Goal: Task Accomplishment & Management: Manage account settings

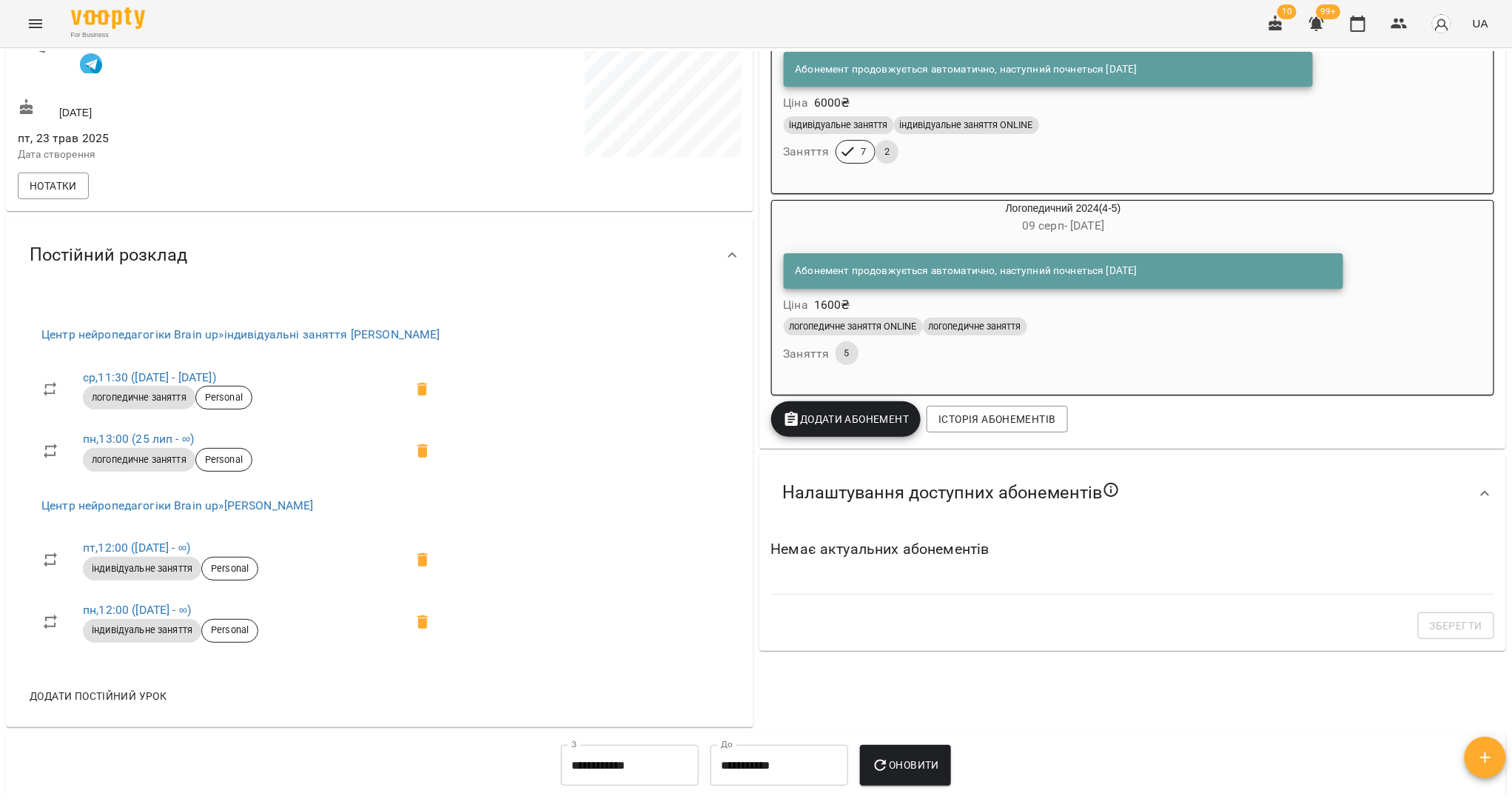
scroll to position [332, 0]
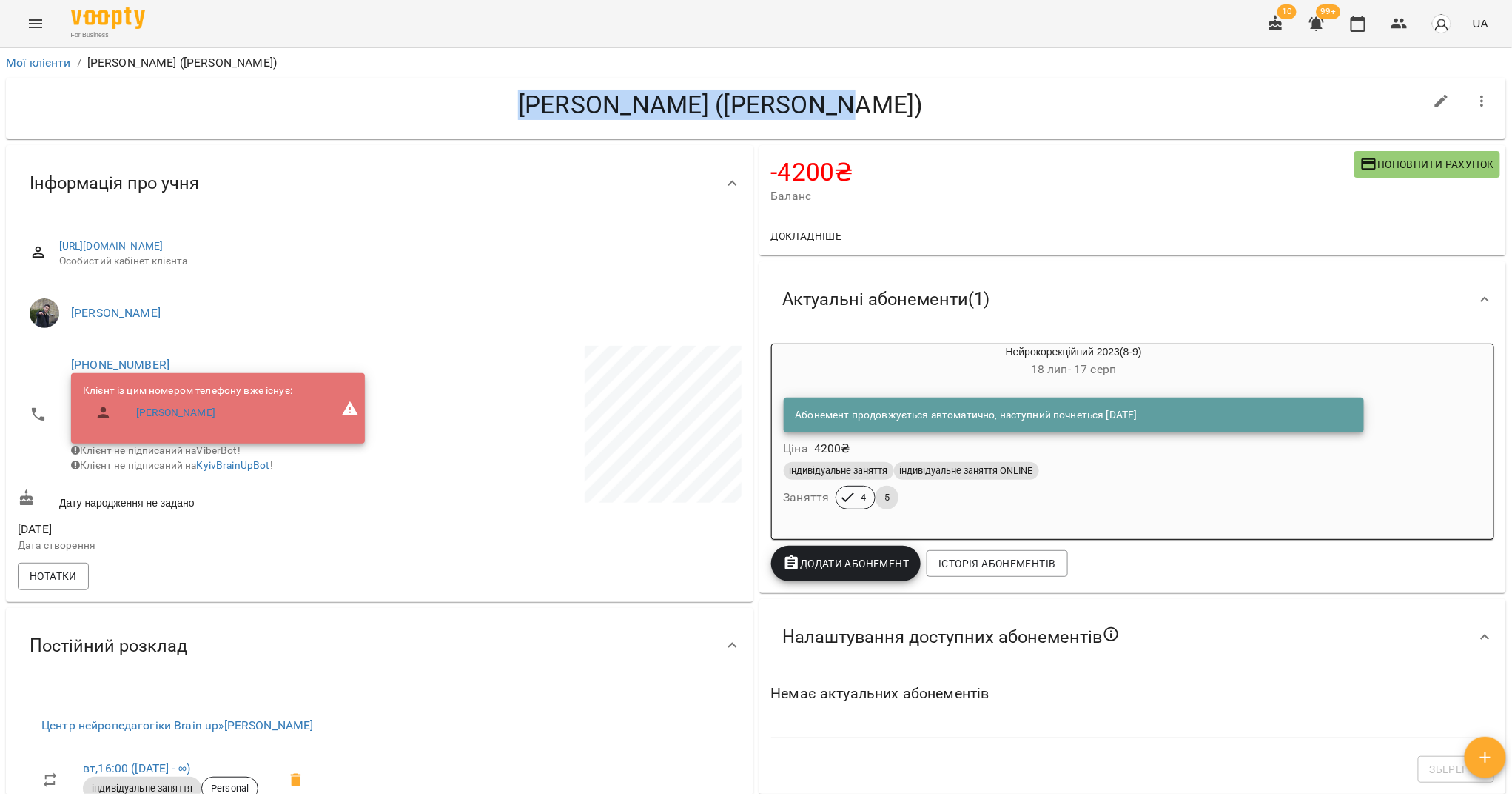
drag, startPoint x: 864, startPoint y: 108, endPoint x: 558, endPoint y: 111, distance: 306.0
click at [558, 111] on h4 "Андрій Новохатній (Анна)" at bounding box center [720, 105] width 1407 height 30
copy h4 "[PERSON_NAME] ([PERSON_NAME])"
copy h4 "Андрій Новохатній (Анна)"
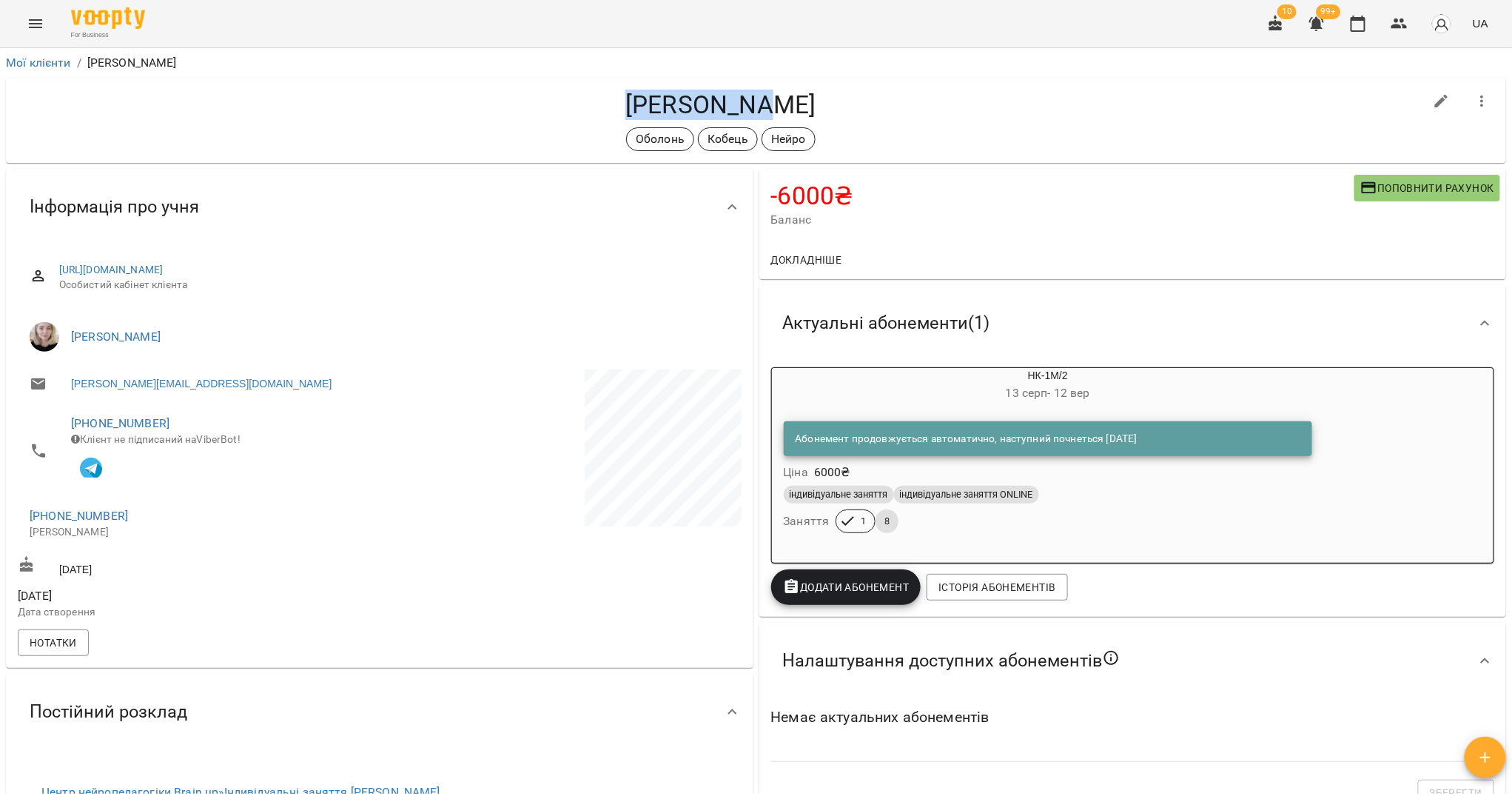
drag, startPoint x: 783, startPoint y: 108, endPoint x: 643, endPoint y: 105, distance: 140.0
click at [643, 105] on h4 "Анна Винар" at bounding box center [720, 105] width 1407 height 30
copy h4 "Анна Винар"
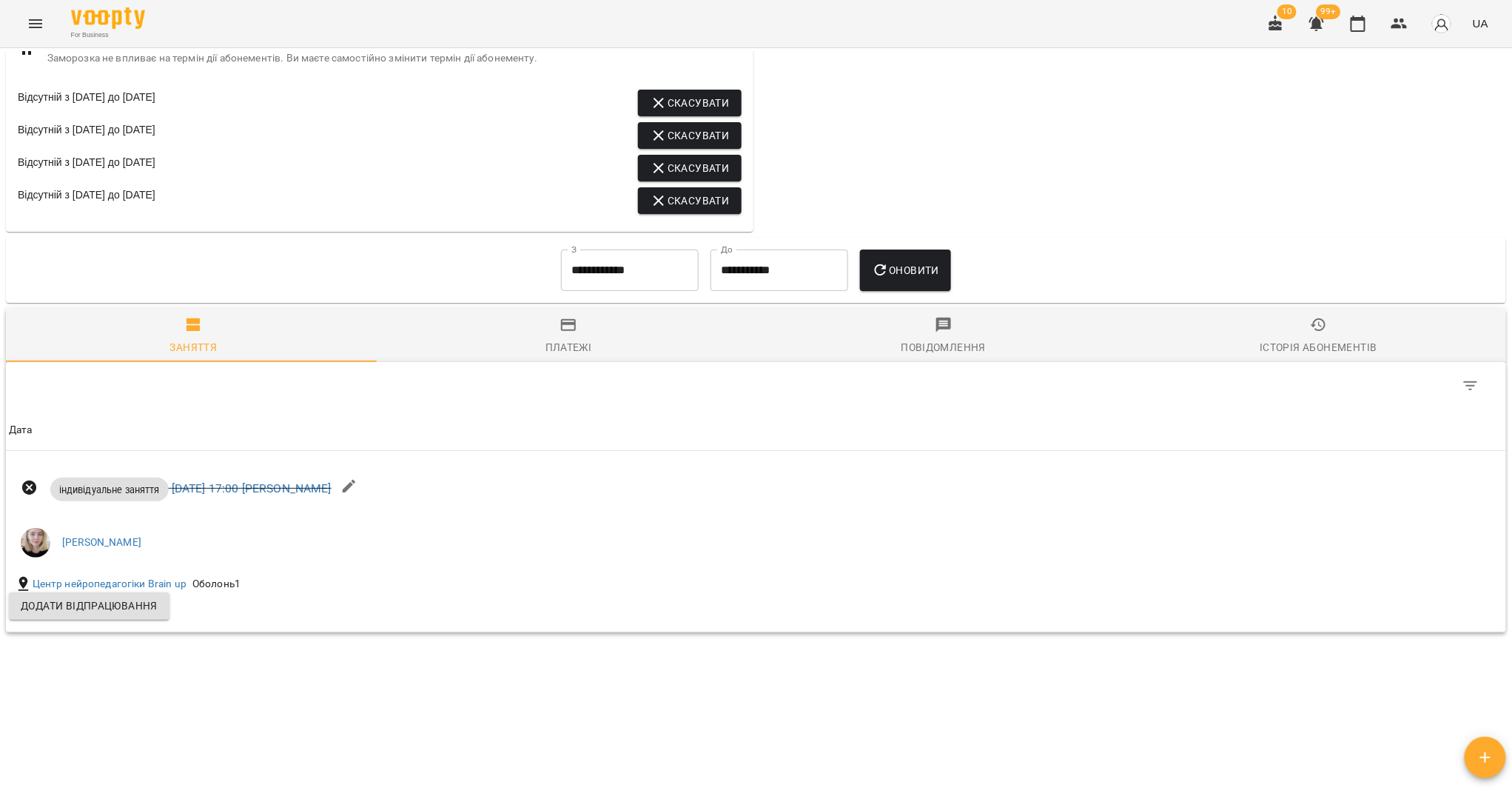
scroll to position [860, 0]
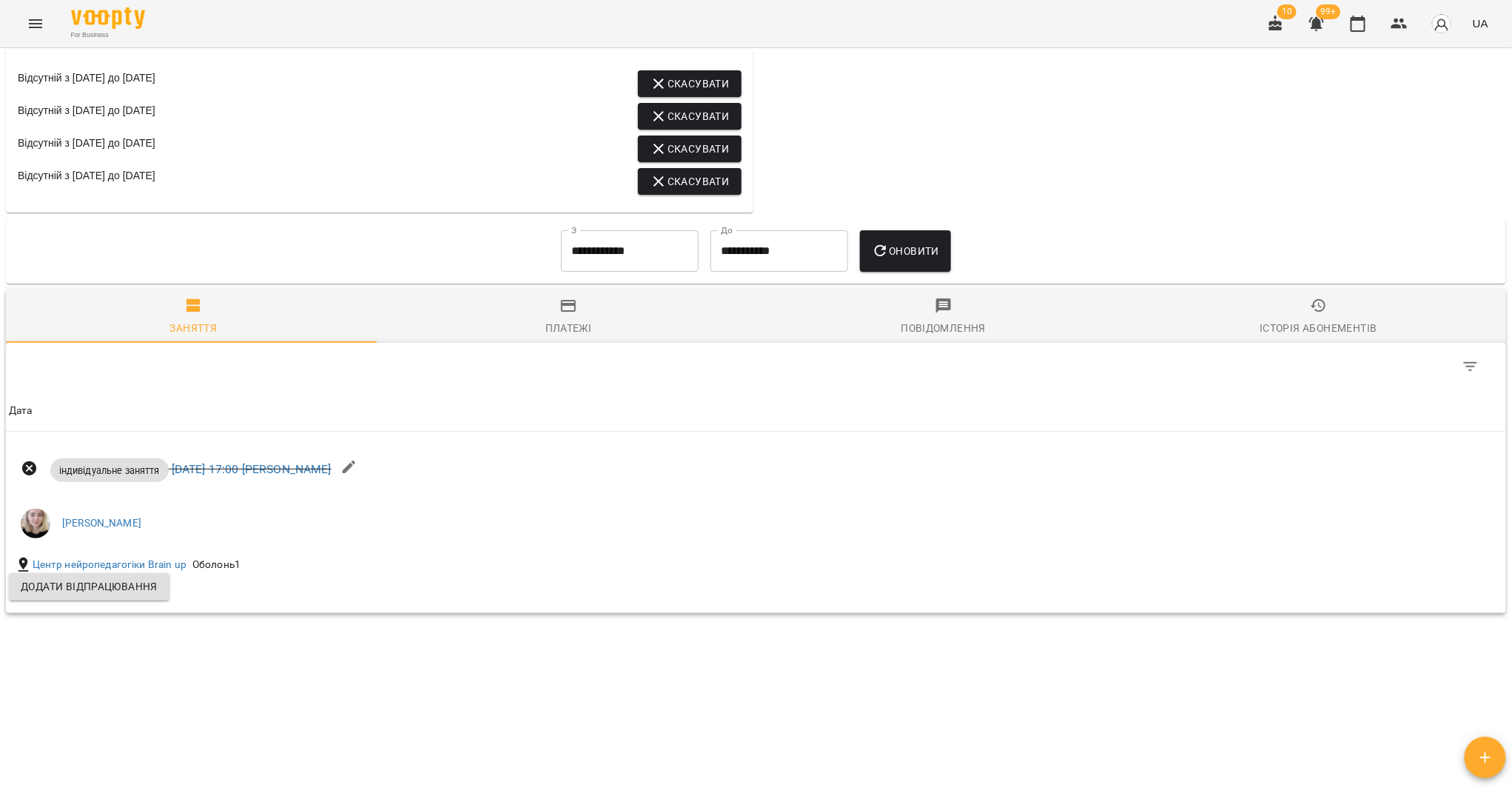
click at [636, 244] on input "**********" at bounding box center [629, 251] width 138 height 42
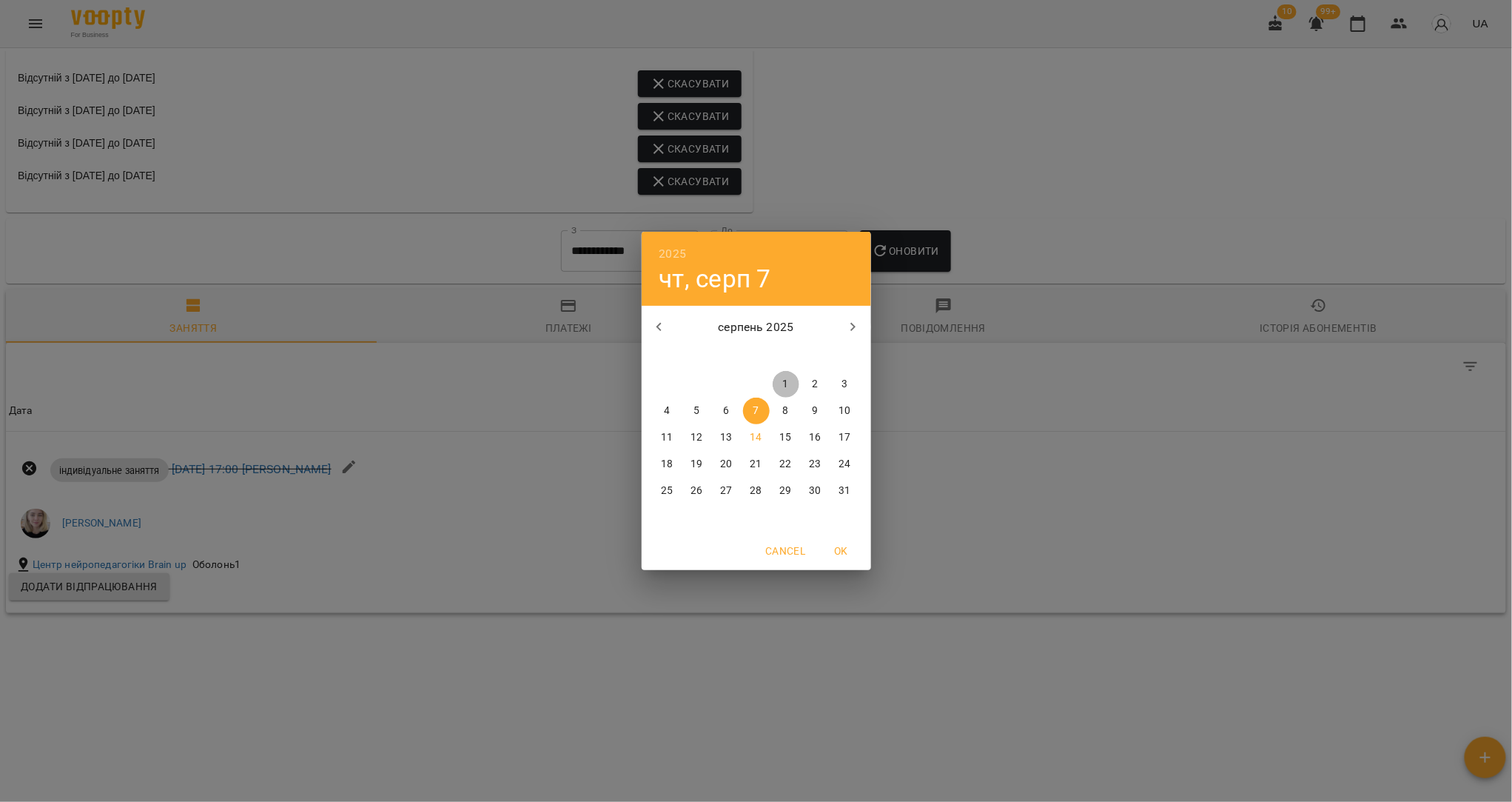
click at [774, 384] on span "1" at bounding box center [786, 384] width 27 height 15
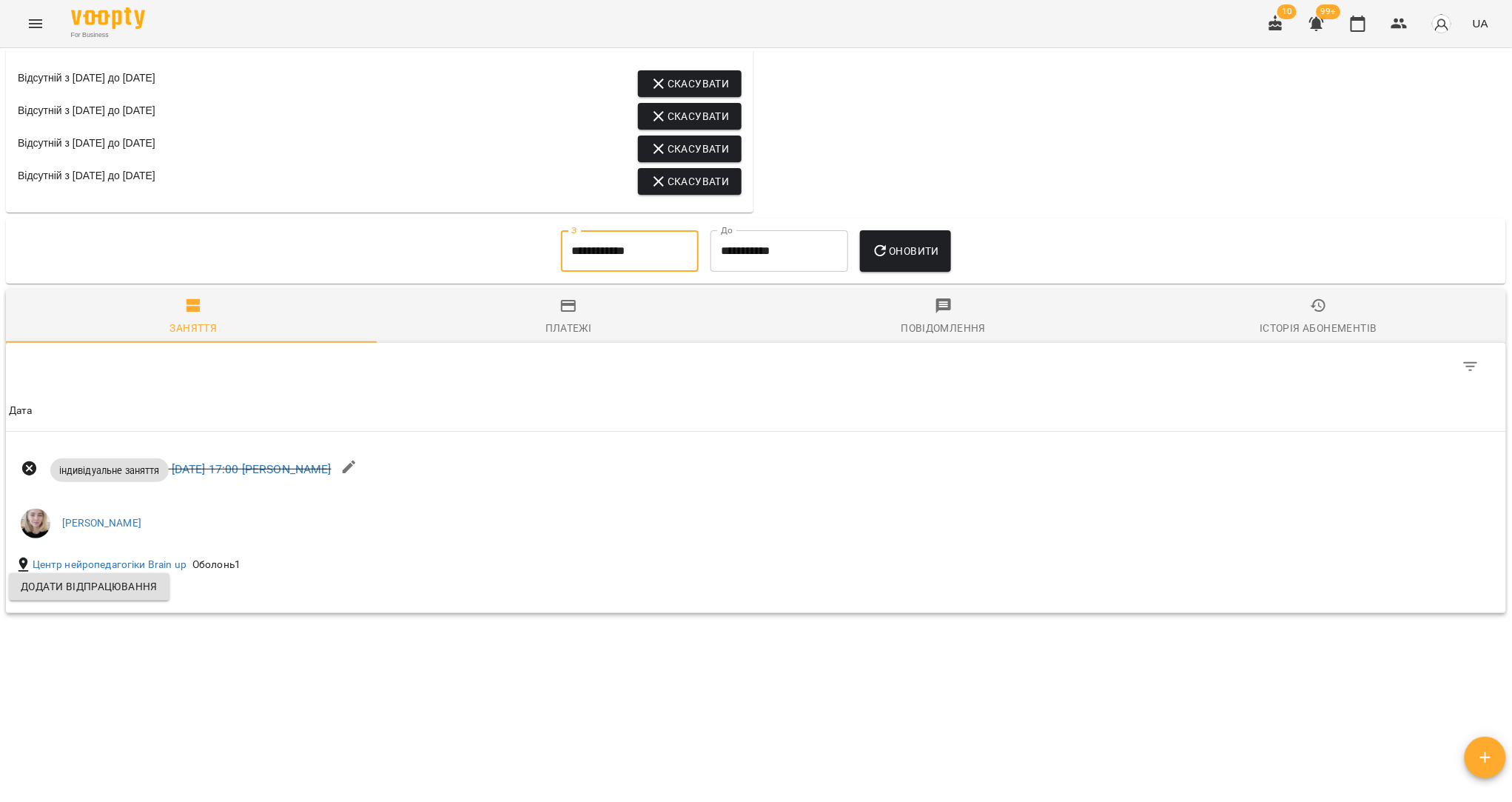
click at [907, 254] on span "Оновити" at bounding box center [905, 250] width 67 height 18
click at [583, 266] on input "**********" at bounding box center [629, 251] width 138 height 42
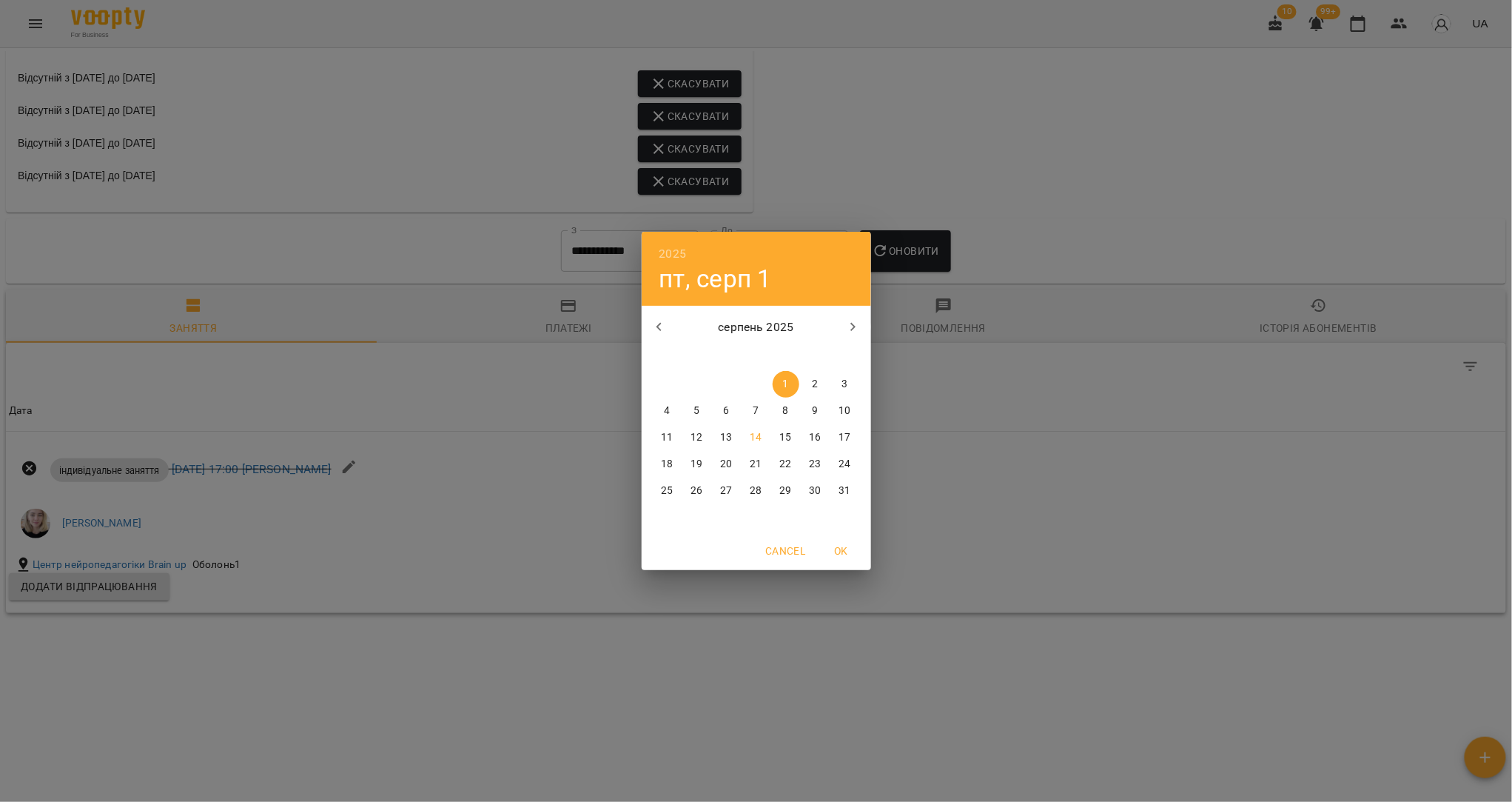
click at [657, 332] on icon "button" at bounding box center [659, 326] width 18 height 18
click at [674, 417] on span "7" at bounding box center [668, 411] width 27 height 15
type input "**********"
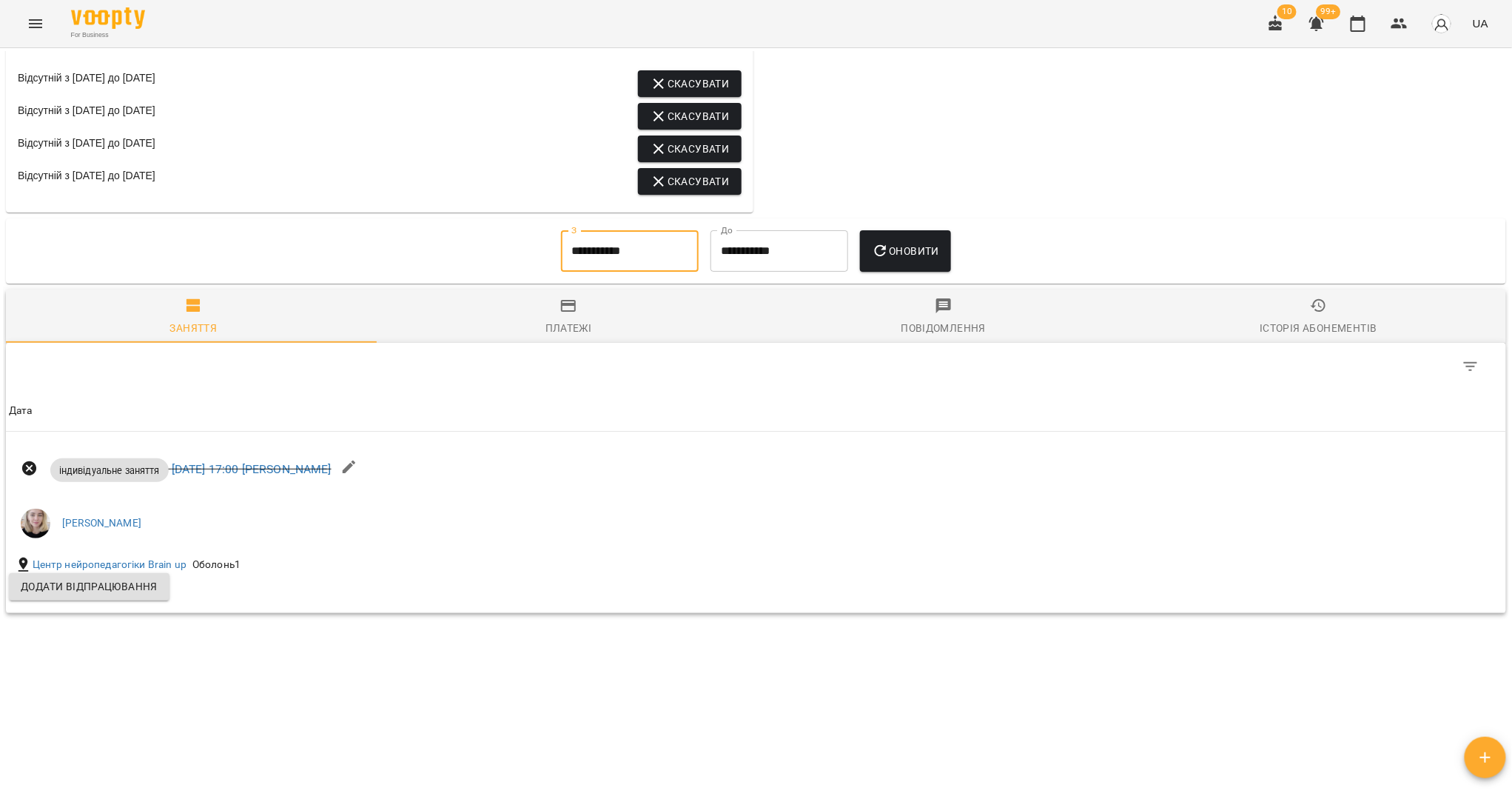
click at [913, 251] on span "Оновити" at bounding box center [905, 250] width 67 height 18
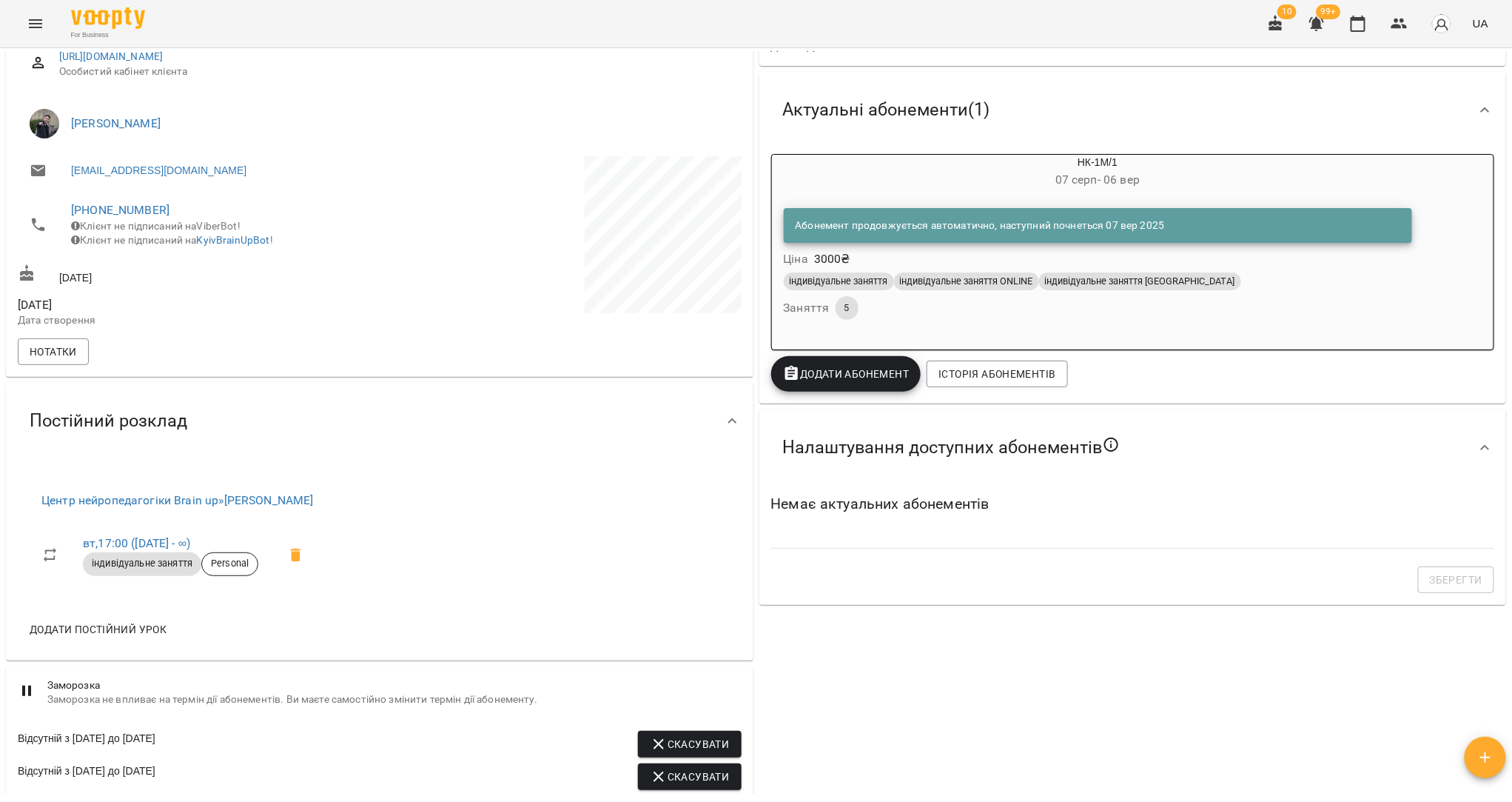
scroll to position [0, 0]
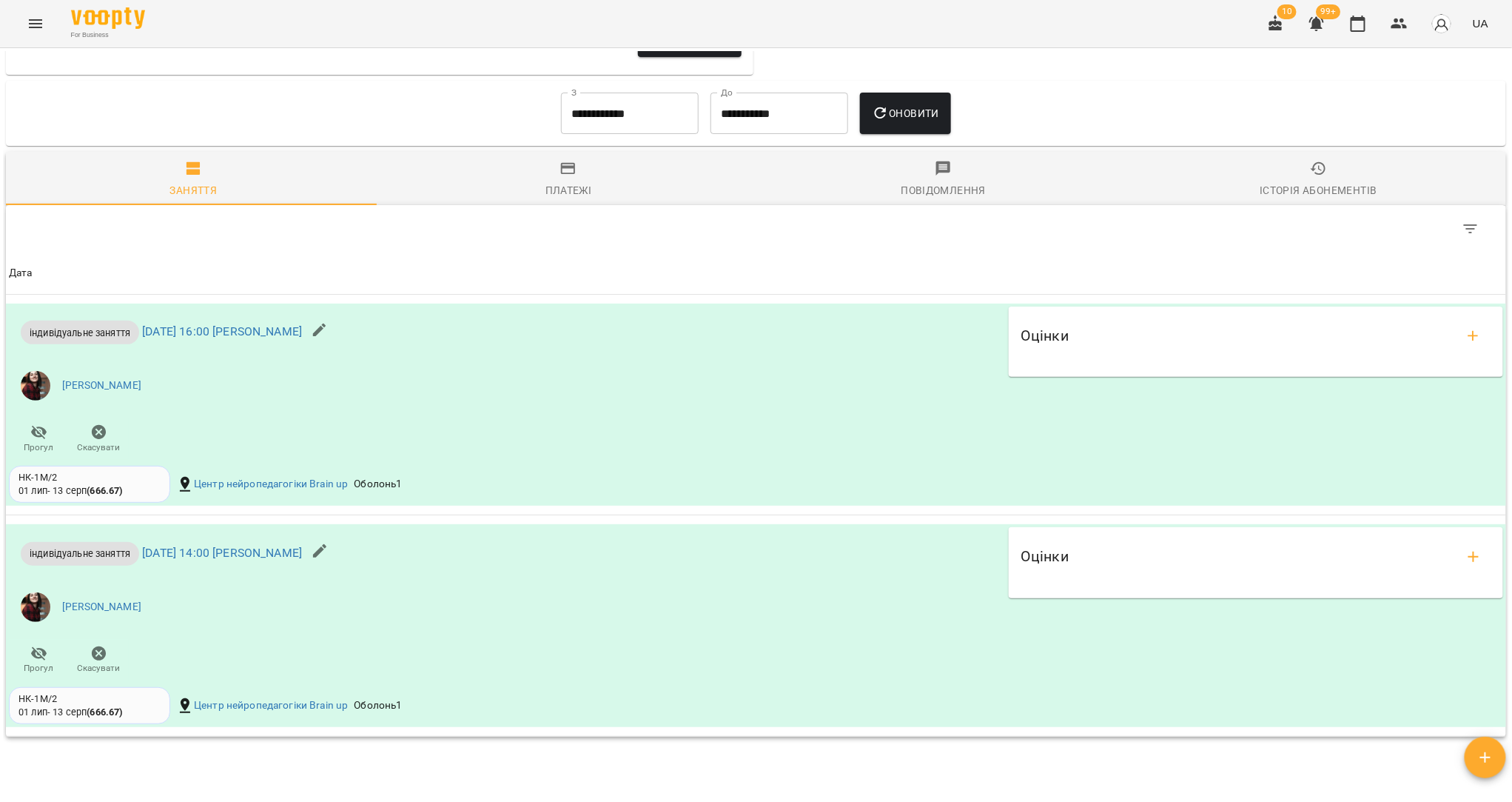
click at [1280, 205] on button "Історія абонементів" at bounding box center [1319, 178] width 375 height 54
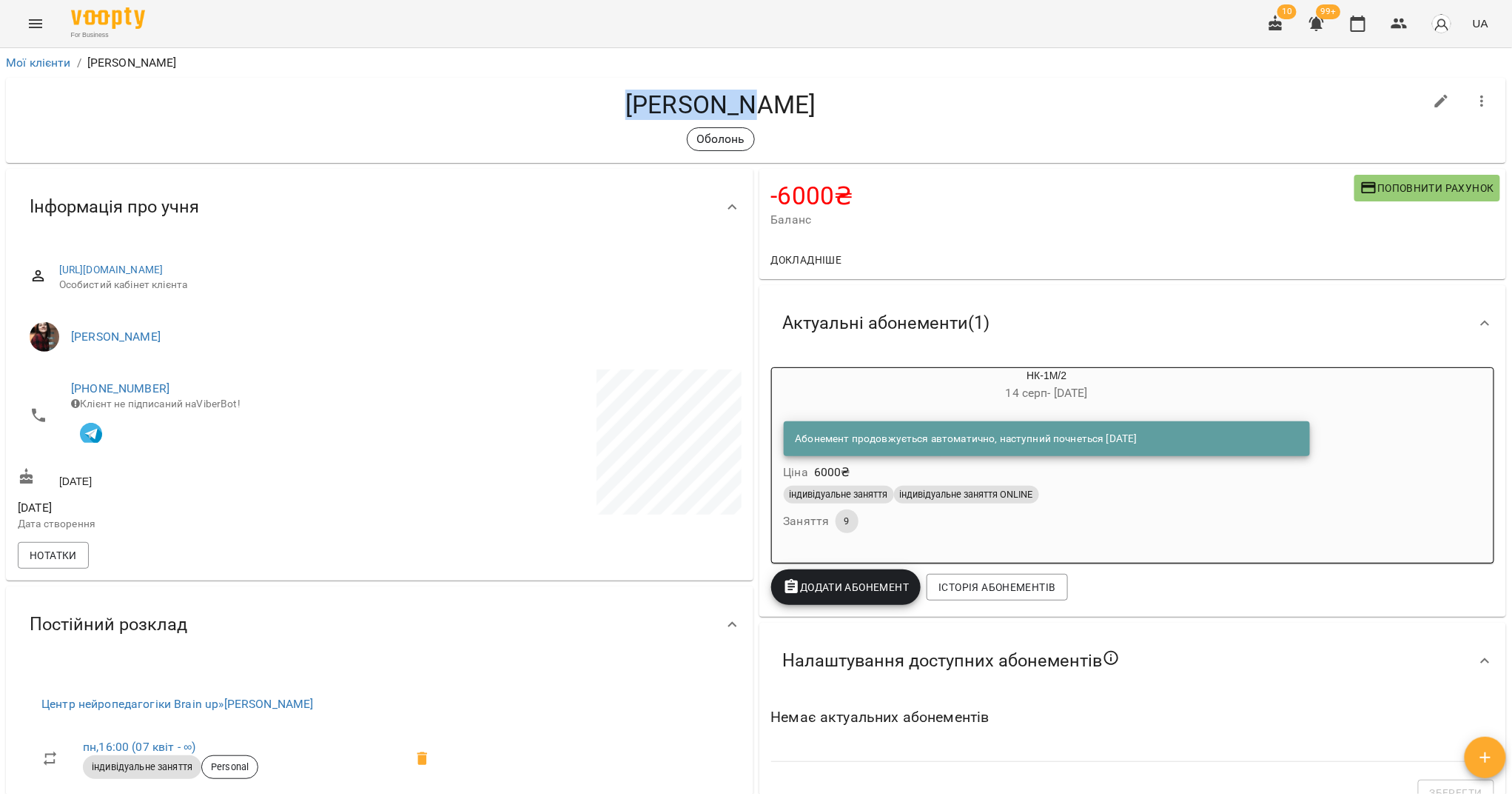
drag, startPoint x: 788, startPoint y: 108, endPoint x: 643, endPoint y: 105, distance: 145.0
click at [643, 105] on h4 "Артем Шох" at bounding box center [720, 105] width 1407 height 30
copy h4 "Артем Шох"
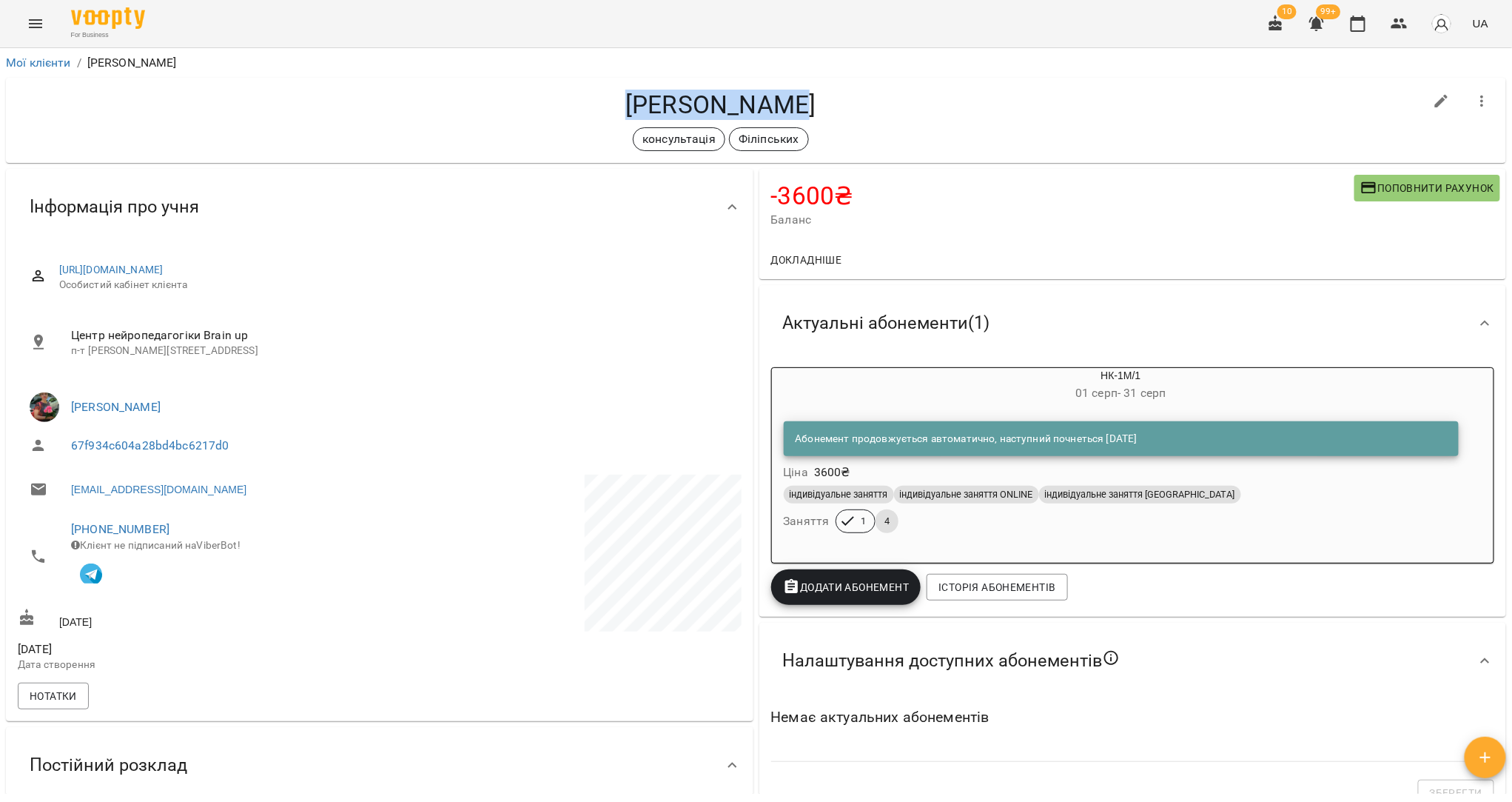
drag, startPoint x: 792, startPoint y: 105, endPoint x: 628, endPoint y: 100, distance: 164.1
click at [628, 100] on h4 "[PERSON_NAME]" at bounding box center [720, 105] width 1407 height 30
copy h4 "[PERSON_NAME]"
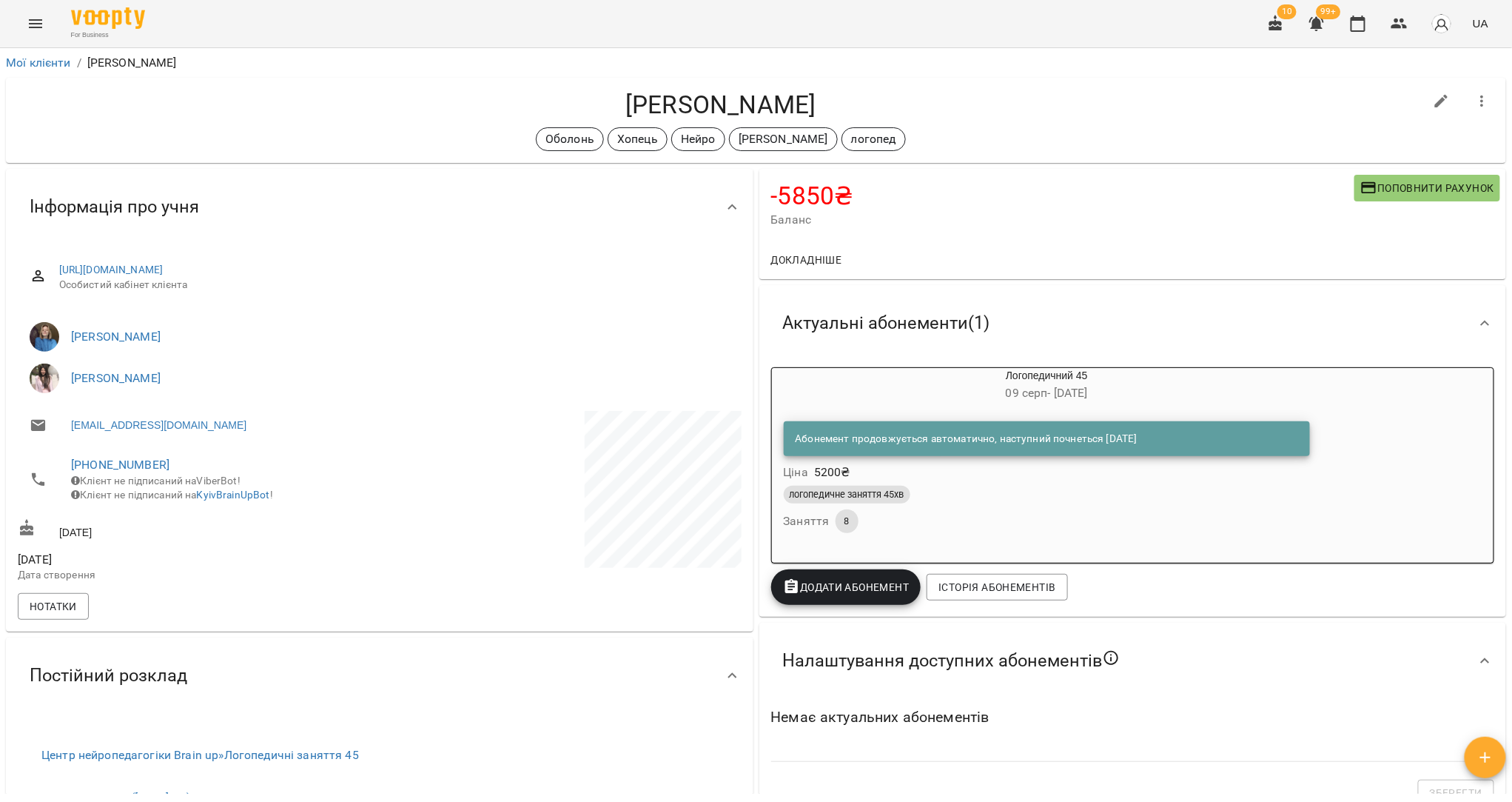
drag, startPoint x: 803, startPoint y: 103, endPoint x: 621, endPoint y: 102, distance: 182.0
click at [621, 102] on h4 "[PERSON_NAME]" at bounding box center [720, 105] width 1407 height 30
copy h4 "[PERSON_NAME]"
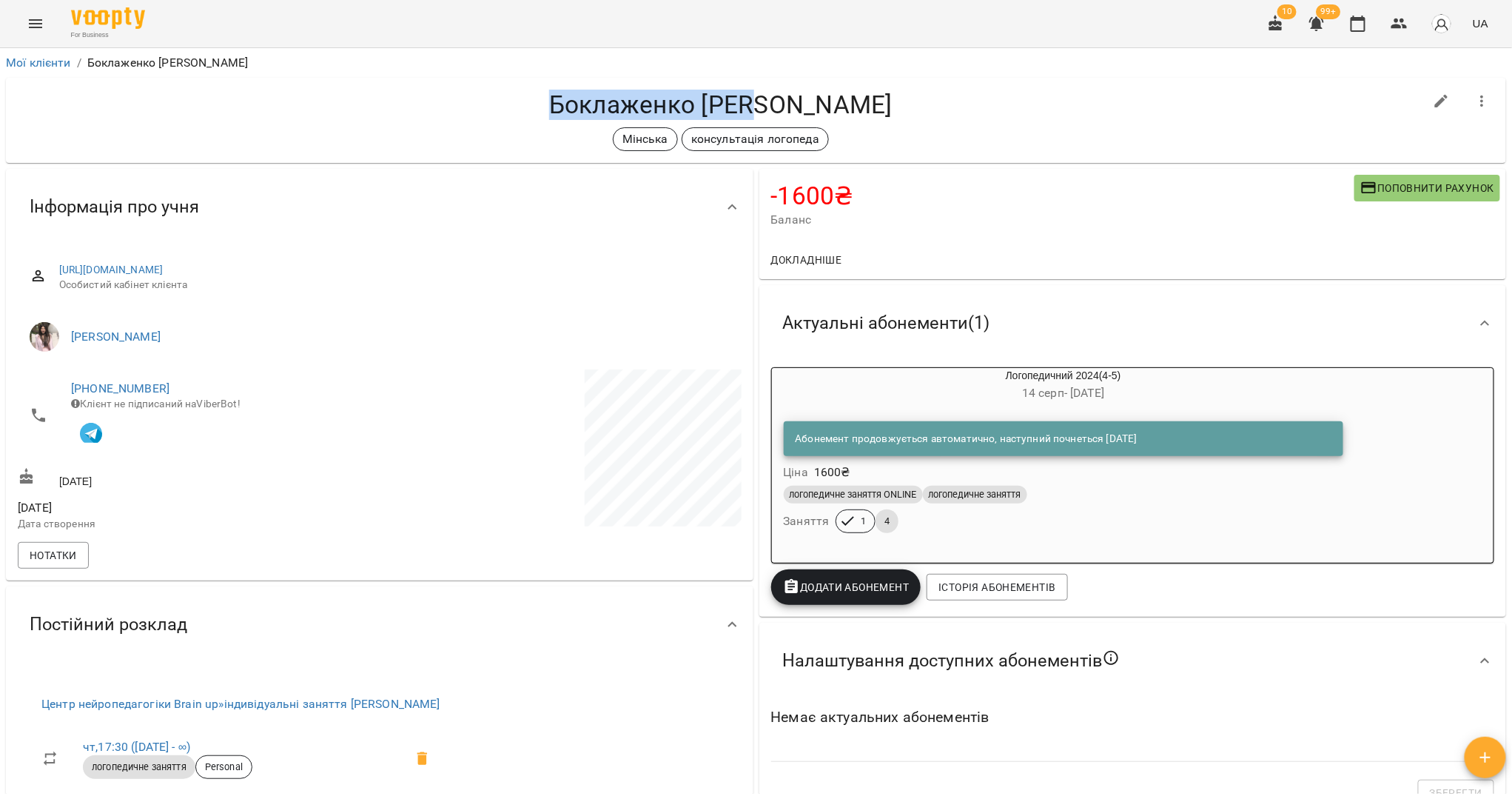
drag, startPoint x: 812, startPoint y: 113, endPoint x: 616, endPoint y: 105, distance: 196.2
click at [616, 105] on h4 "Боклаженко [PERSON_NAME]" at bounding box center [720, 105] width 1407 height 30
copy h4 "Боклаженко Іван"
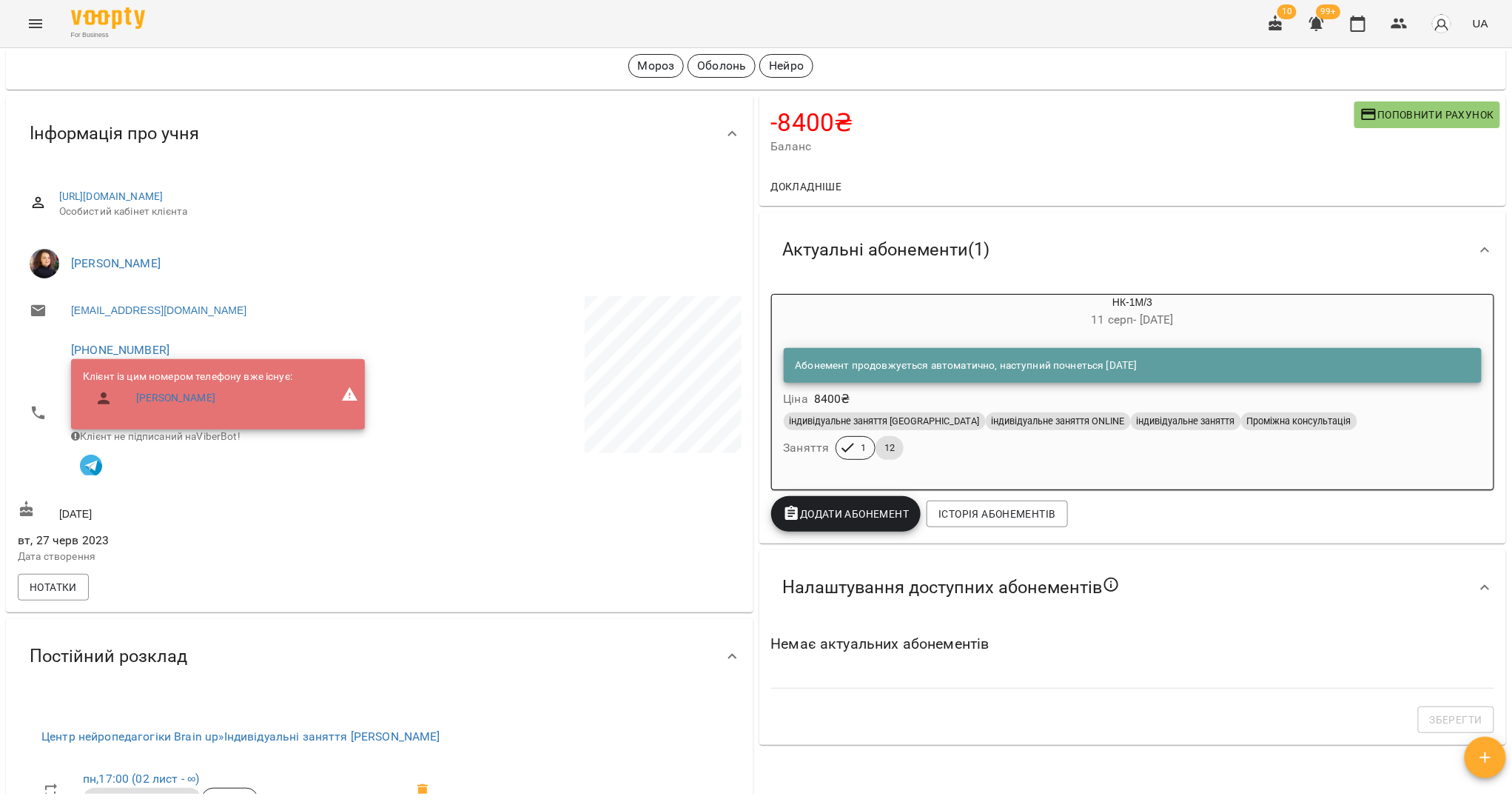
scroll to position [39, 0]
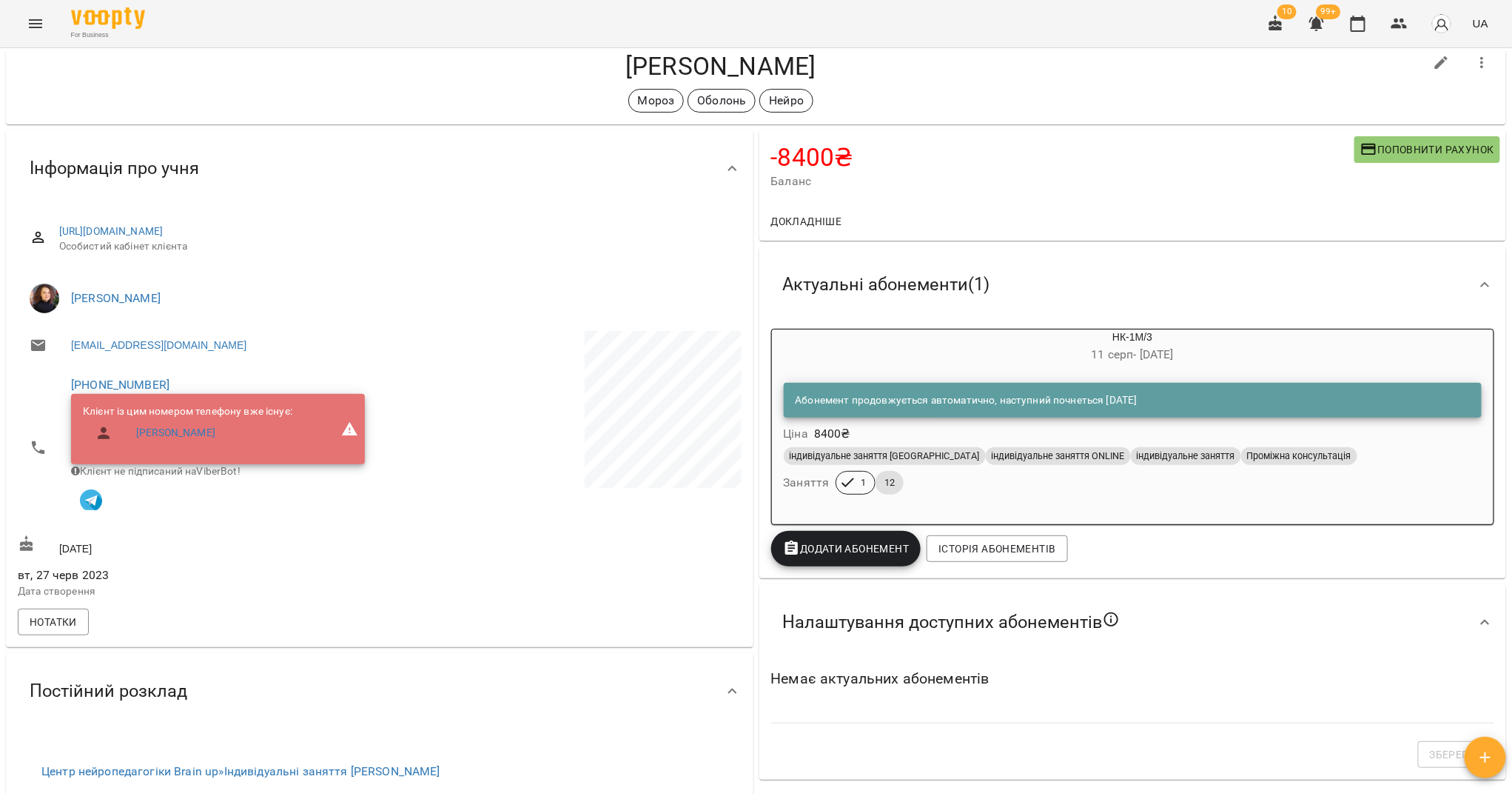
drag, startPoint x: 856, startPoint y: 73, endPoint x: 592, endPoint y: 71, distance: 264.0
click at [592, 71] on h4 "Валерія Герасименко" at bounding box center [720, 66] width 1407 height 30
copy h4 "Валерія Герасименко"
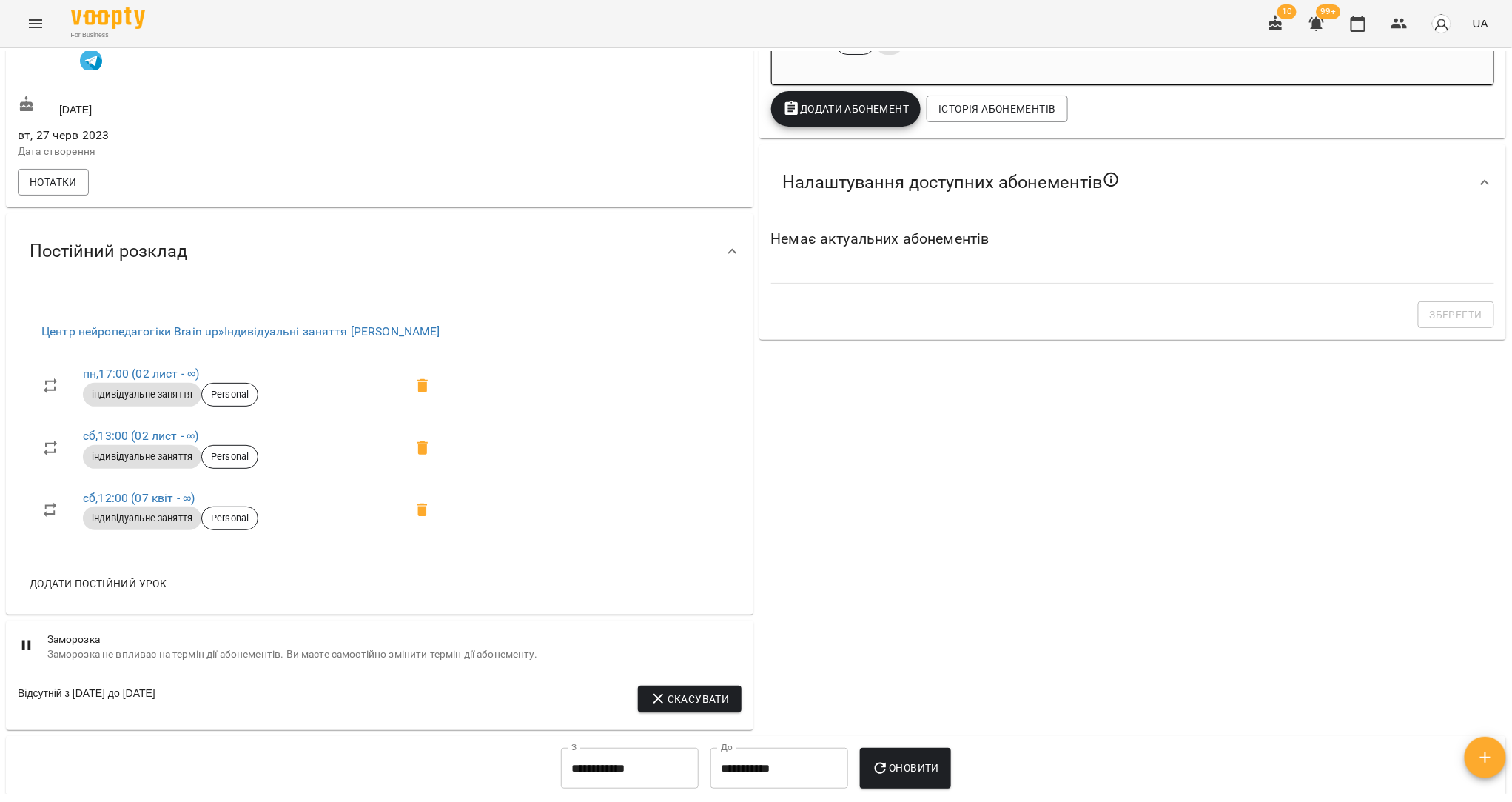
scroll to position [483, 0]
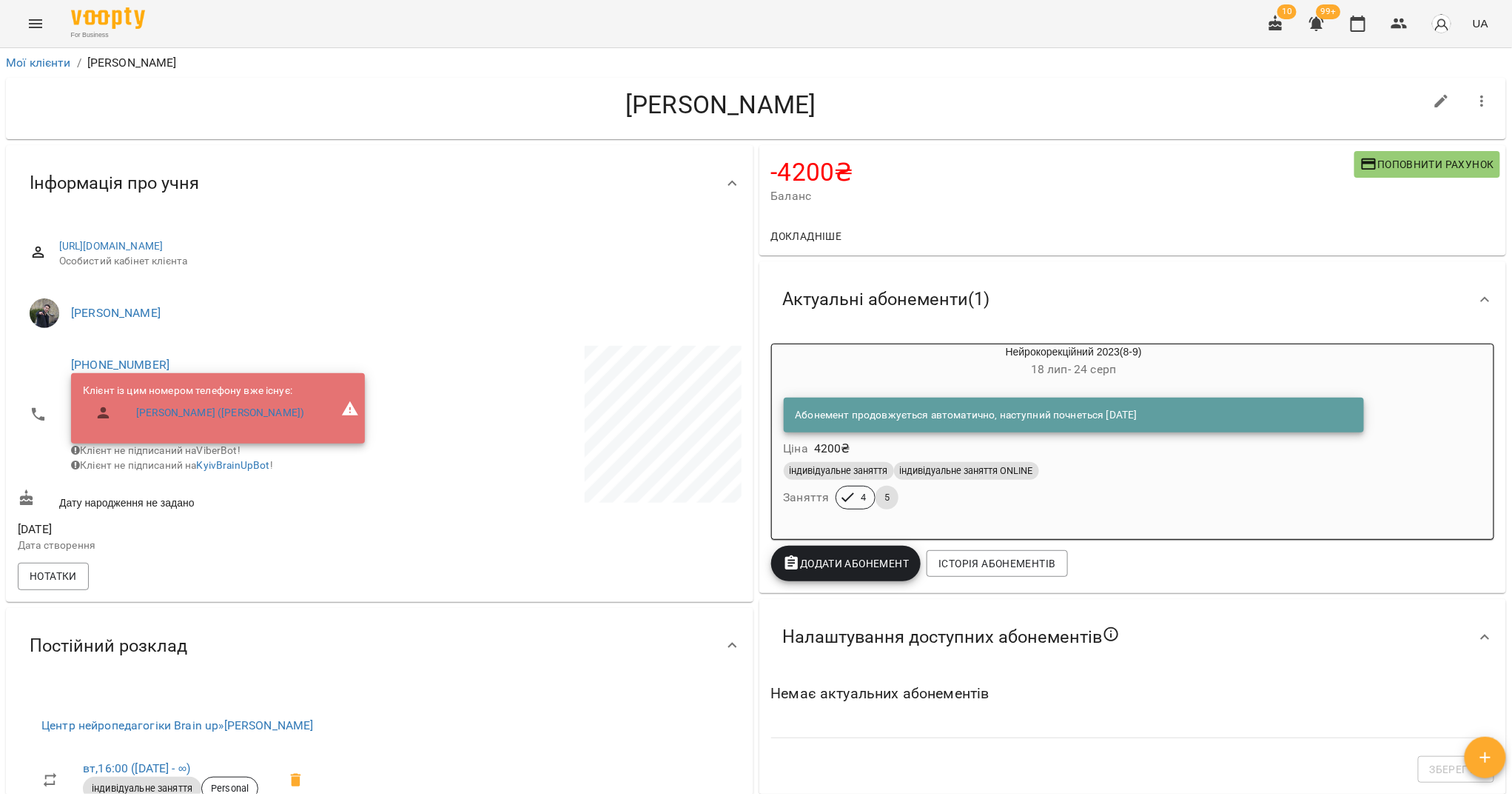
drag, startPoint x: 862, startPoint y: 112, endPoint x: 567, endPoint y: 111, distance: 295.0
click at [567, 111] on h4 "[PERSON_NAME]" at bounding box center [720, 105] width 1407 height 30
copy h4 "[PERSON_NAME]"
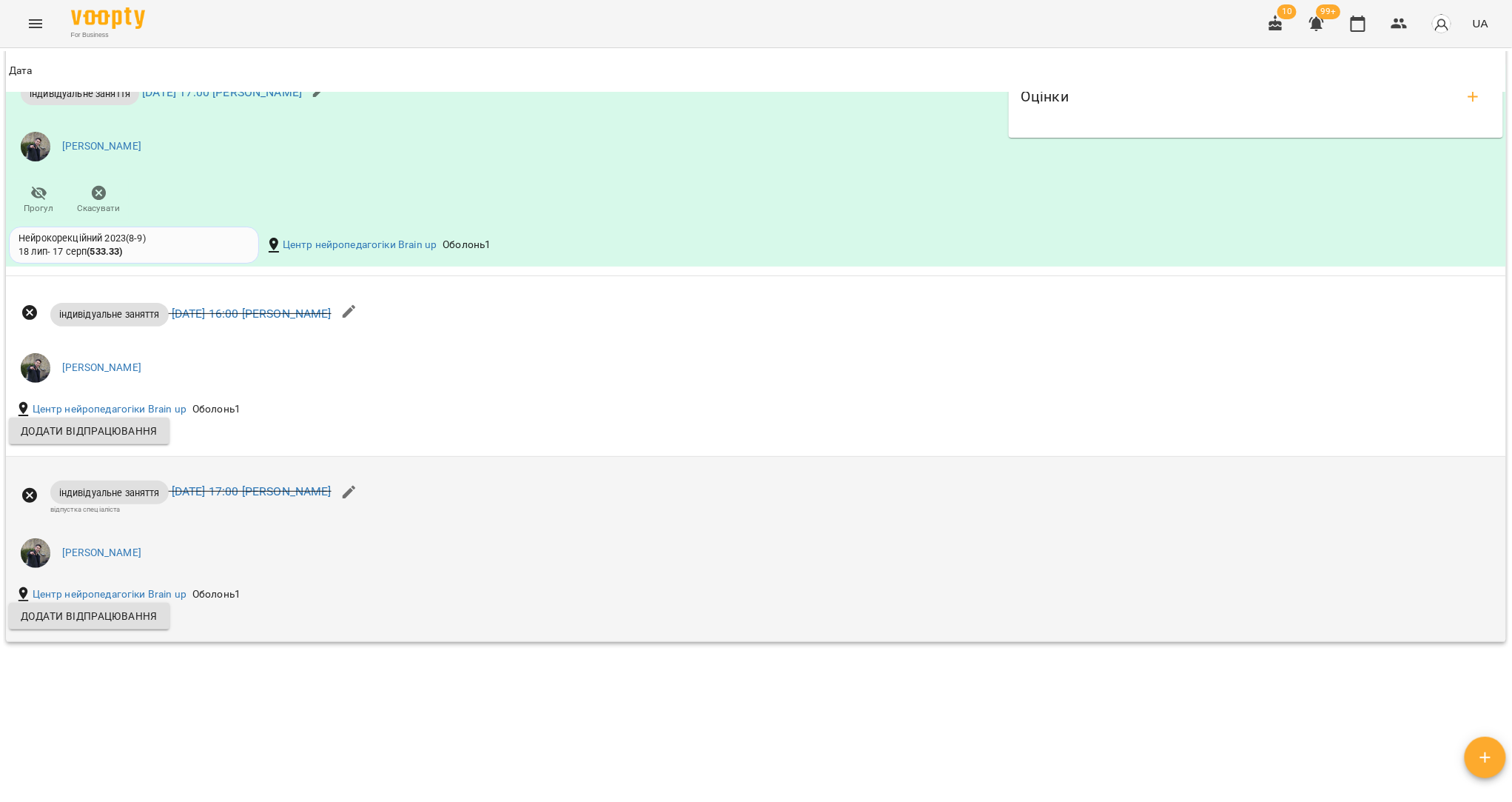
scroll to position [1396, 0]
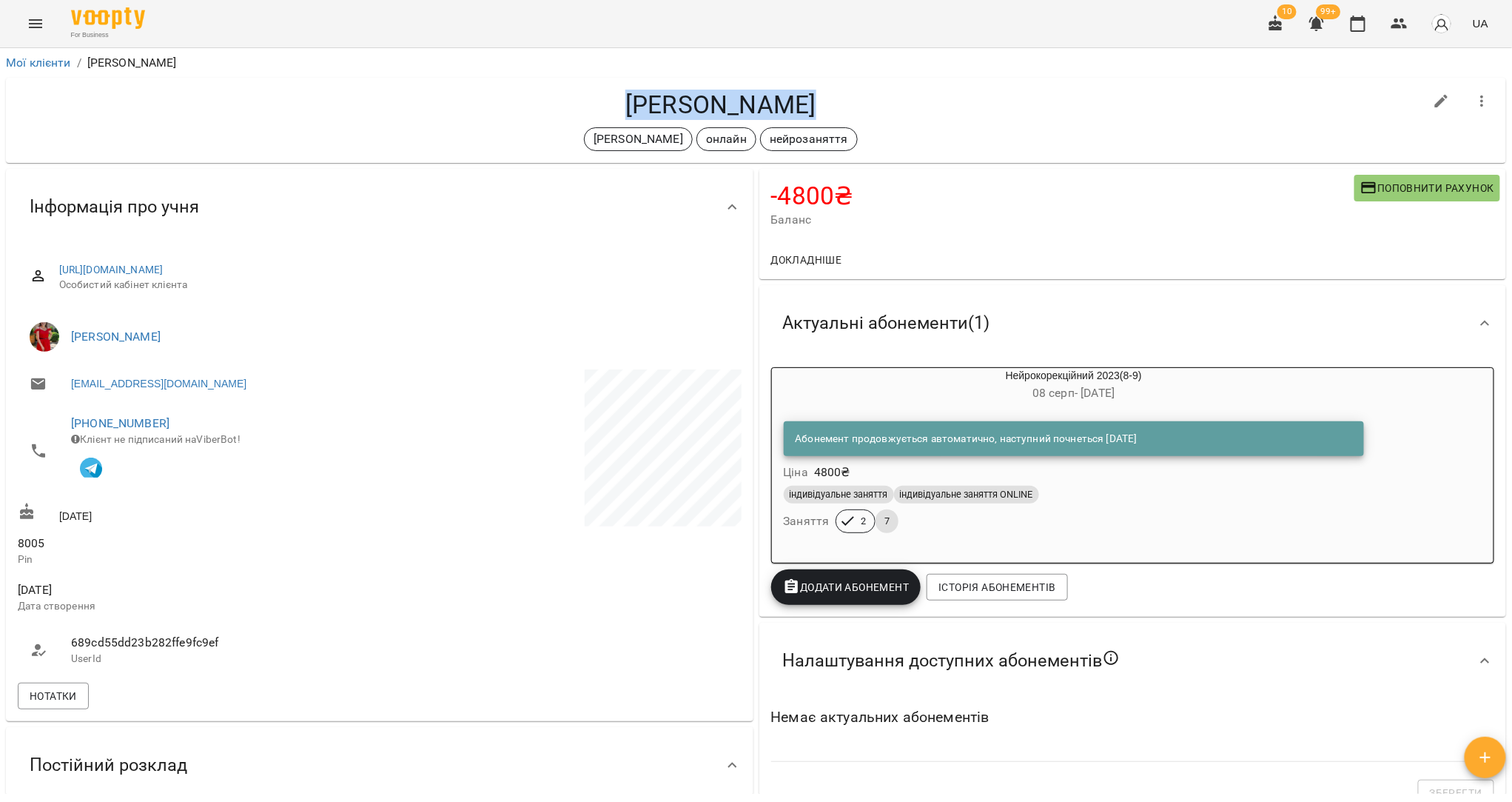
drag, startPoint x: 798, startPoint y: 111, endPoint x: 624, endPoint y: 105, distance: 174.1
click at [624, 105] on h4 "Газімов Тімур" at bounding box center [720, 105] width 1407 height 30
copy h4 "Газімов Тімур"
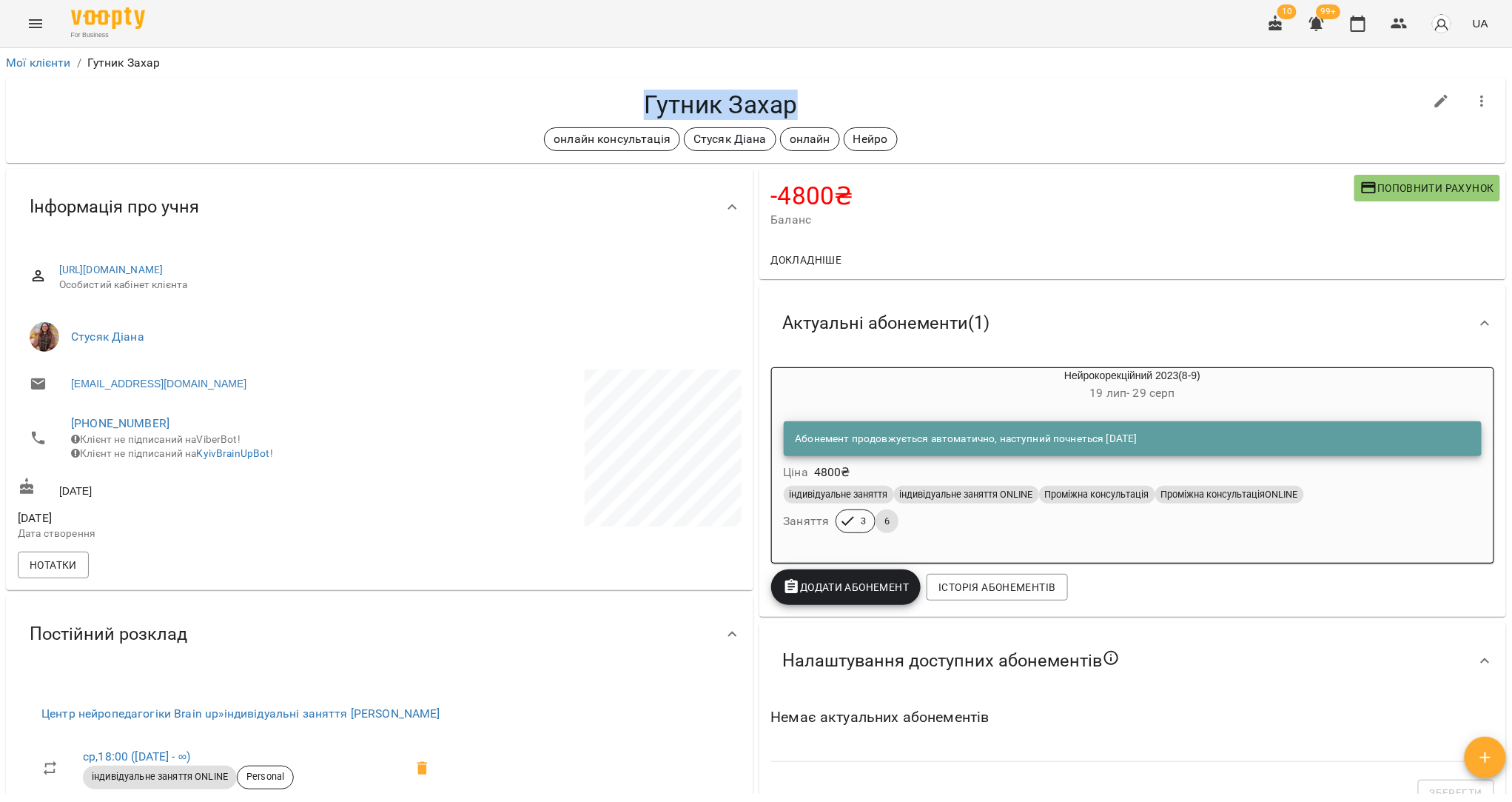
drag, startPoint x: 797, startPoint y: 109, endPoint x: 628, endPoint y: 103, distance: 169.1
click at [628, 103] on h4 "Гутник Захар" at bounding box center [720, 105] width 1407 height 30
copy h4 "Гутник Захар"
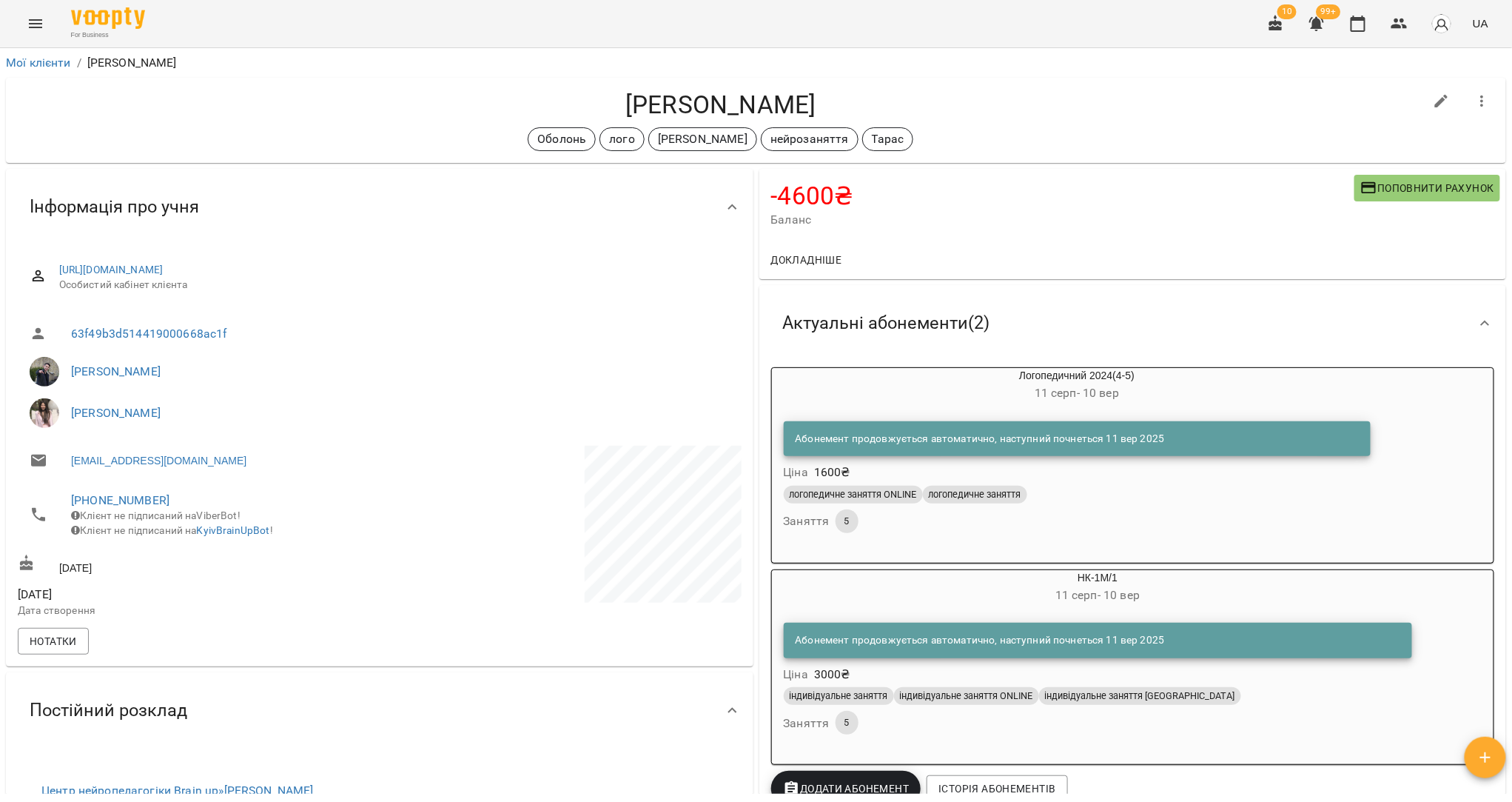
drag, startPoint x: 814, startPoint y: 105, endPoint x: 607, endPoint y: 101, distance: 207.0
click at [607, 101] on h4 "Дмитро Скапенко" at bounding box center [720, 105] width 1407 height 30
copy h4 "Дмитро Скапенко"
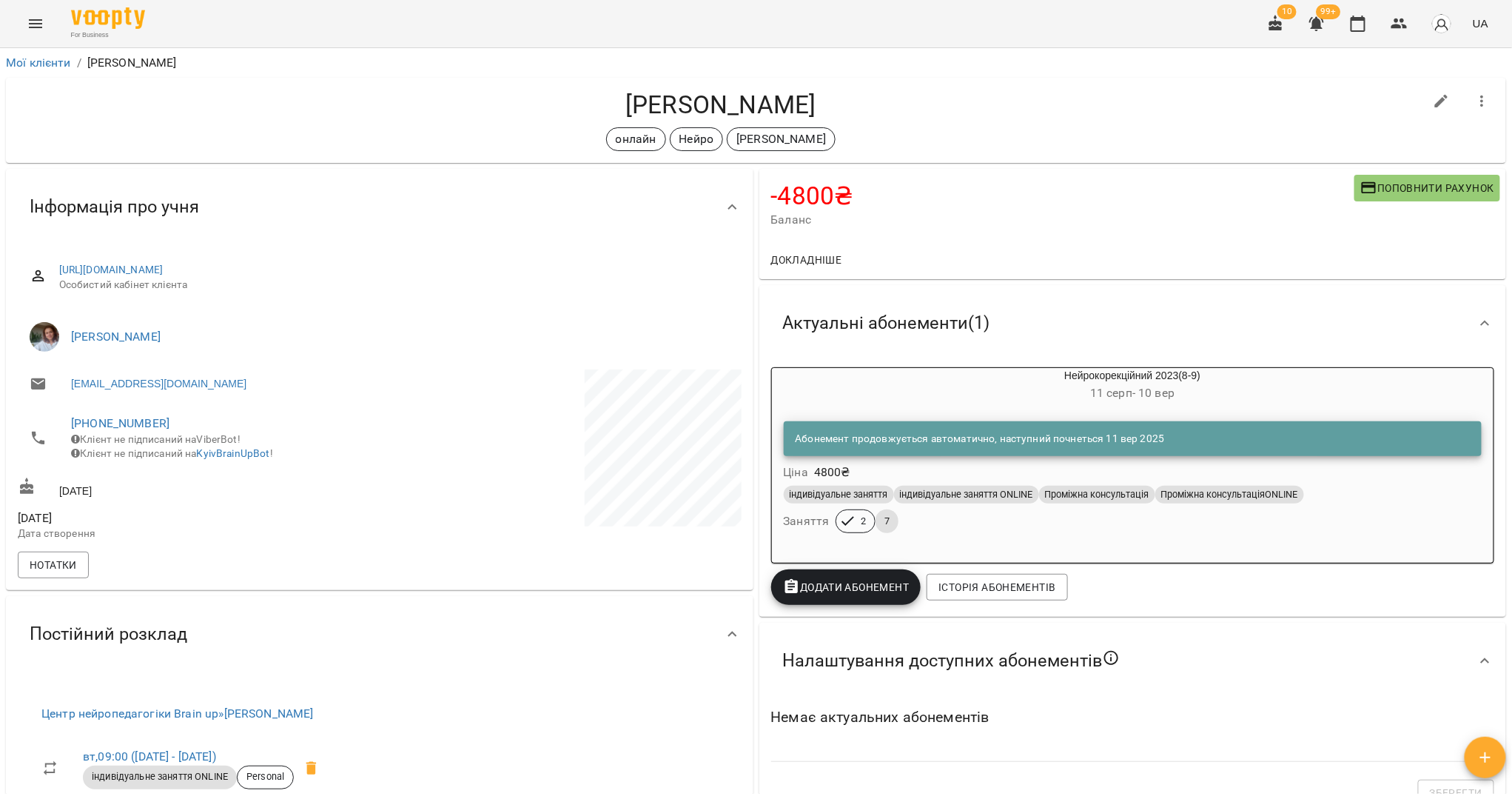
drag, startPoint x: 837, startPoint y: 111, endPoint x: 587, endPoint y: 106, distance: 250.0
click at [587, 106] on h4 "Добровольський Ігор" at bounding box center [720, 105] width 1407 height 30
copy h4 "Добровольський Ігор"
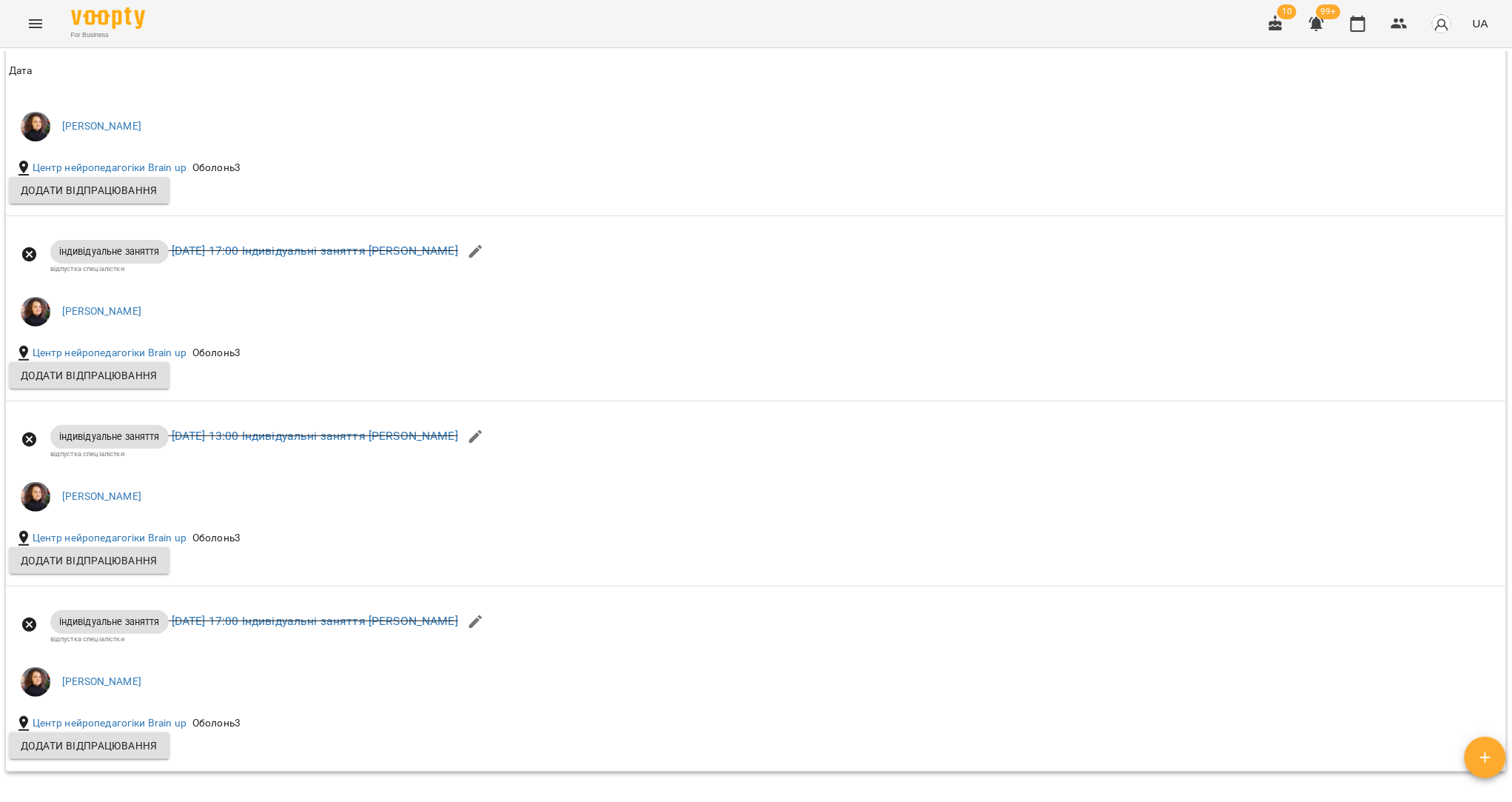
scroll to position [1539, 0]
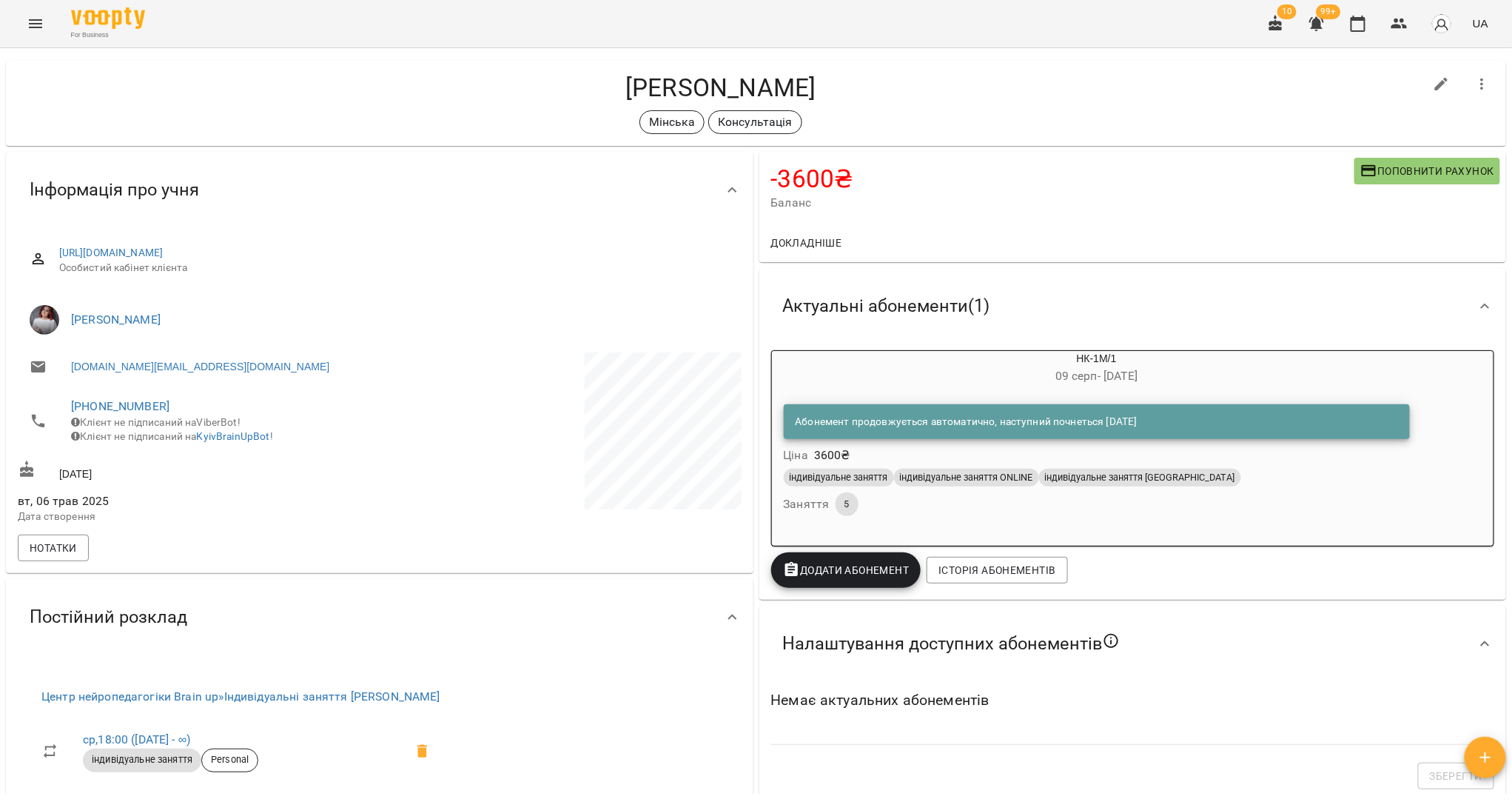
scroll to position [8, 0]
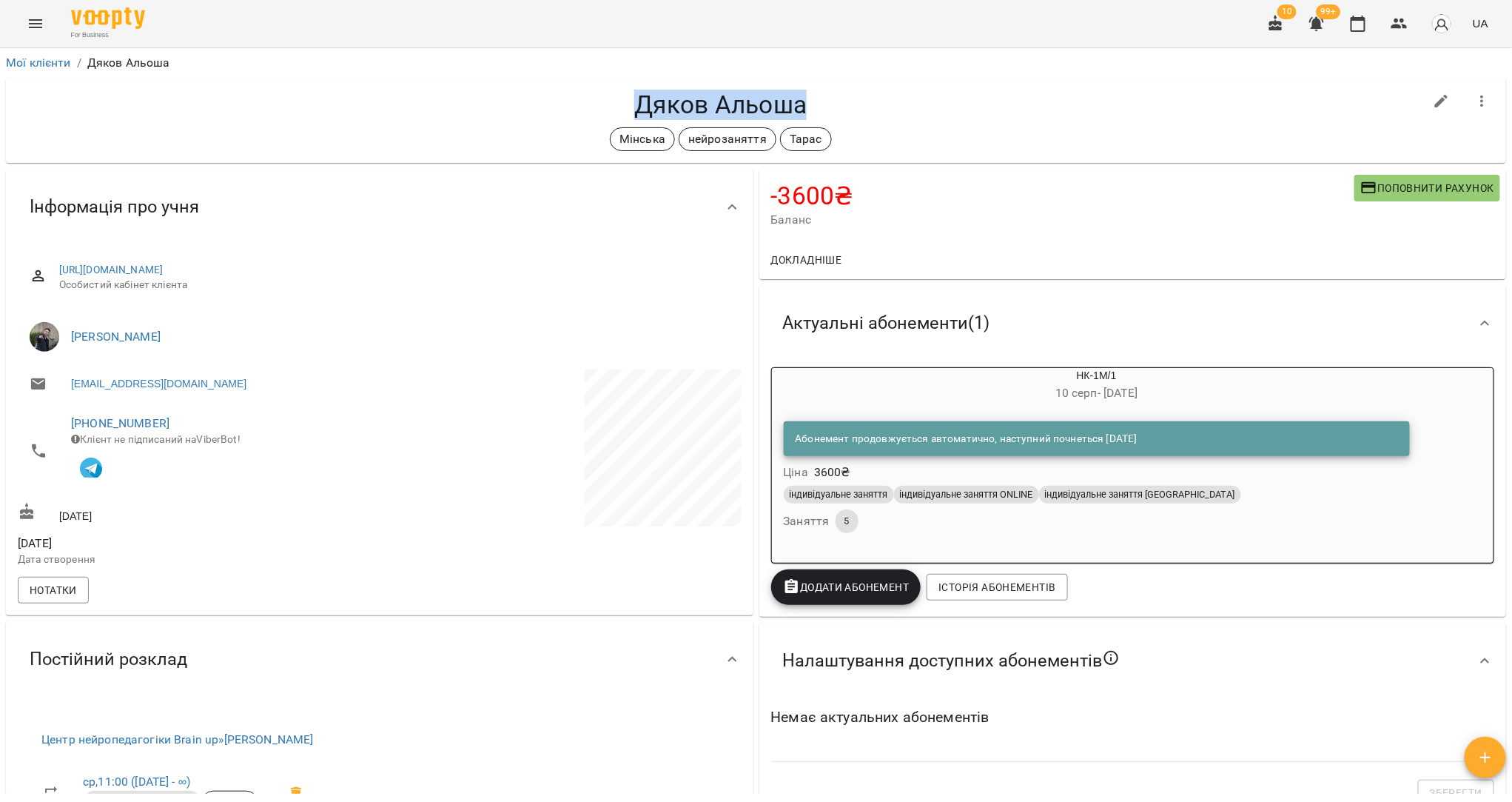
drag, startPoint x: 802, startPoint y: 104, endPoint x: 618, endPoint y: 102, distance: 184.0
click at [618, 102] on h4 "Дяков Альоша" at bounding box center [720, 105] width 1407 height 30
copy h4 "Дяков Альоша"
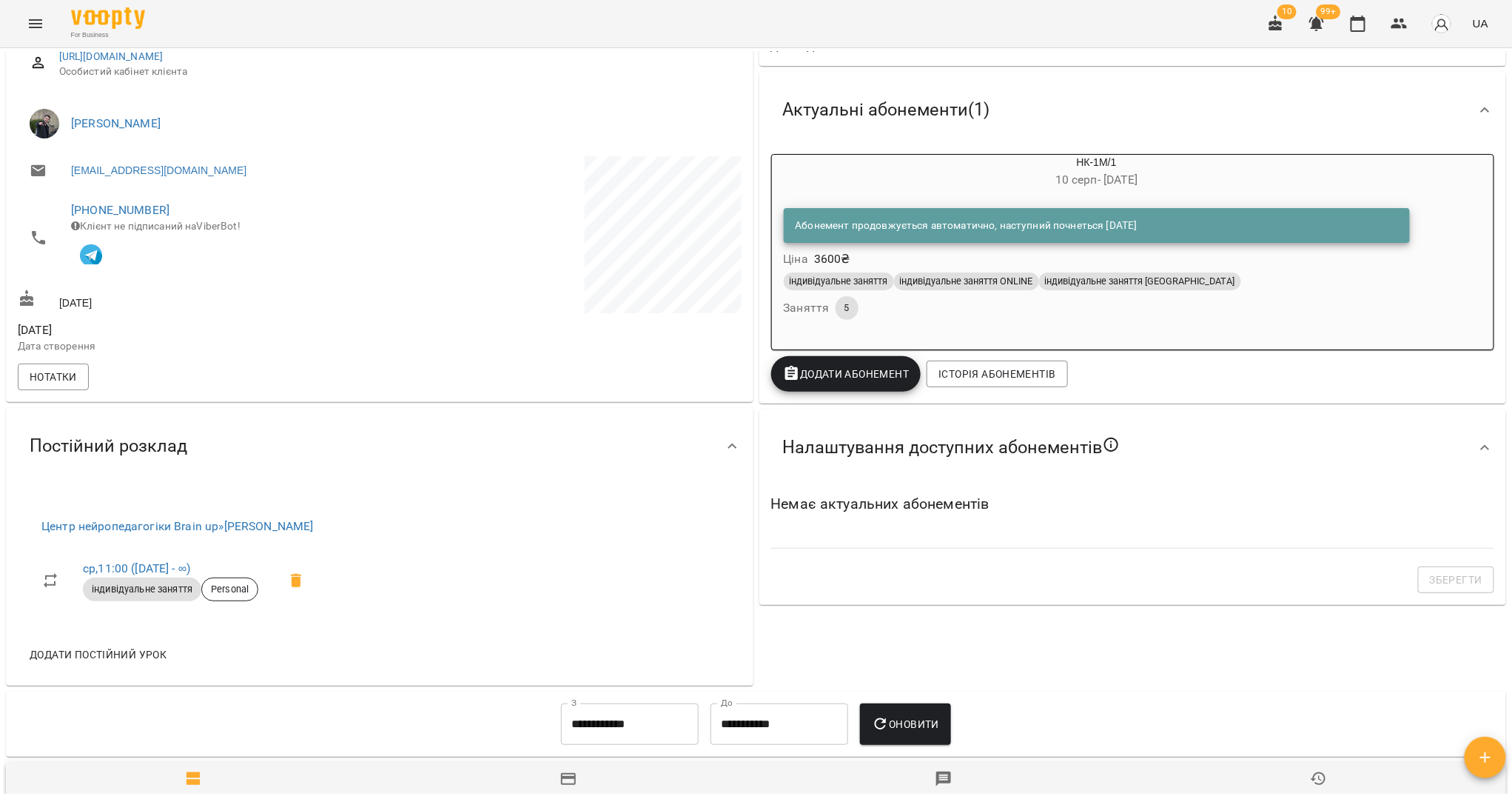
scroll to position [222, 0]
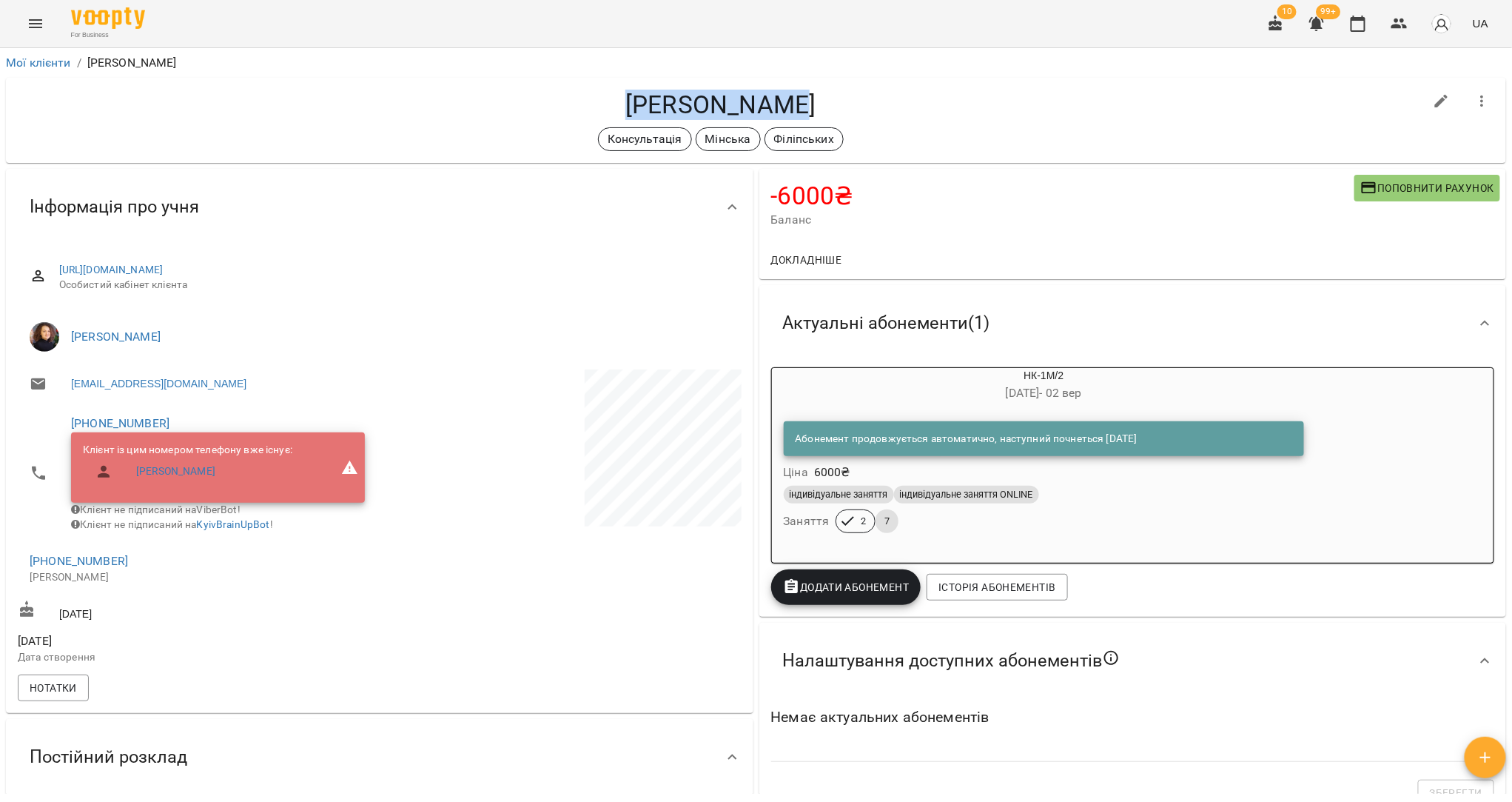
drag, startPoint x: 772, startPoint y: 103, endPoint x: 632, endPoint y: 104, distance: 140.0
click at [632, 104] on h4 "Зубаль Назар" at bounding box center [720, 105] width 1407 height 30
copy h4 "Зубаль Назар"
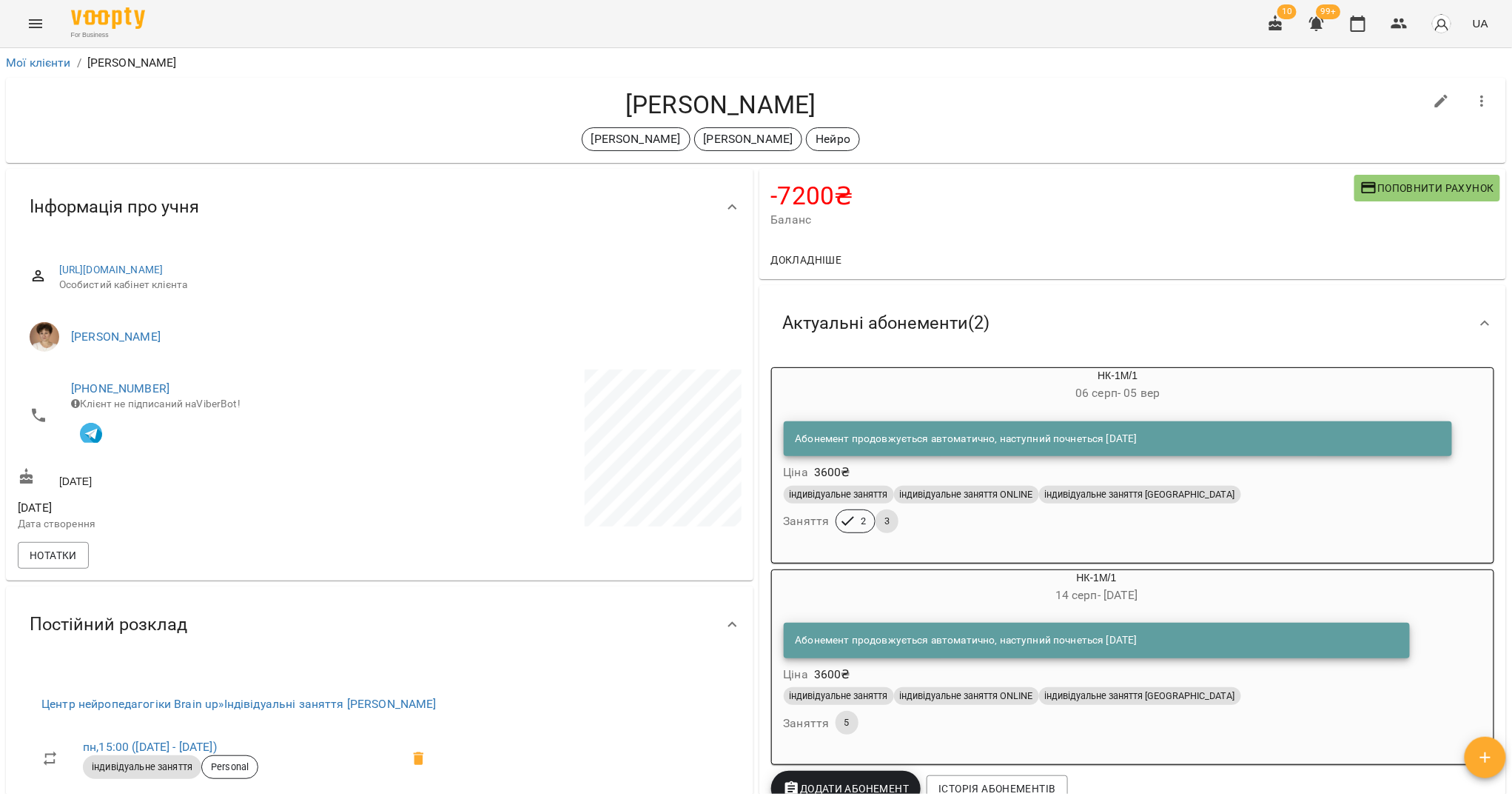
click at [1266, 697] on div "індивідуальне заняття індивідуальне заняття ONLINE індивідуальне заняття VILNIUS" at bounding box center [1097, 696] width 626 height 18
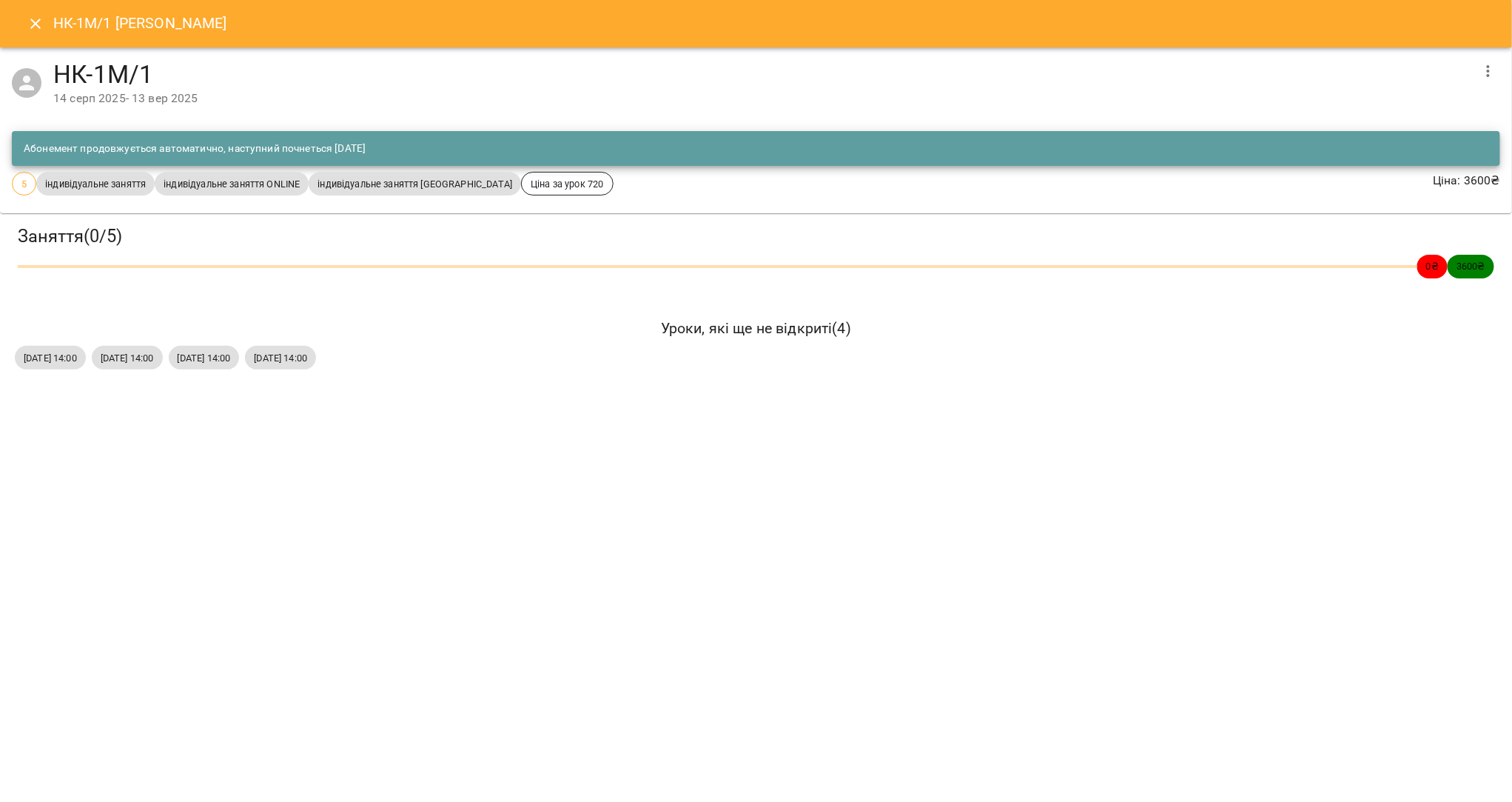
click at [1481, 66] on icon "button" at bounding box center [1488, 70] width 18 height 18
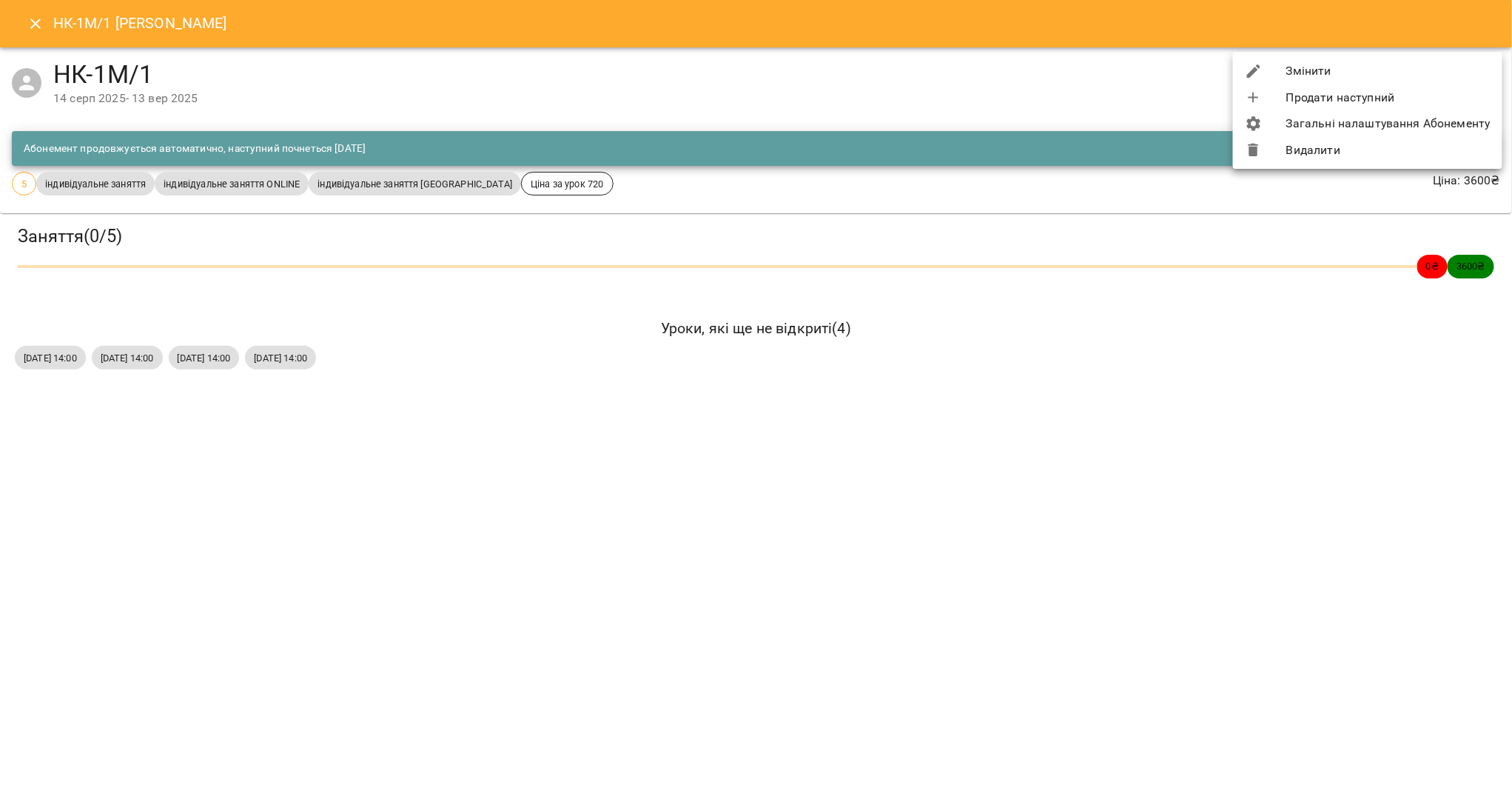
click at [1324, 147] on li "Видалити" at bounding box center [1368, 151] width 269 height 27
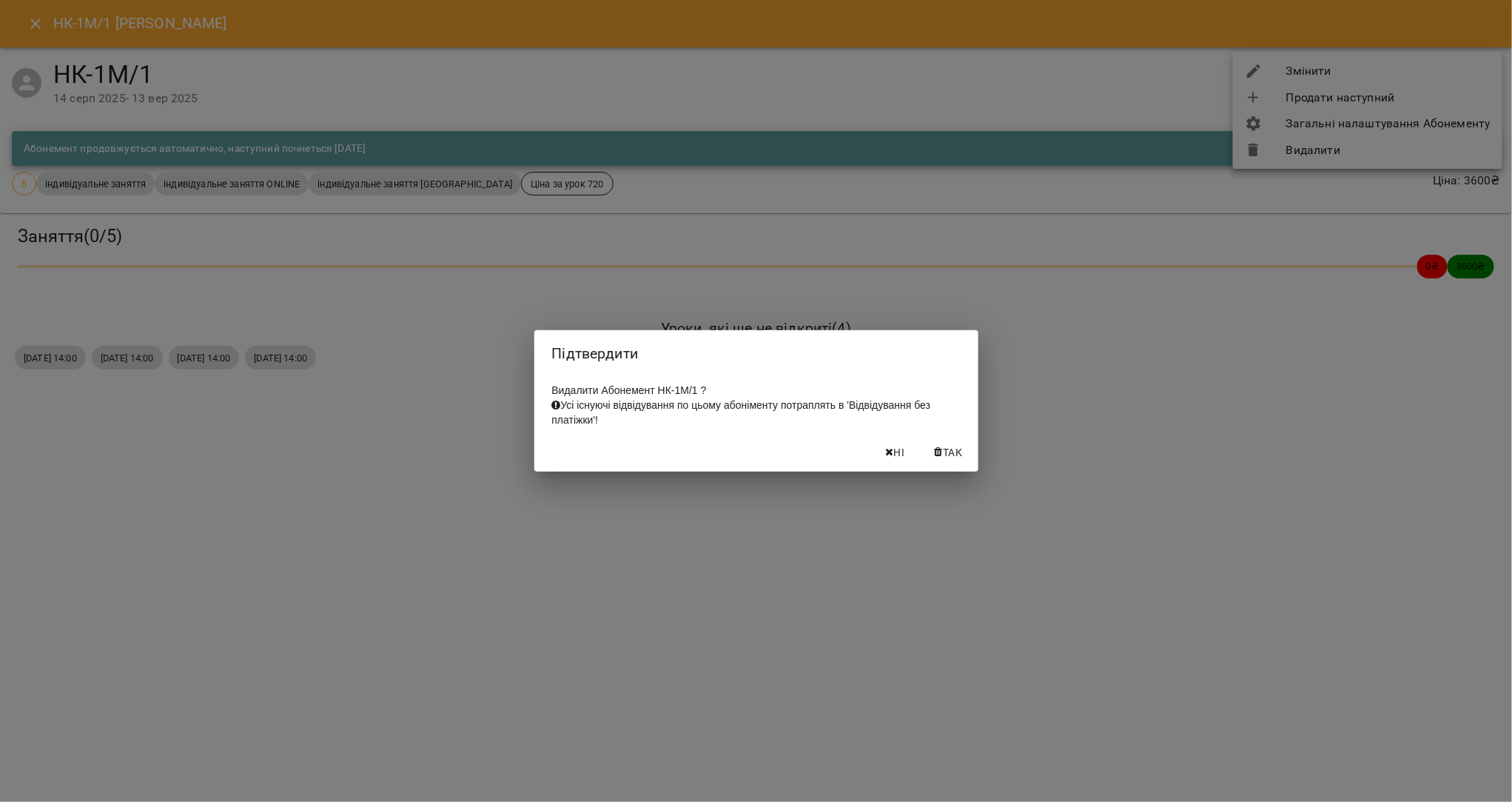
click at [939, 458] on icon "button" at bounding box center [939, 452] width 8 height 10
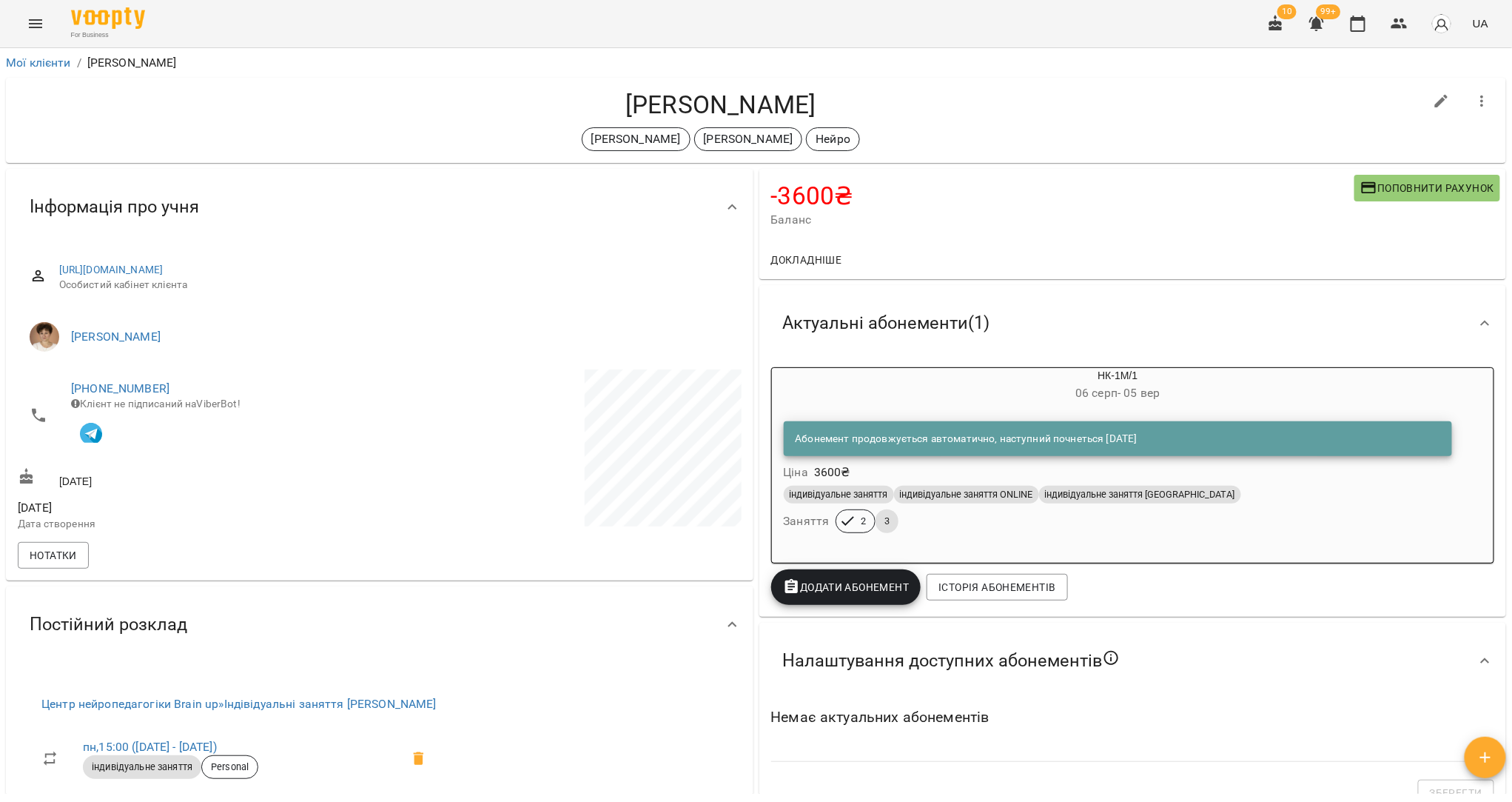
drag, startPoint x: 830, startPoint y: 111, endPoint x: 603, endPoint y: 105, distance: 227.1
click at [603, 105] on h4 "Каранда Михайло" at bounding box center [720, 105] width 1407 height 30
copy h4 "Каранда Михайло"
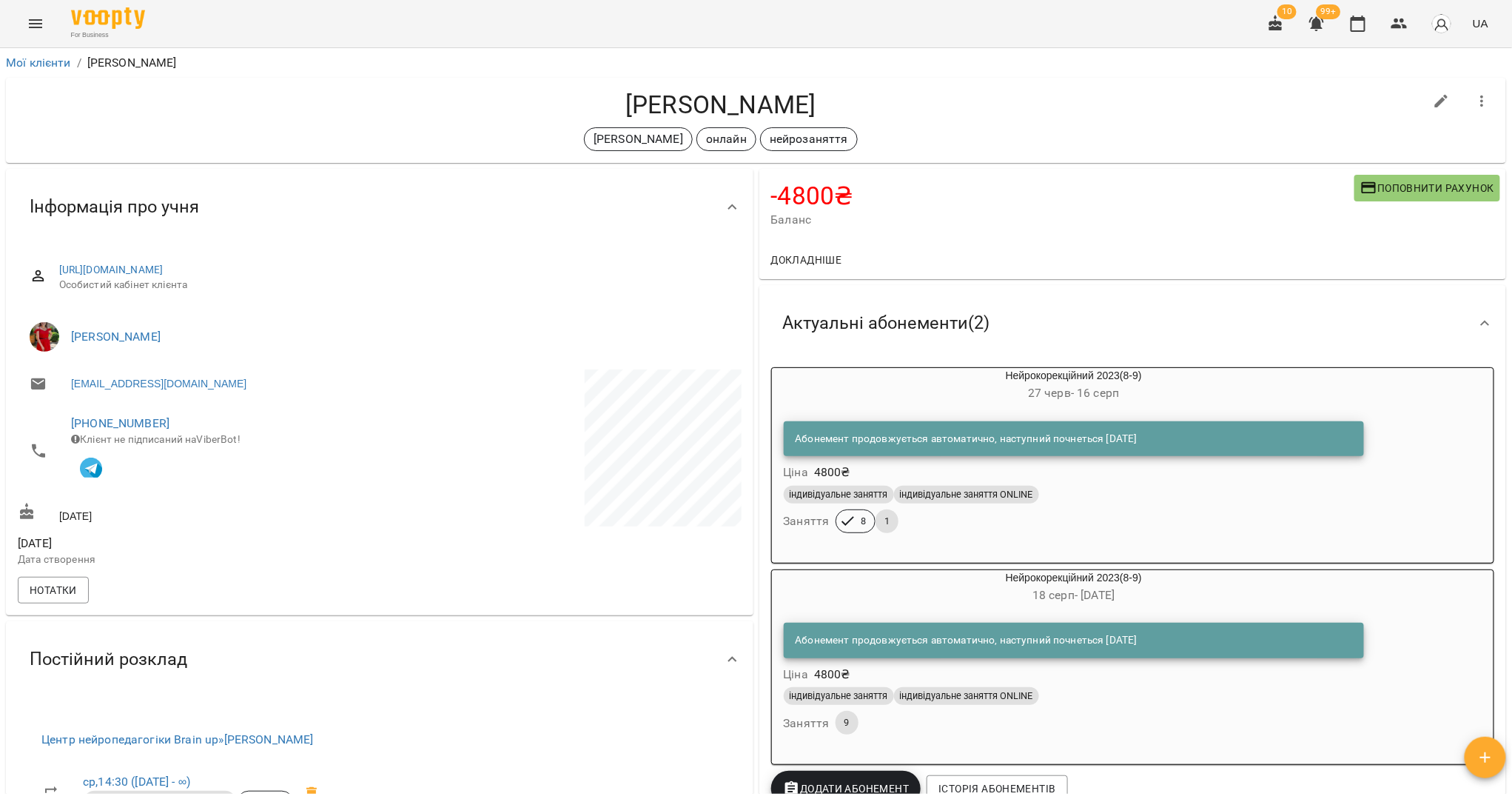
click at [798, 104] on h4 "Кисляк Микола" at bounding box center [720, 105] width 1407 height 30
click at [725, 106] on h4 "Кисляк Микола" at bounding box center [720, 105] width 1407 height 30
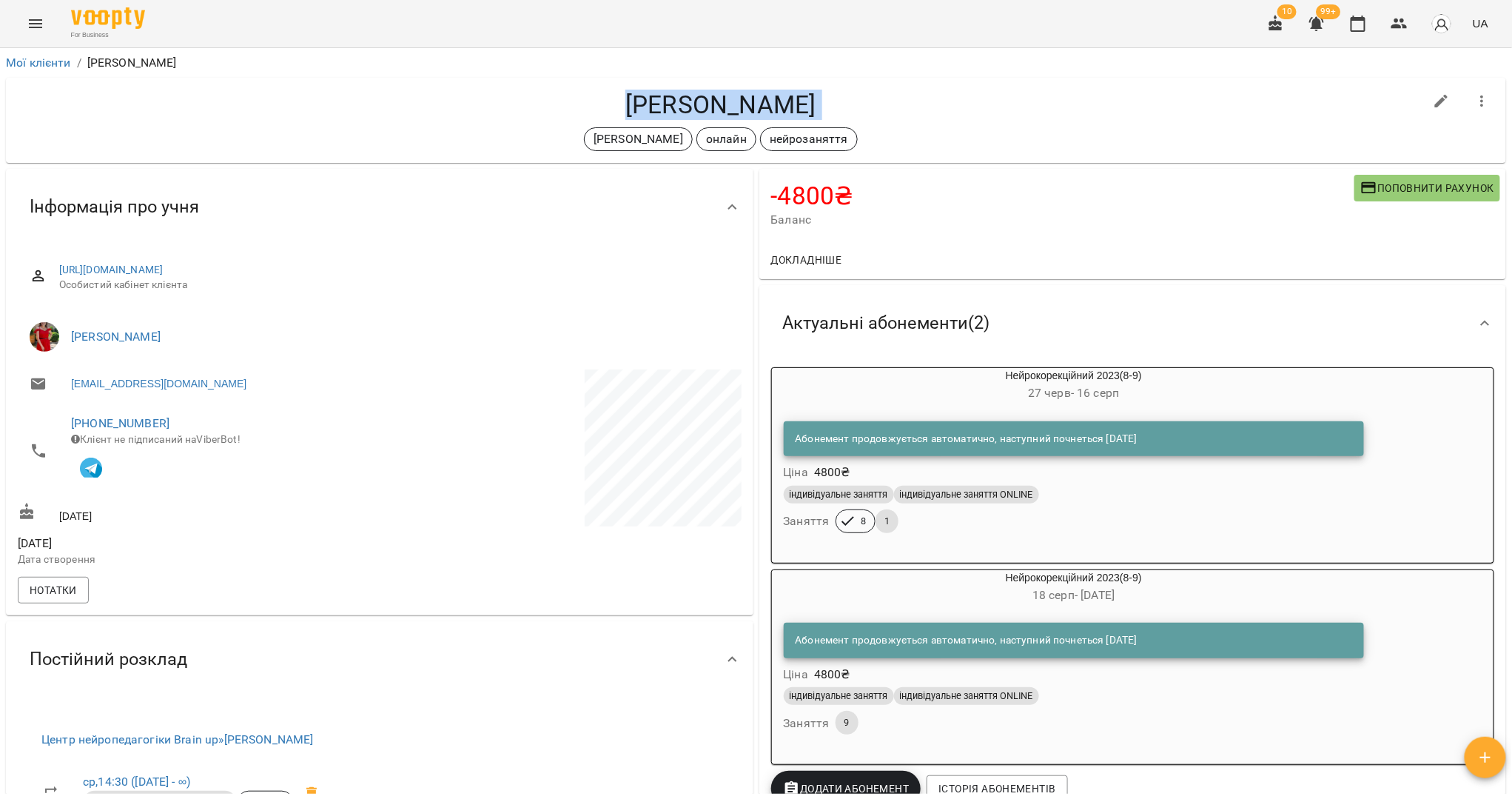
copy div "Кисляк Микола Шевчук Іванна онлайн нейрозаняття"
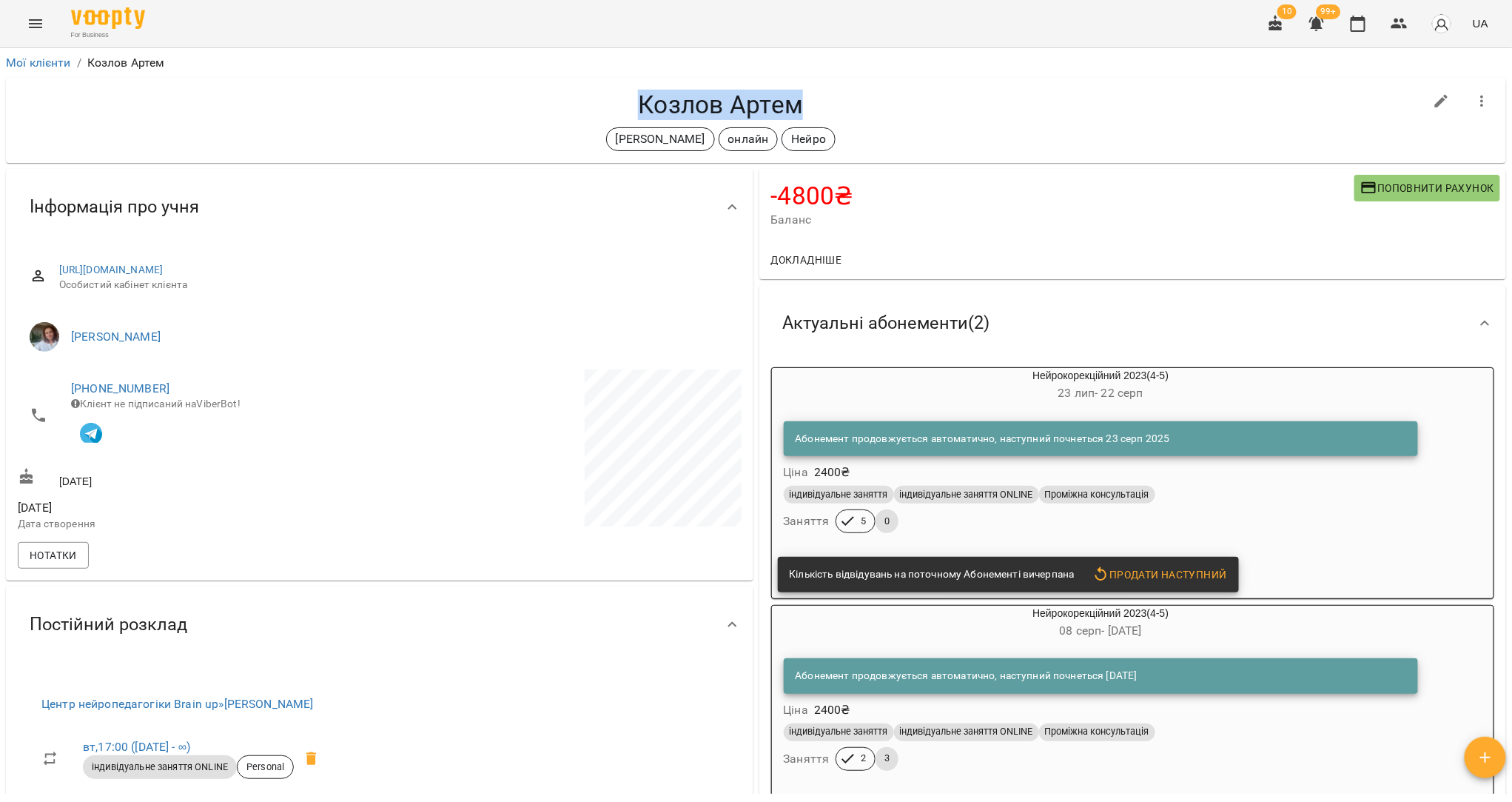
drag, startPoint x: 798, startPoint y: 105, endPoint x: 636, endPoint y: 98, distance: 162.2
click at [636, 98] on h4 "Козлов Артем" at bounding box center [720, 105] width 1407 height 30
copy h4 "Козлов Артем"
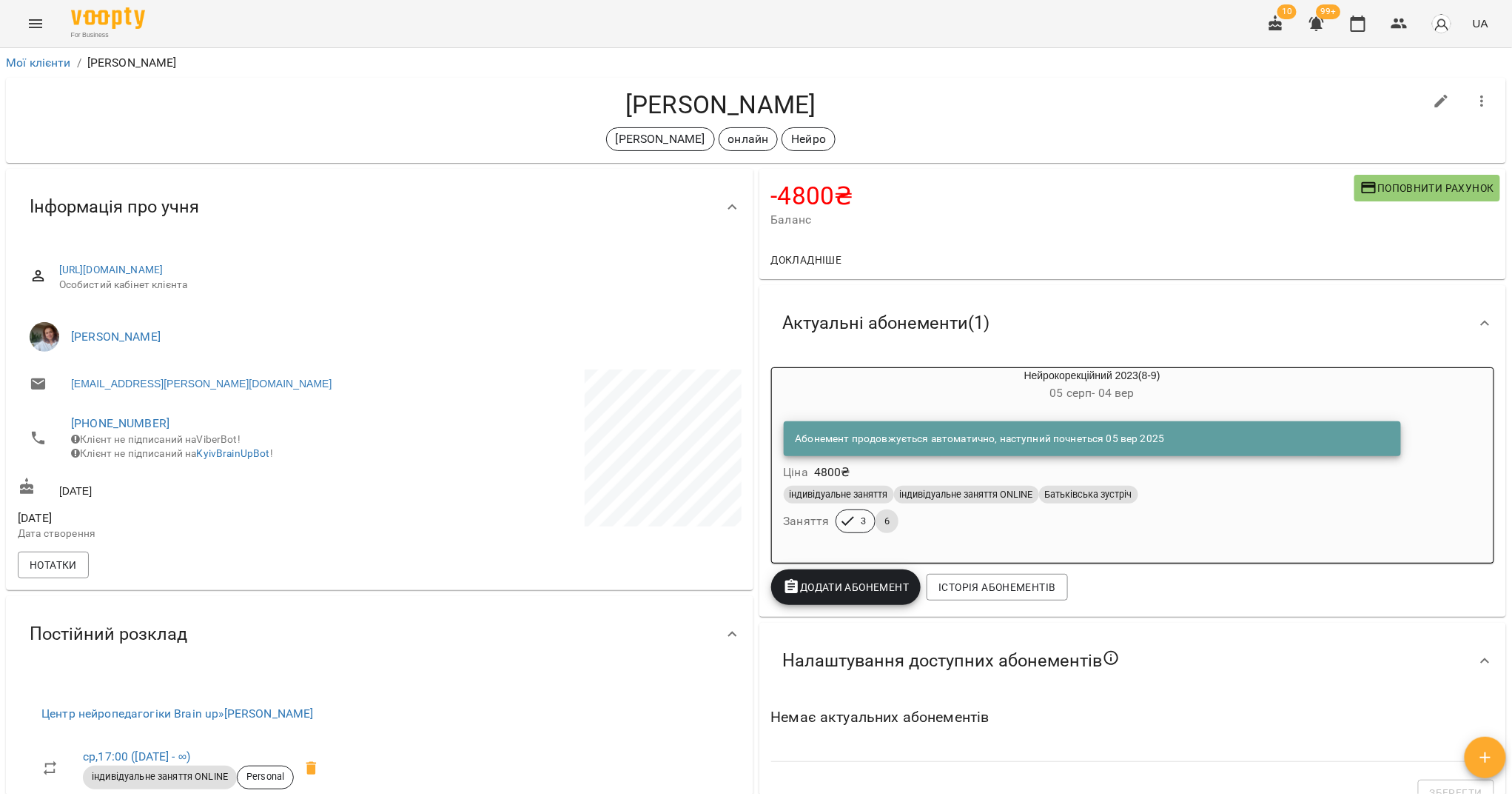
drag, startPoint x: 833, startPoint y: 109, endPoint x: 593, endPoint y: 103, distance: 240.1
click at [593, 103] on h4 "[PERSON_NAME]" at bounding box center [720, 105] width 1407 height 30
copy h4 "[PERSON_NAME]"
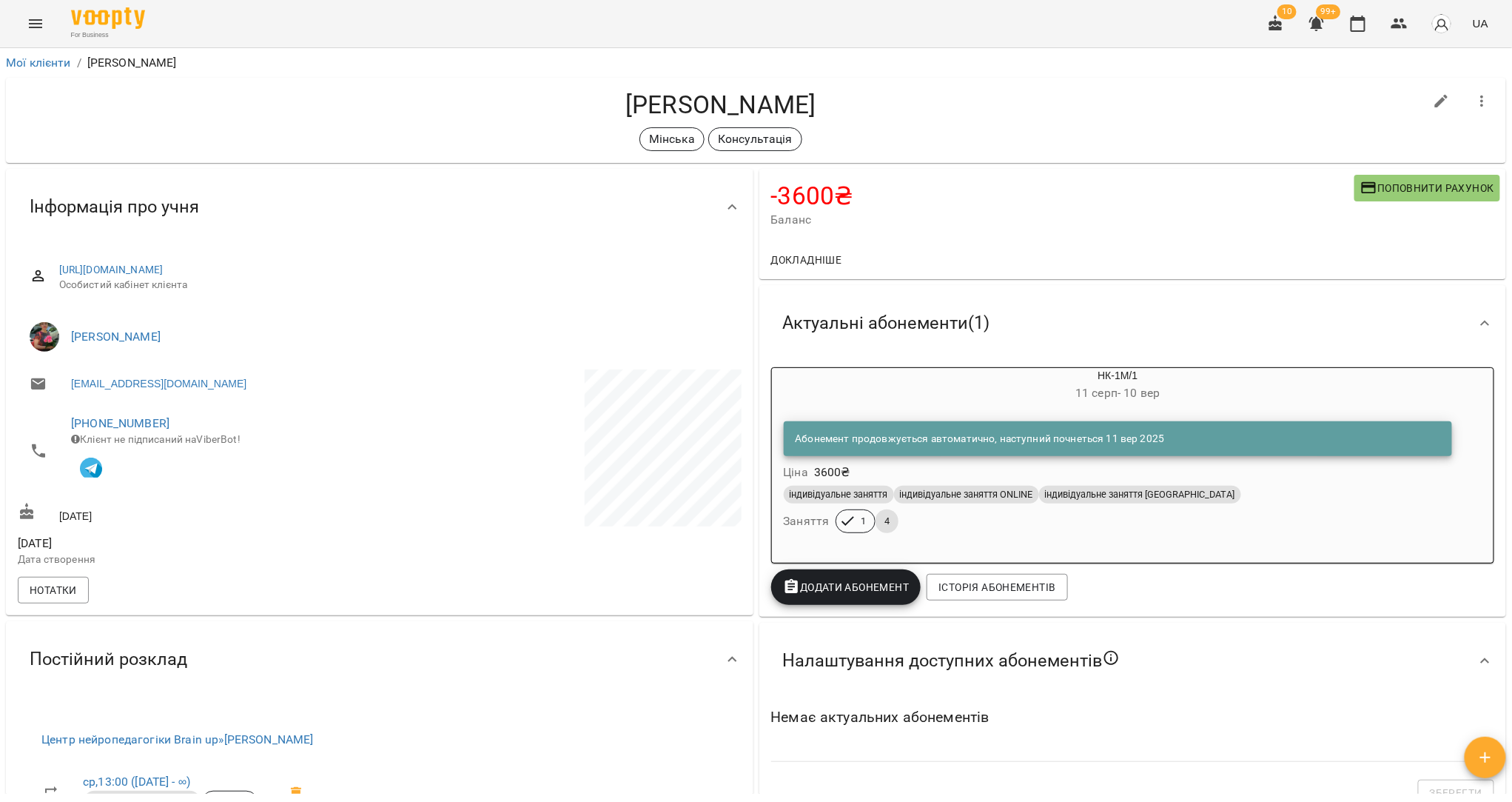
drag, startPoint x: 821, startPoint y: 100, endPoint x: 597, endPoint y: 101, distance: 224.0
click at [597, 101] on h4 "Корсакова Поліна" at bounding box center [720, 105] width 1407 height 30
copy h4 "Корсакова Поліна"
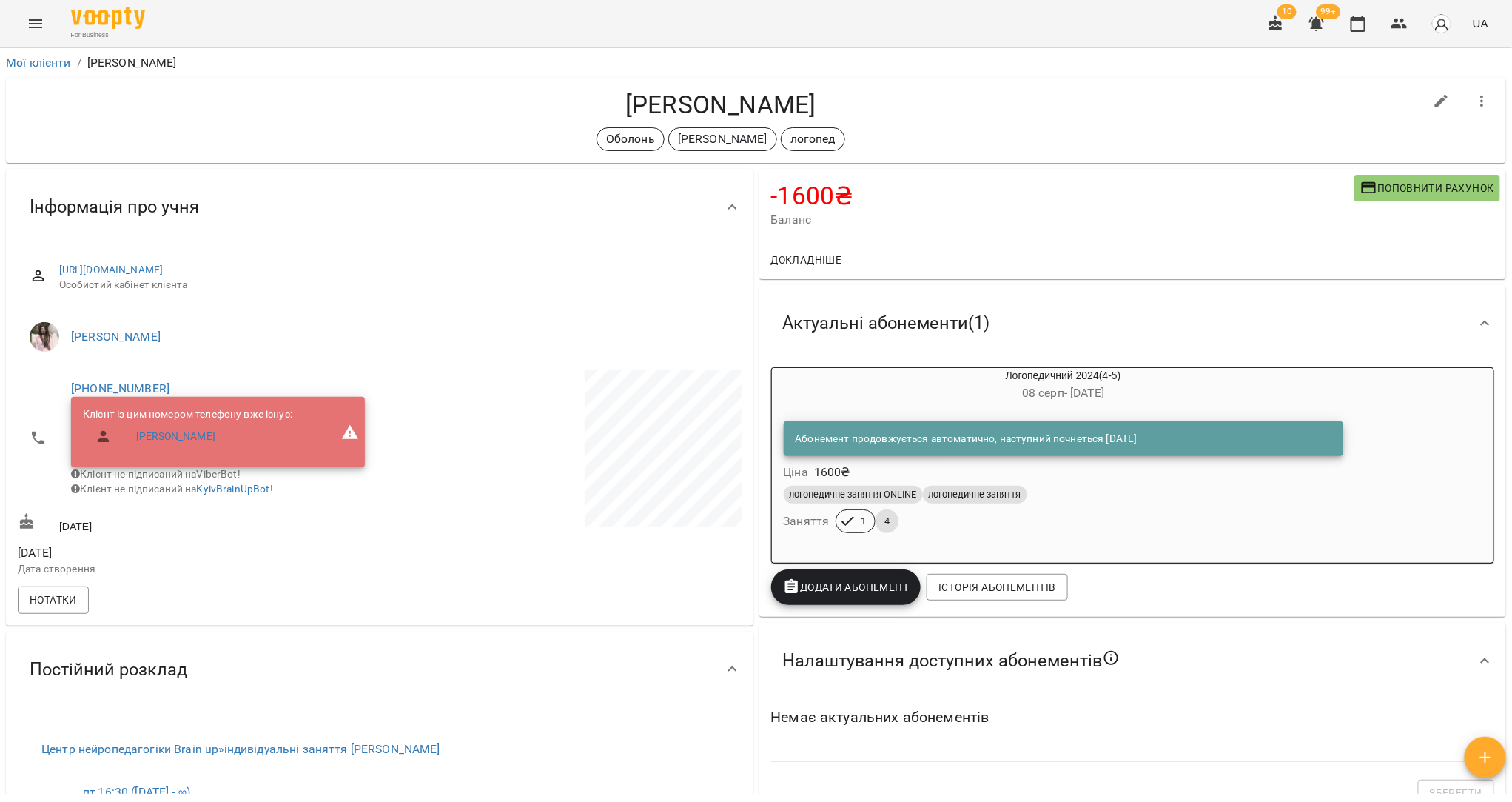
drag, startPoint x: 838, startPoint y: 111, endPoint x: 589, endPoint y: 108, distance: 249.0
click at [589, 108] on h4 "[PERSON_NAME]" at bounding box center [720, 105] width 1407 height 30
copy h4 "[PERSON_NAME]"
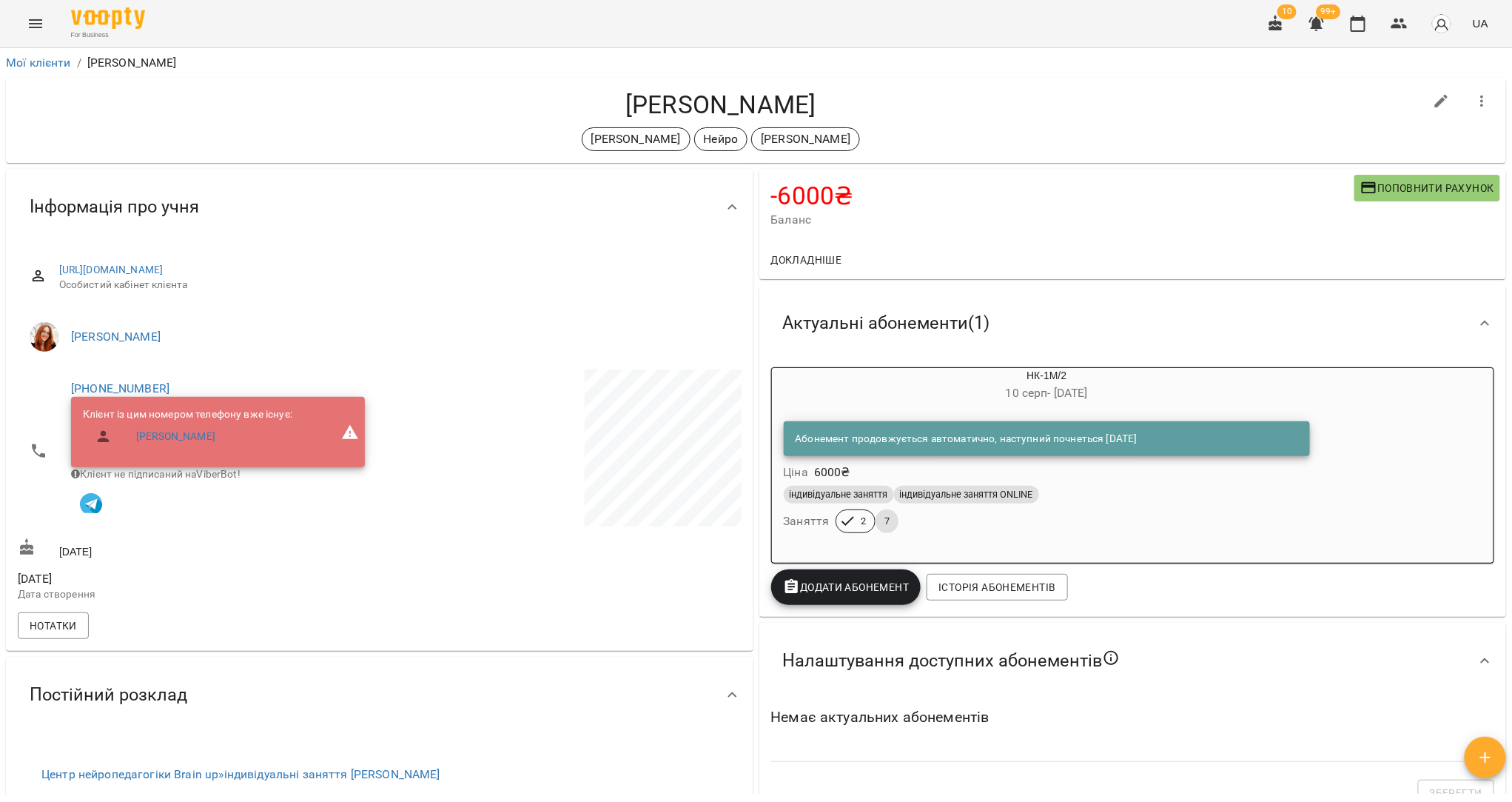
drag, startPoint x: 859, startPoint y: 112, endPoint x: 558, endPoint y: 118, distance: 301.1
click at [558, 118] on h4 "[PERSON_NAME]" at bounding box center [720, 105] width 1407 height 30
copy h4 "Крижанівський Дмитро"
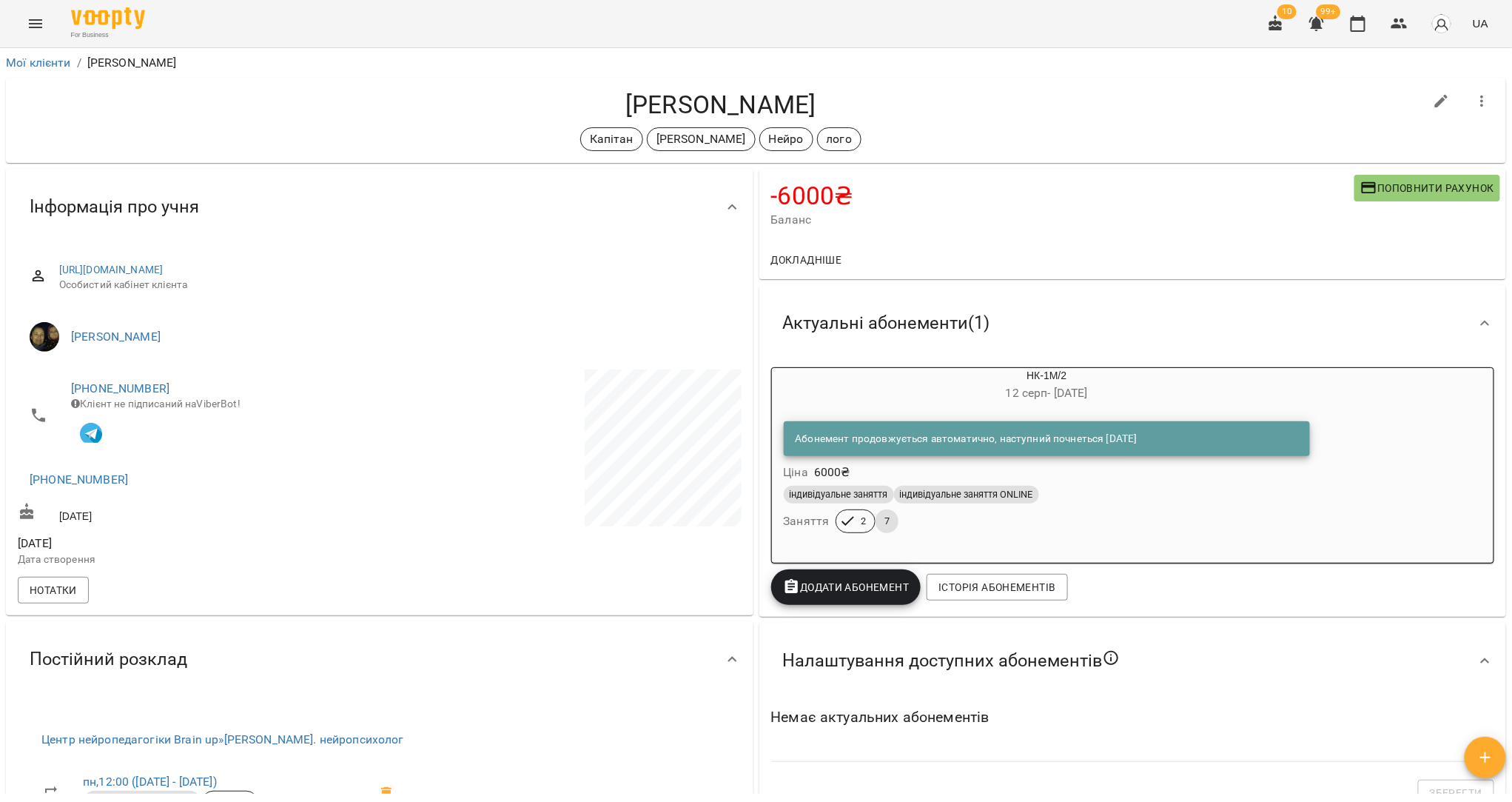
drag, startPoint x: 816, startPoint y: 107, endPoint x: 611, endPoint y: 106, distance: 205.0
click at [611, 106] on h4 "[PERSON_NAME]" at bounding box center [720, 105] width 1407 height 30
copy h4 "[PERSON_NAME]"
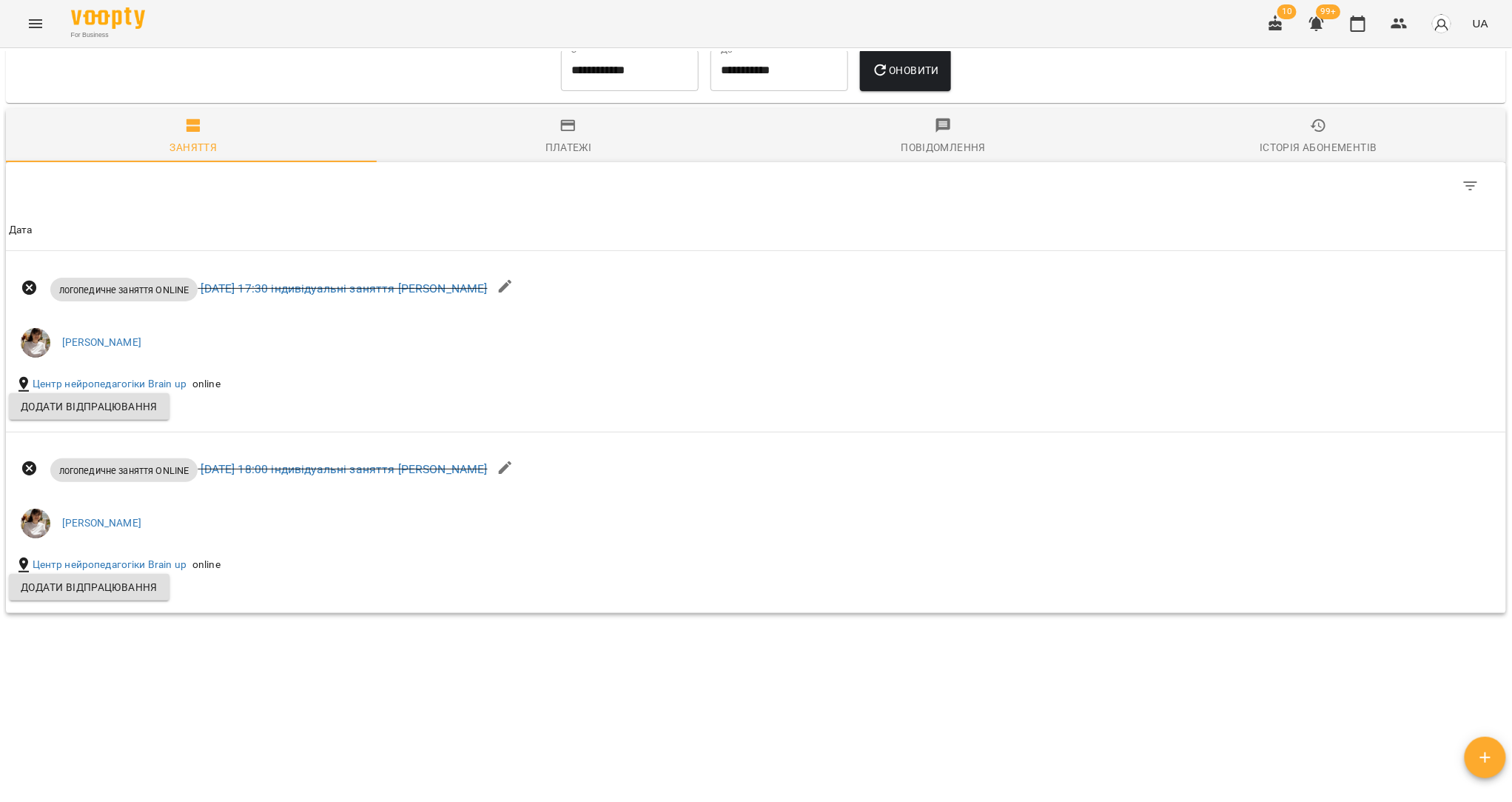
scroll to position [66, 0]
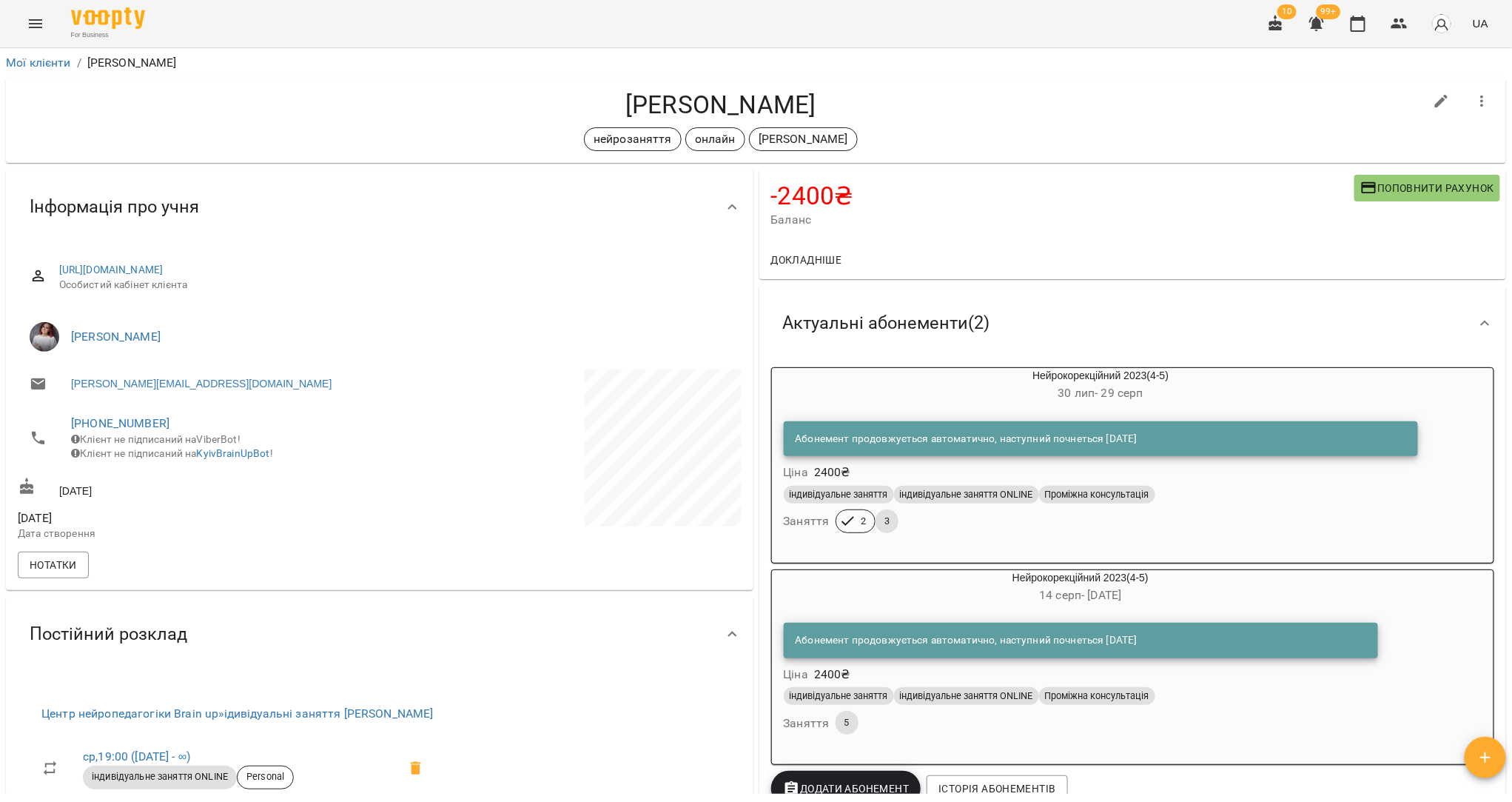
click at [1259, 686] on div "Абонемент продовжується автоматично, наступний почнеться [DATE] Ціна 2400 ₴" at bounding box center [1080, 653] width 600 height 67
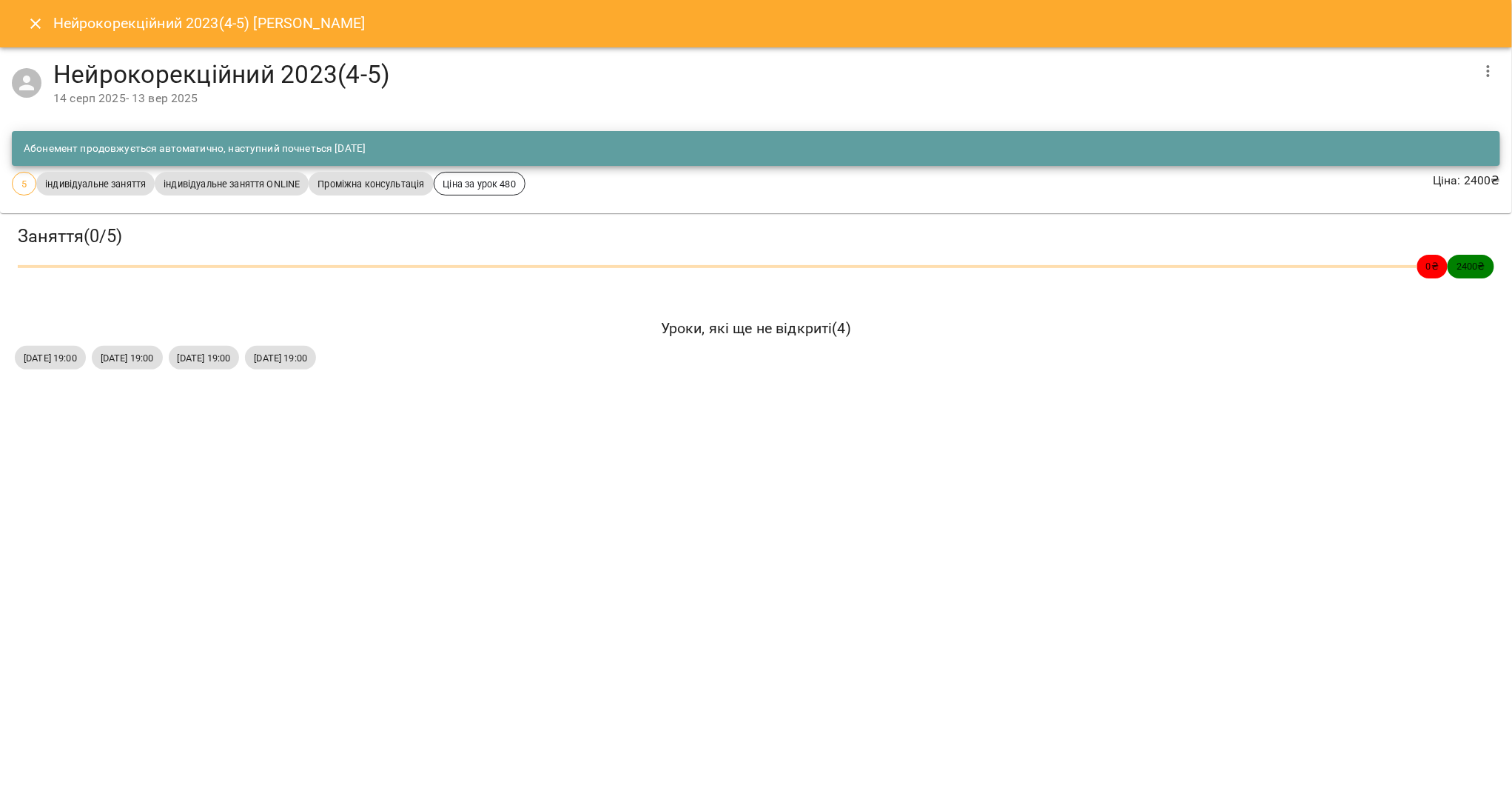
click at [1490, 72] on icon "button" at bounding box center [1488, 70] width 18 height 18
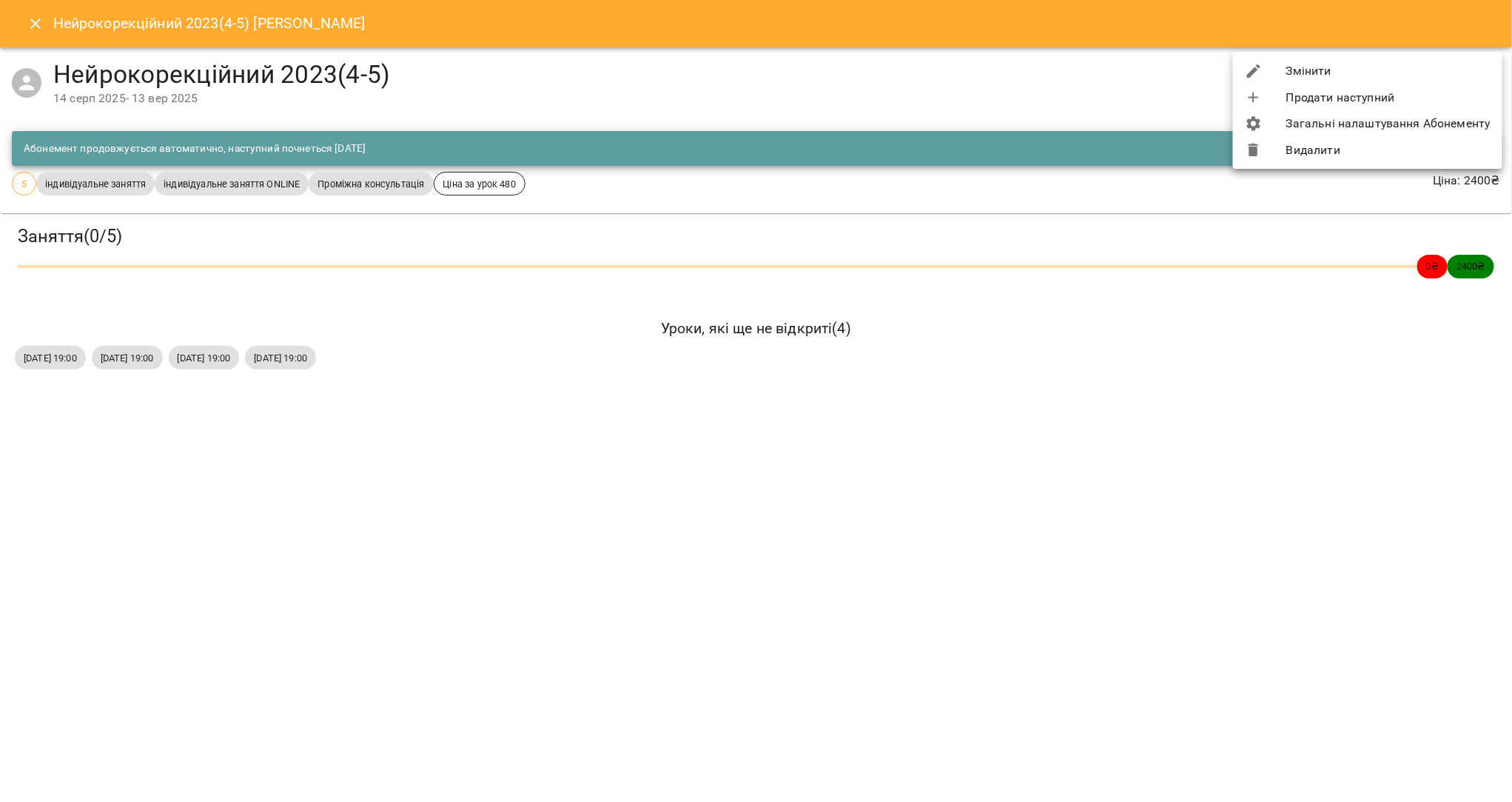
click at [1336, 161] on li "Видалити" at bounding box center [1368, 151] width 269 height 27
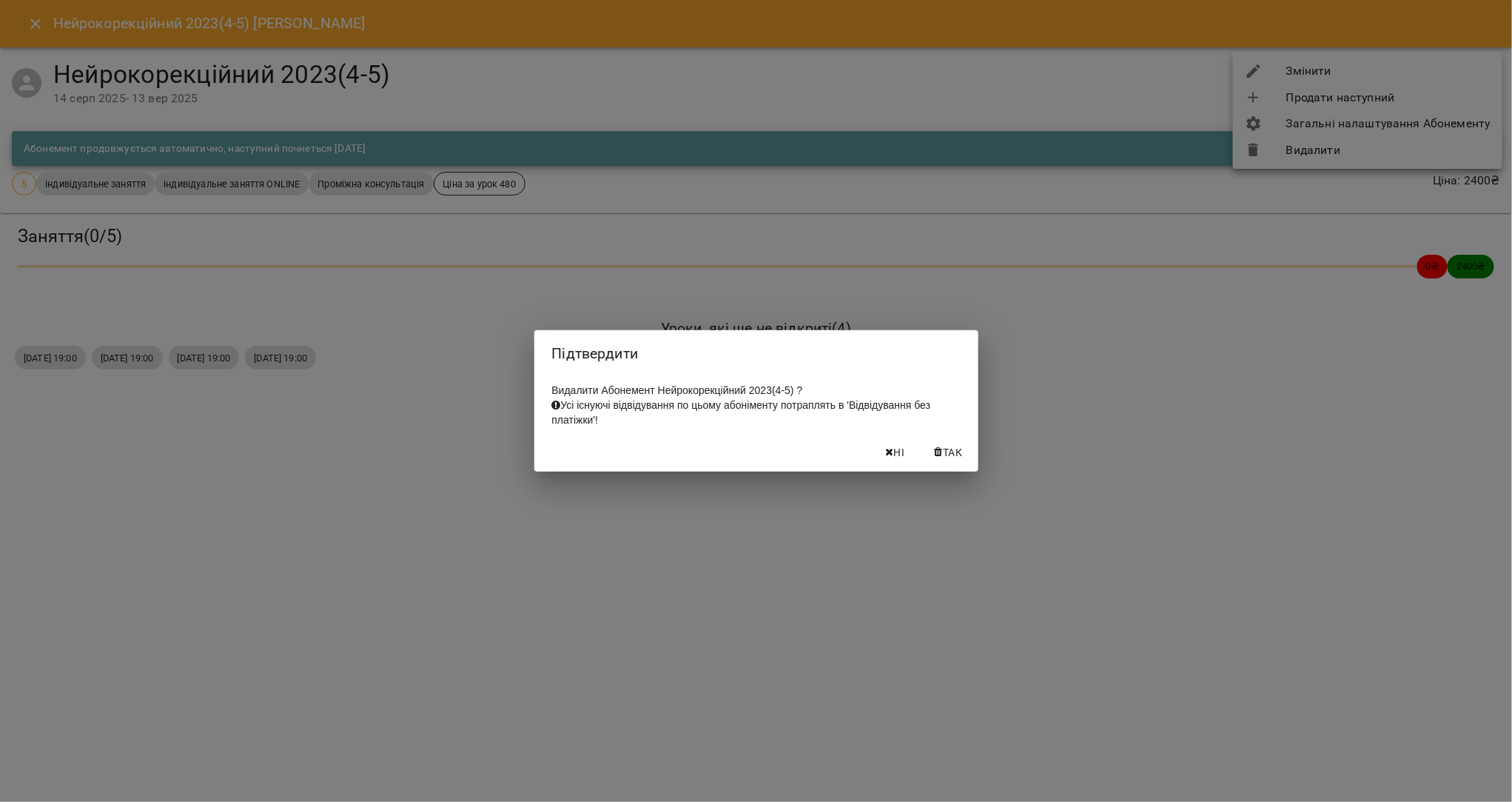
click at [951, 465] on button "Так" at bounding box center [949, 453] width 48 height 27
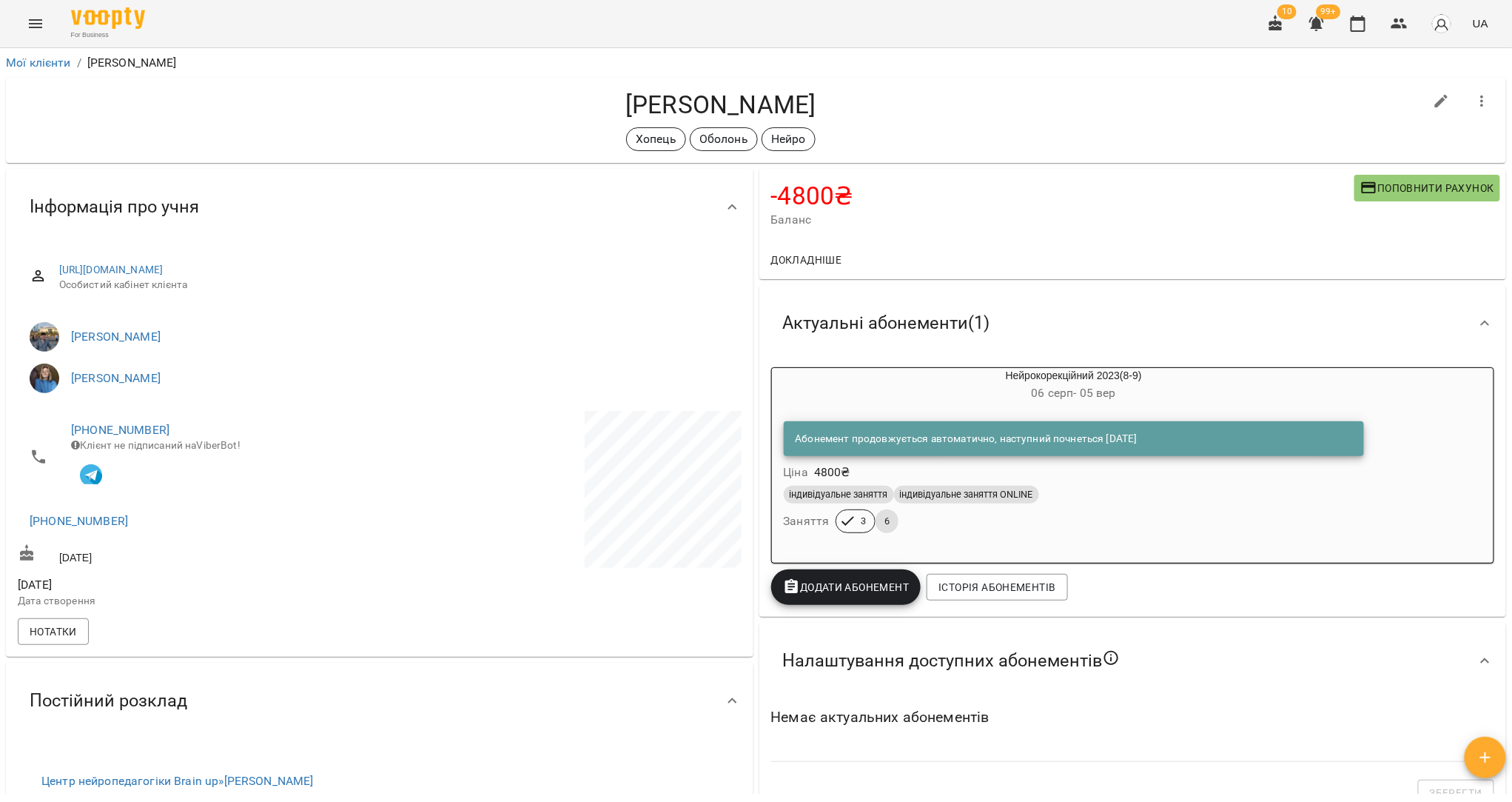
drag, startPoint x: 820, startPoint y: 109, endPoint x: 612, endPoint y: 101, distance: 208.2
click at [612, 101] on h4 "Максим Жилавюк" at bounding box center [720, 105] width 1407 height 30
copy h4 "Максим Жилавюк"
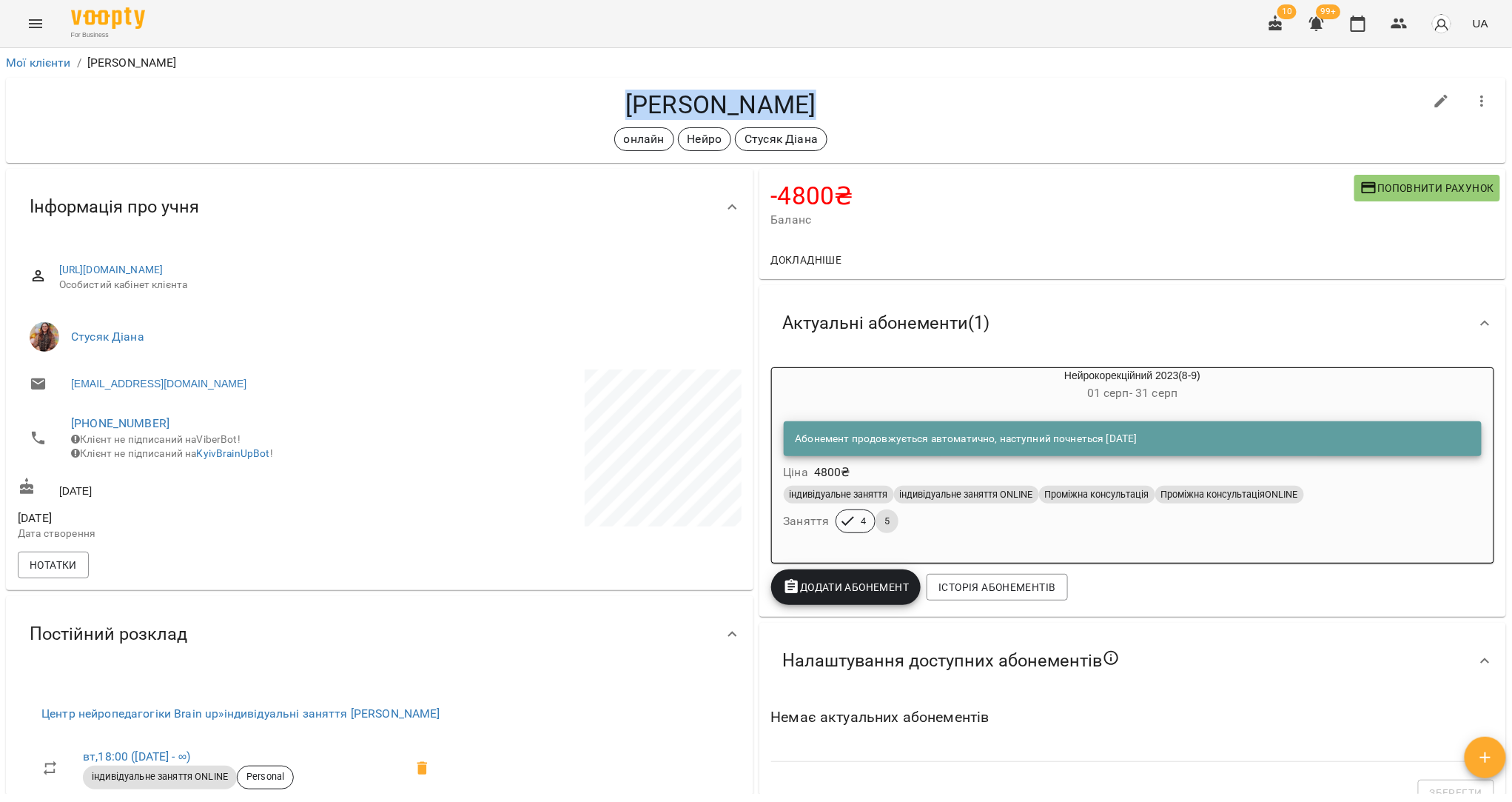
drag, startPoint x: 819, startPoint y: 113, endPoint x: 628, endPoint y: 109, distance: 191.0
click at [628, 109] on h4 "[PERSON_NAME]" at bounding box center [720, 105] width 1407 height 30
copy h4 "Медяник Артур"
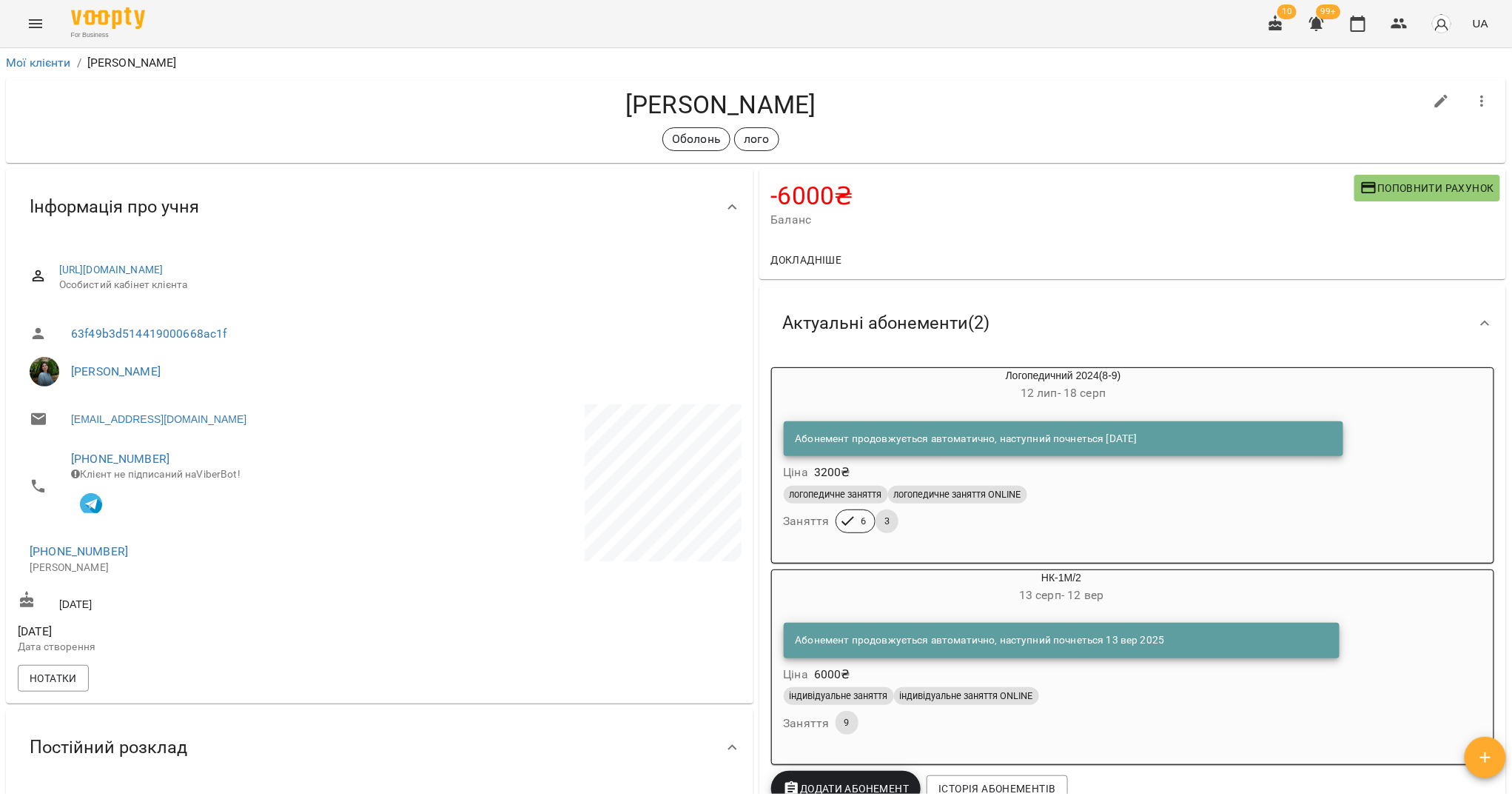
drag, startPoint x: 812, startPoint y: 112, endPoint x: 607, endPoint y: 112, distance: 205.0
click at [607, 112] on h4 "Мирончук Діана" at bounding box center [720, 105] width 1407 height 30
copy h4 "Мирончук Діана"
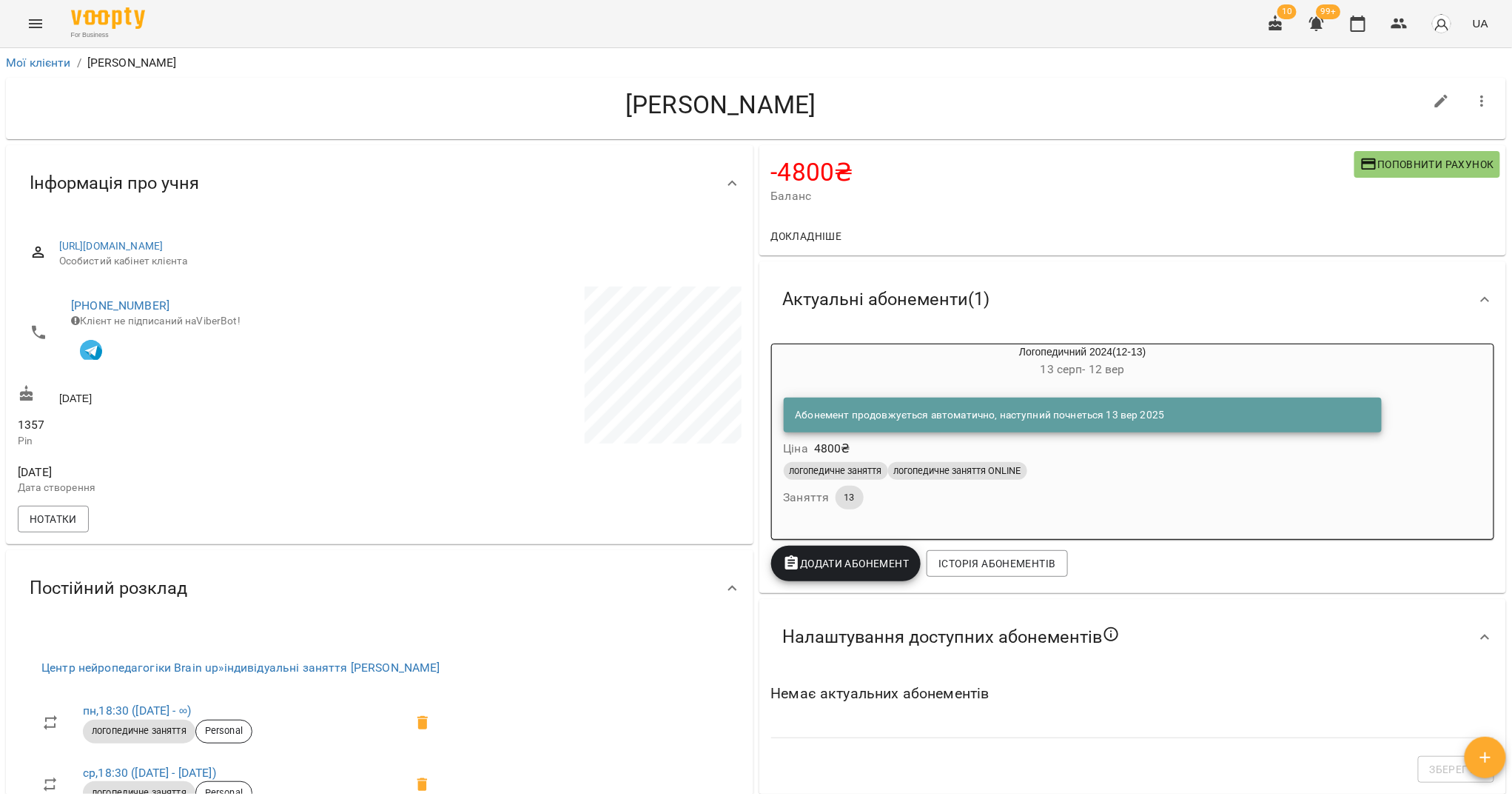
click at [1397, 160] on span "Поповнити рахунок" at bounding box center [1427, 164] width 134 height 18
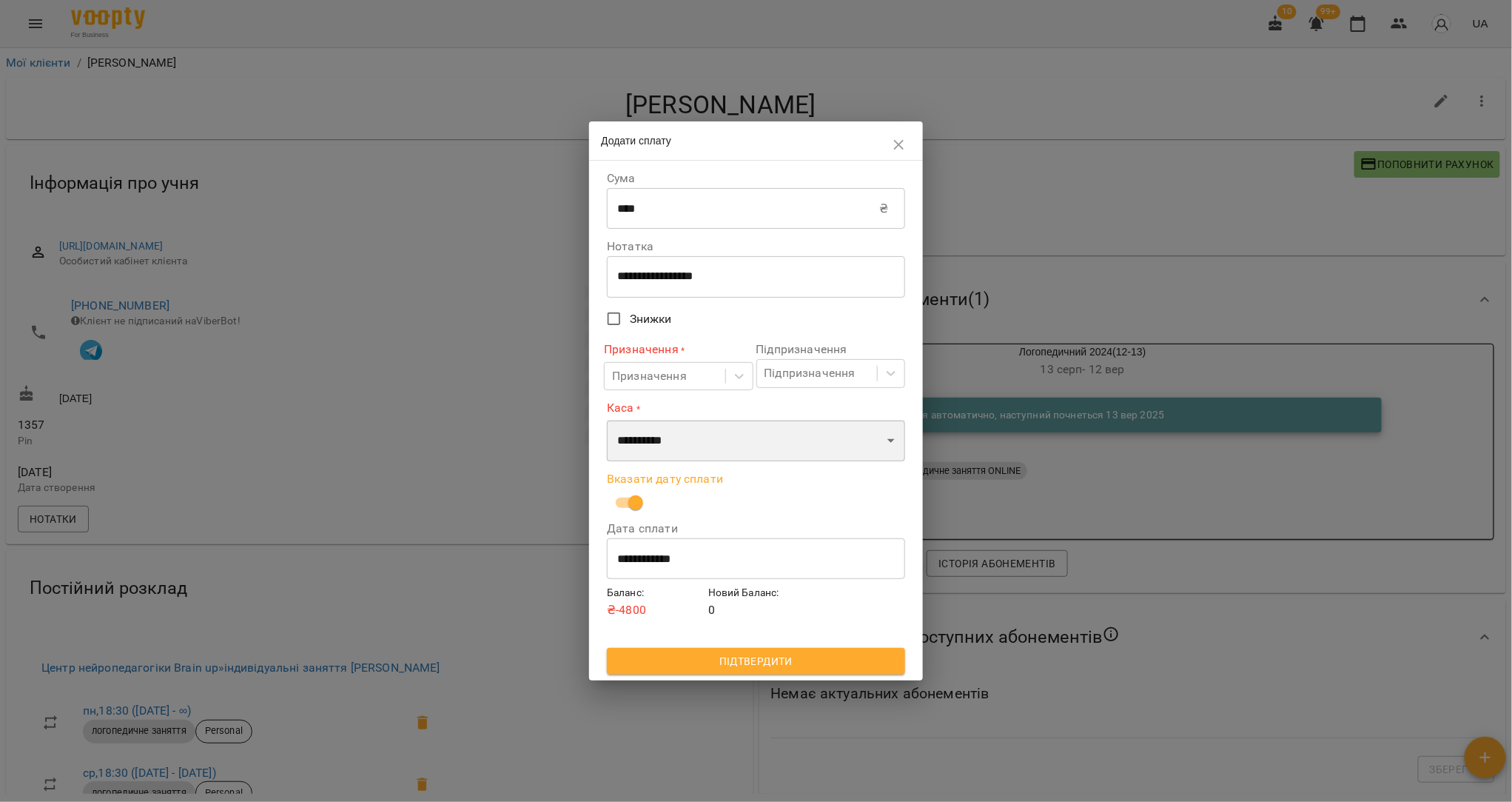
click at [661, 433] on select "**********" at bounding box center [756, 441] width 298 height 42
select select "****"
click at [607, 420] on select "**********" at bounding box center [756, 441] width 298 height 42
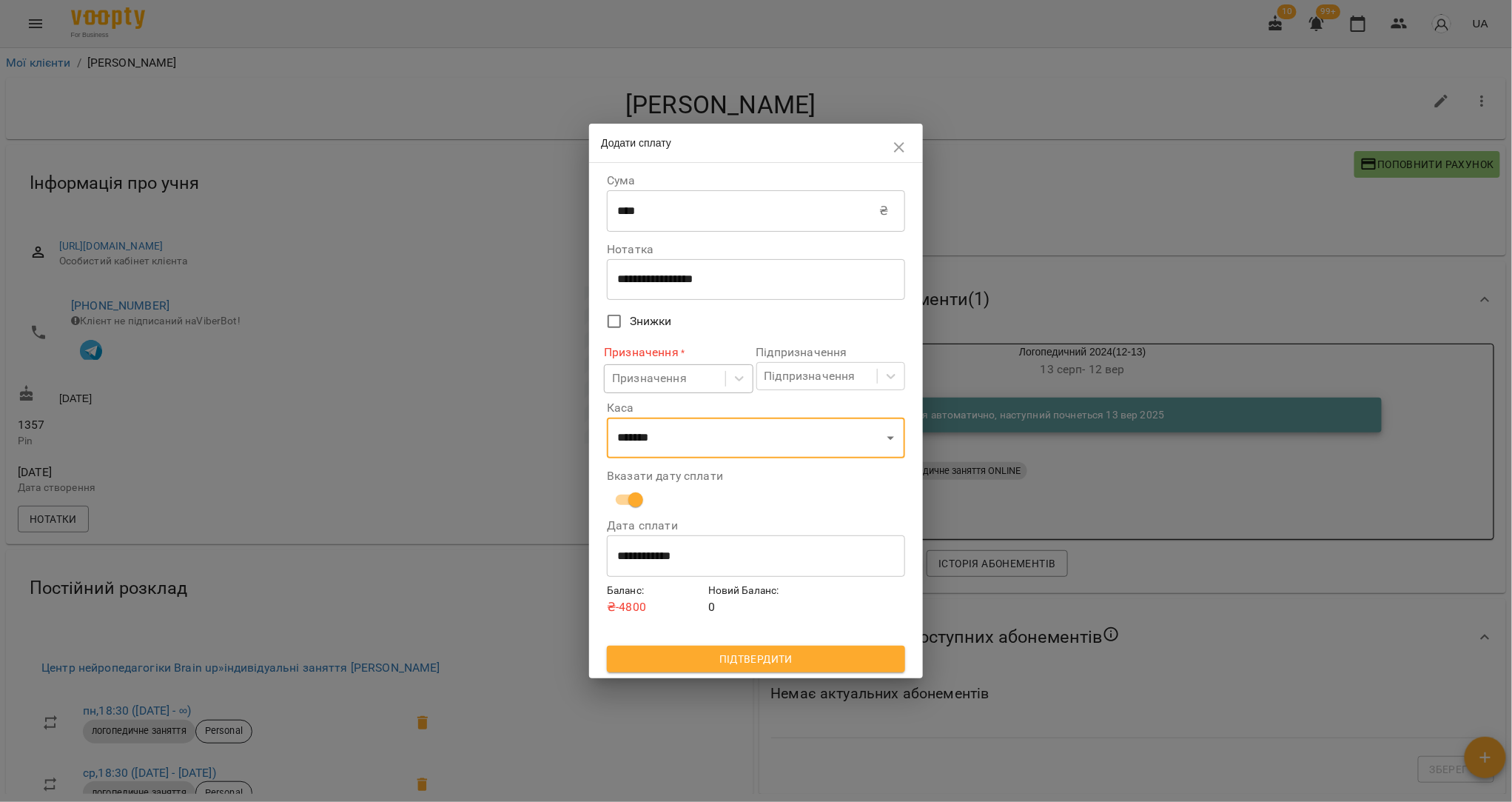
click at [649, 369] on div "Призначення" at bounding box center [664, 378] width 120 height 28
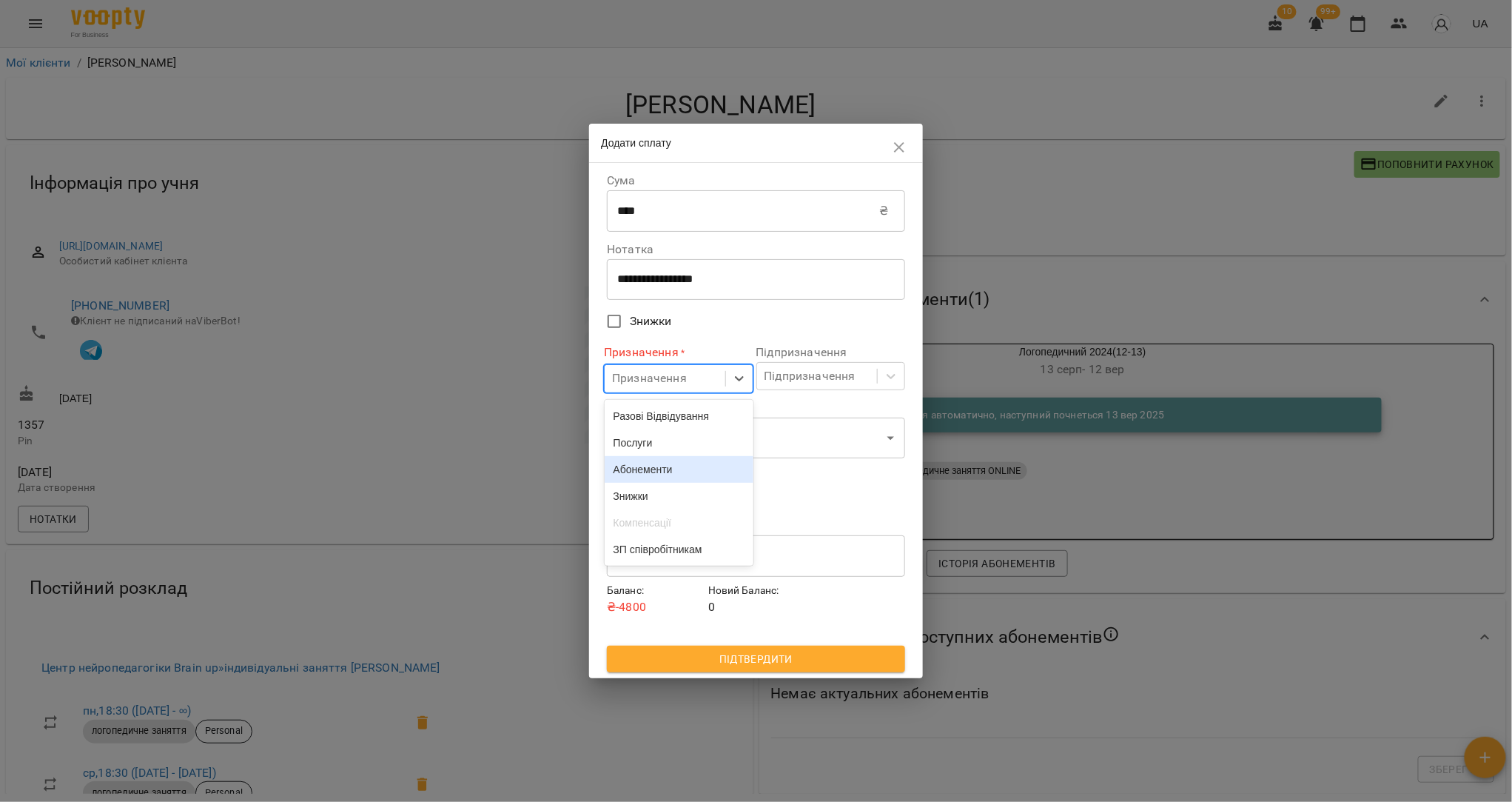
click at [659, 470] on div "Абонементи" at bounding box center [679, 470] width 149 height 27
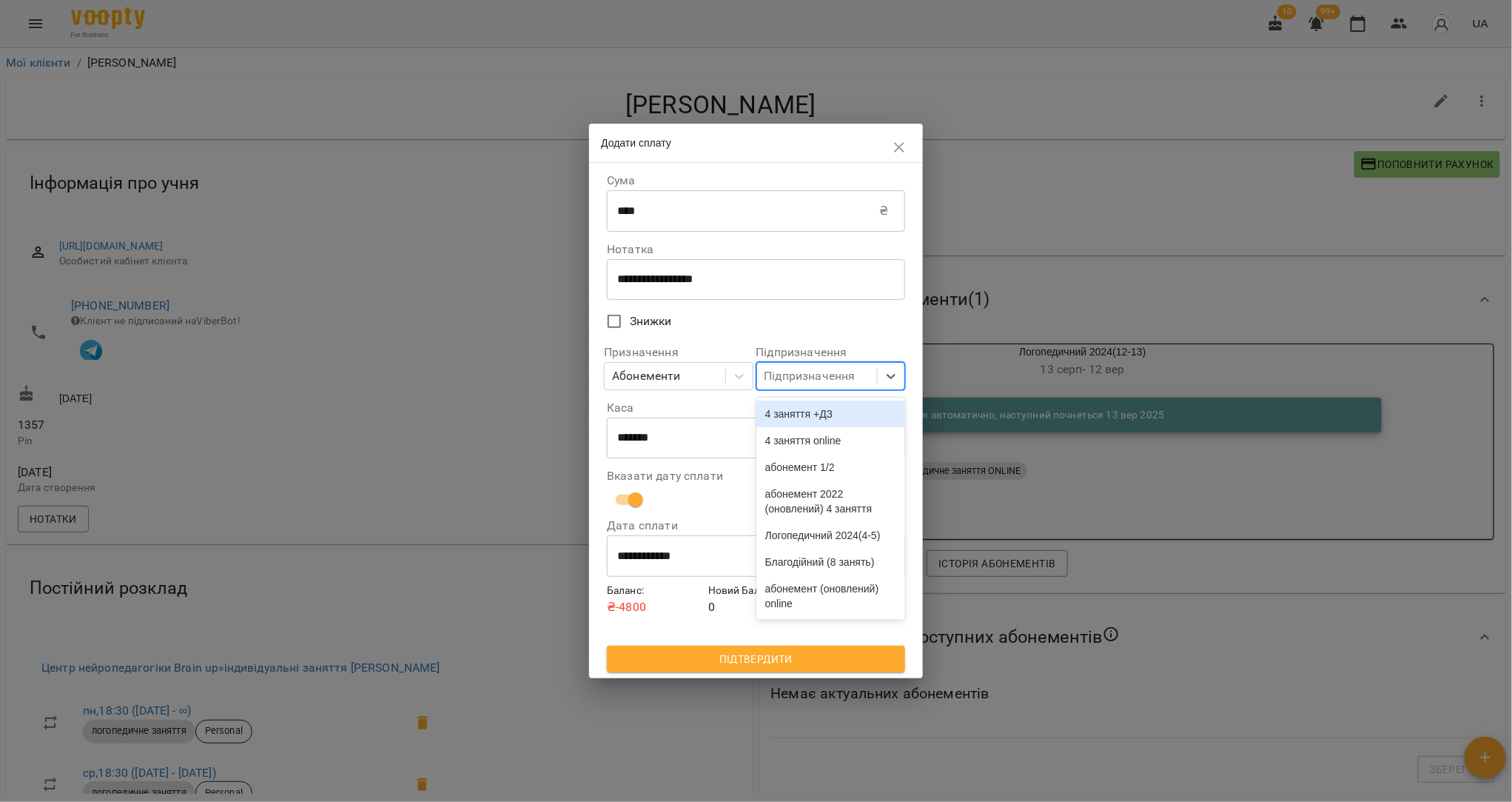
click at [792, 382] on div "Підпризначення" at bounding box center [810, 376] width 91 height 18
type input "****"
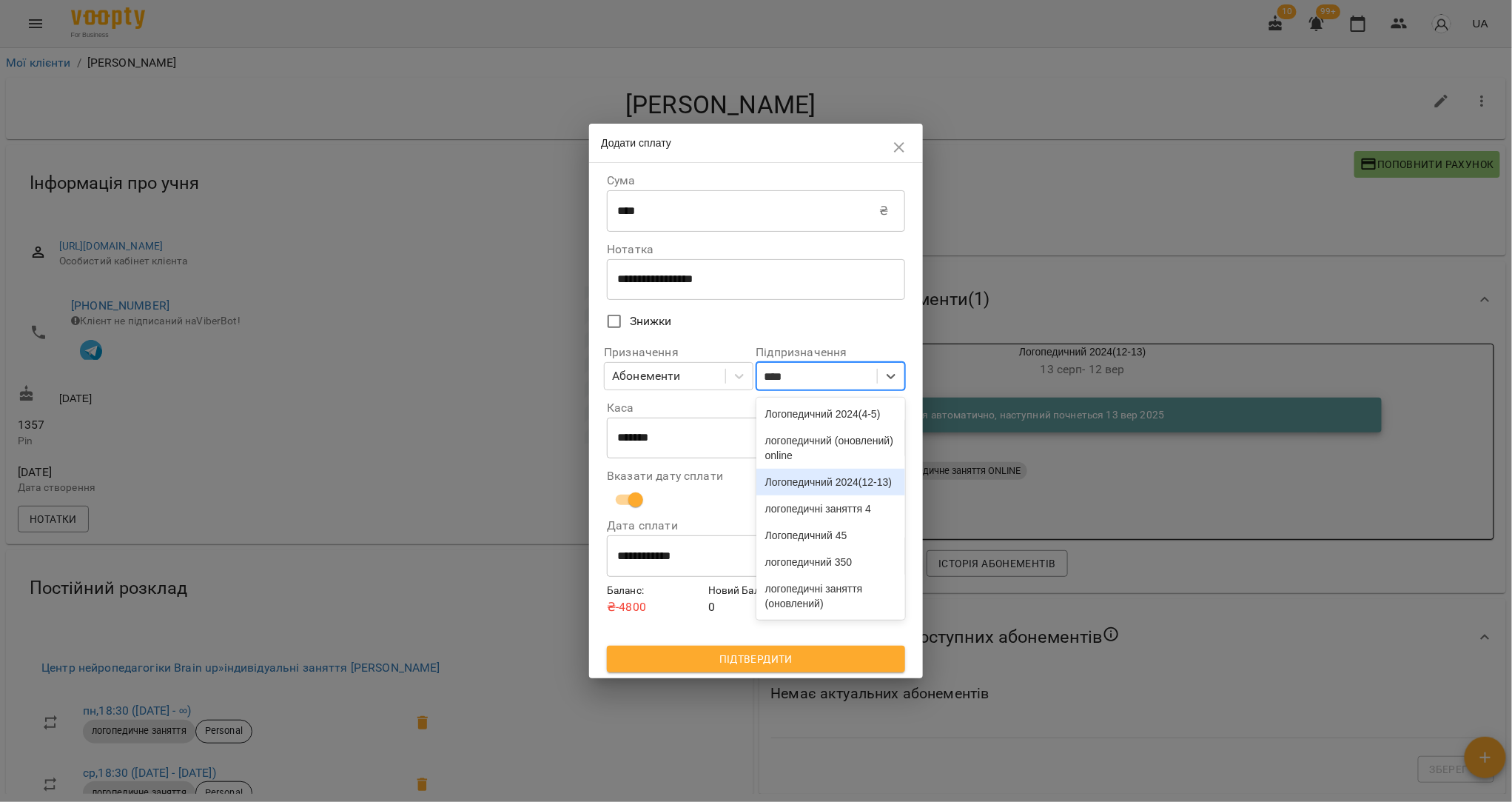
click at [794, 496] on div "Логопедичний 2024(12-13)" at bounding box center [831, 482] width 149 height 27
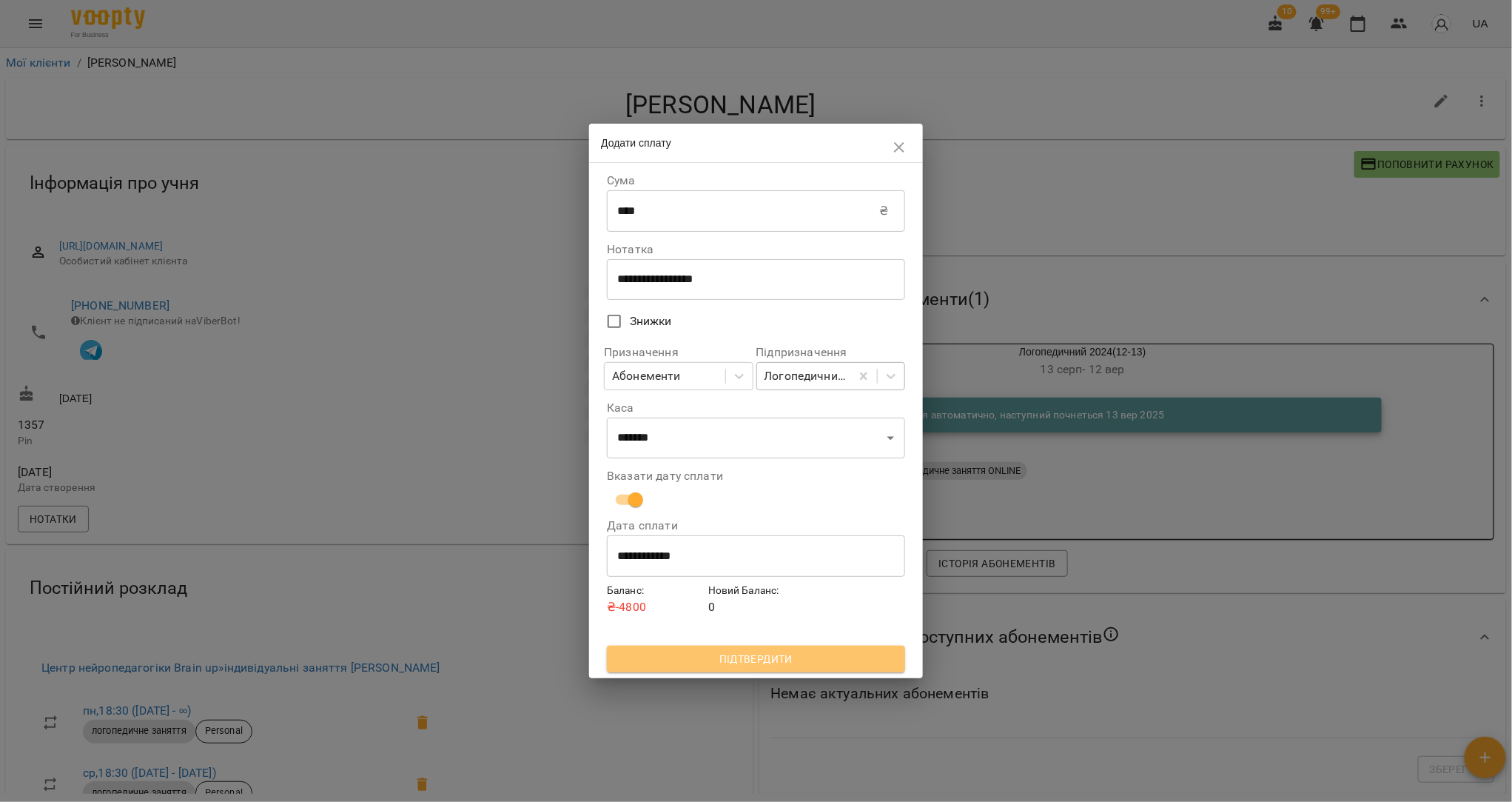
click at [778, 662] on span "Підтвердити" at bounding box center [755, 659] width 274 height 18
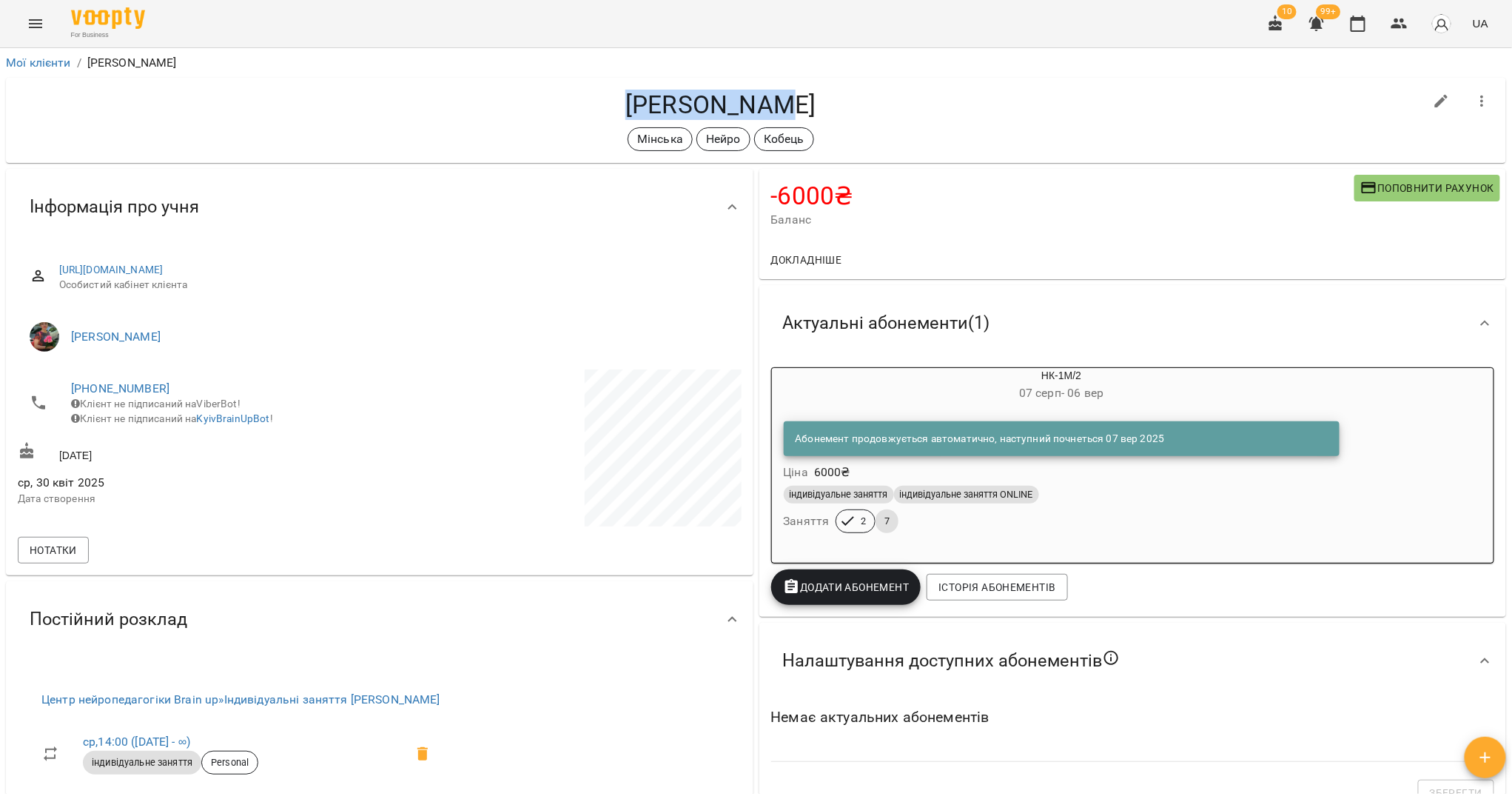
drag, startPoint x: 787, startPoint y: 105, endPoint x: 630, endPoint y: 112, distance: 157.2
click at [630, 112] on h4 "Найда Архип" at bounding box center [720, 105] width 1407 height 30
copy h4 "Найда Архип"
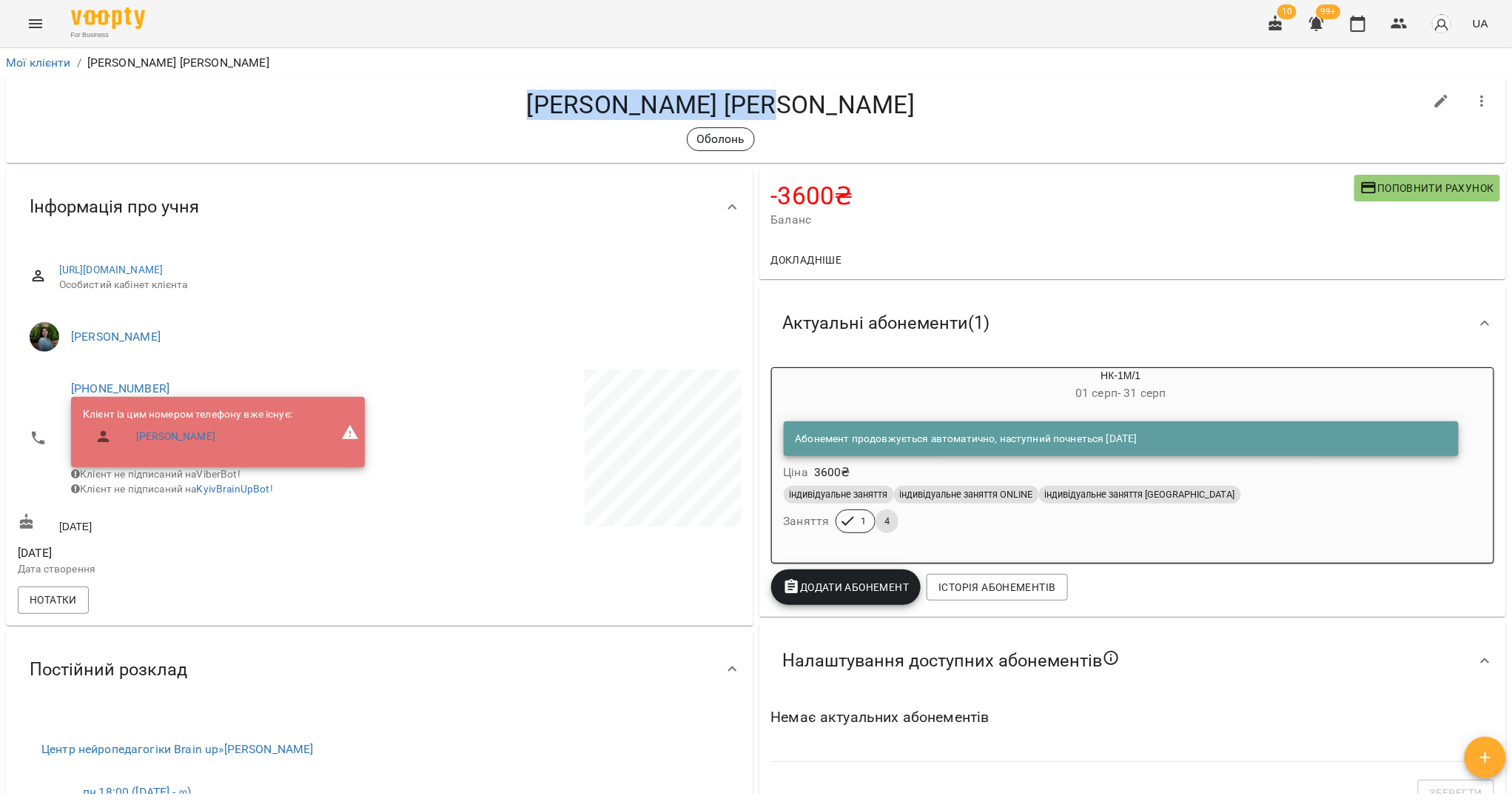
drag, startPoint x: 833, startPoint y: 99, endPoint x: 605, endPoint y: 105, distance: 228.1
click at [605, 105] on h4 "[PERSON_NAME] [PERSON_NAME]" at bounding box center [720, 105] width 1407 height 30
copy h4 "[PERSON_NAME] [PERSON_NAME]"
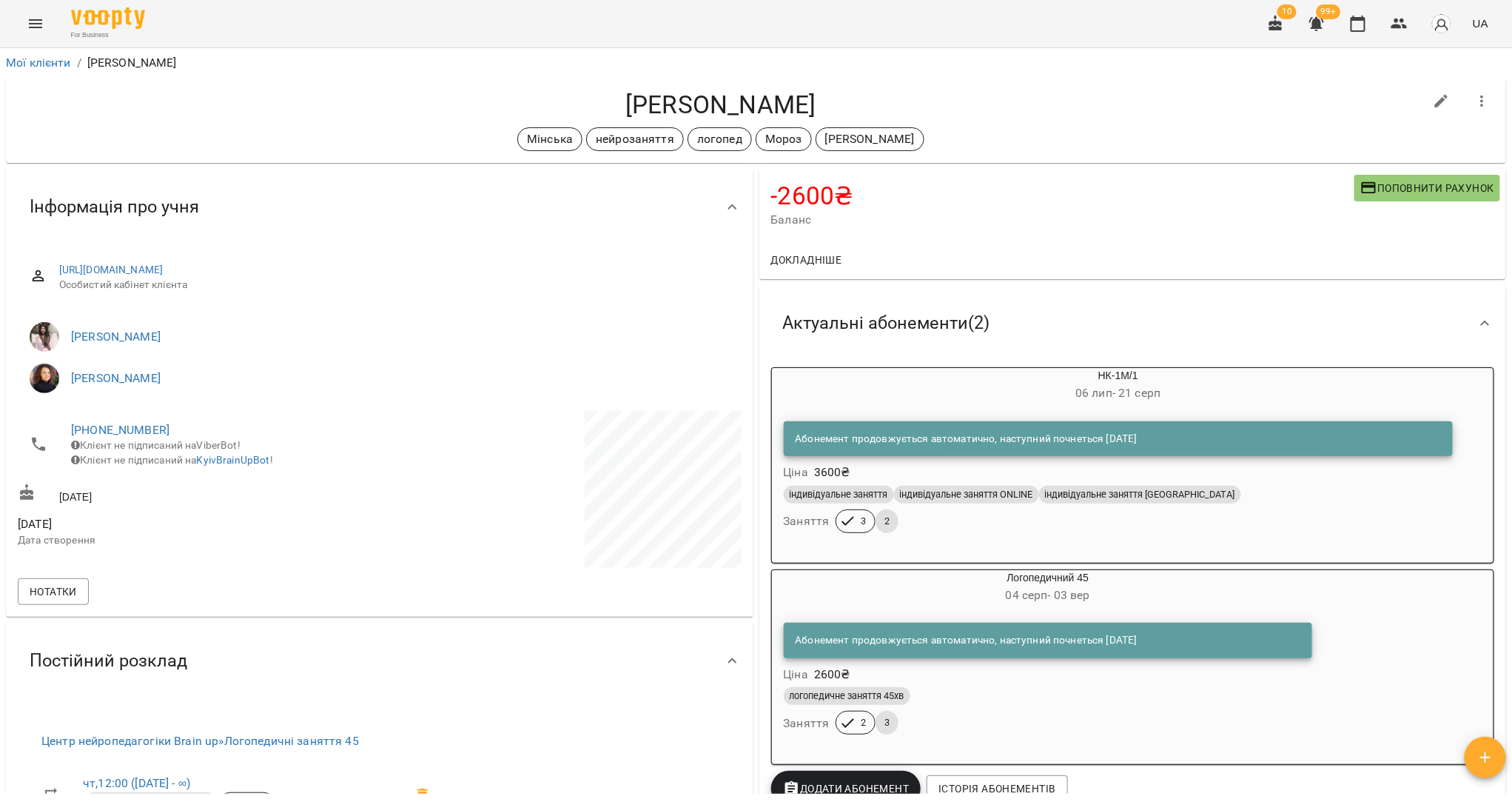
drag, startPoint x: 807, startPoint y: 107, endPoint x: 623, endPoint y: 107, distance: 184.0
click at [623, 107] on h4 "Оніщук Ніколай" at bounding box center [720, 105] width 1407 height 30
copy h4 "Оніщук Ніколай"
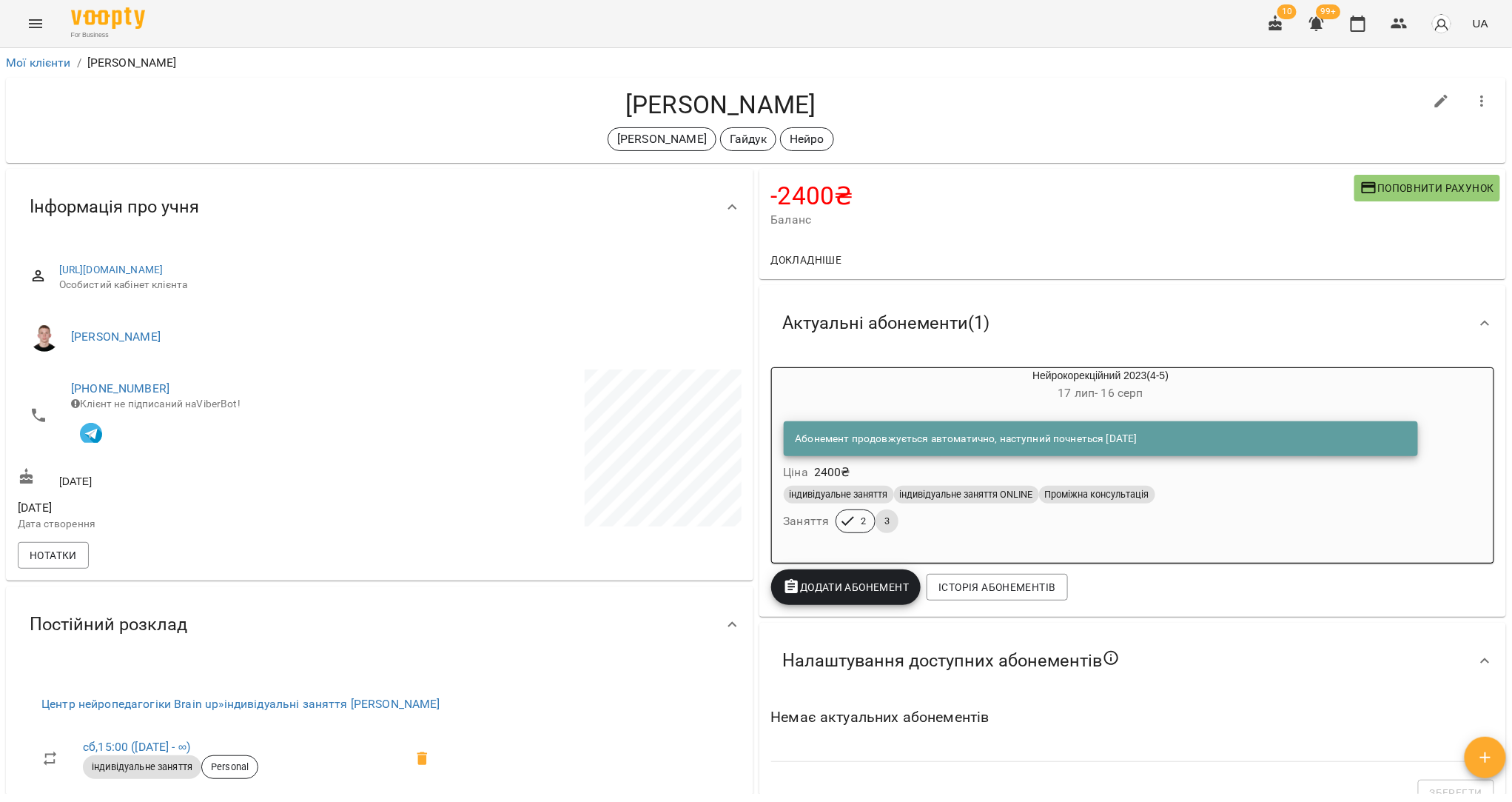
drag, startPoint x: 810, startPoint y: 103, endPoint x: 584, endPoint y: 94, distance: 226.2
click at [584, 94] on h4 "[PERSON_NAME]" at bounding box center [720, 105] width 1407 height 30
copy h4 "[PERSON_NAME]"
drag, startPoint x: 841, startPoint y: 112, endPoint x: 612, endPoint y: 113, distance: 229.0
click at [612, 113] on h4 "Пашко Олександр" at bounding box center [720, 105] width 1407 height 30
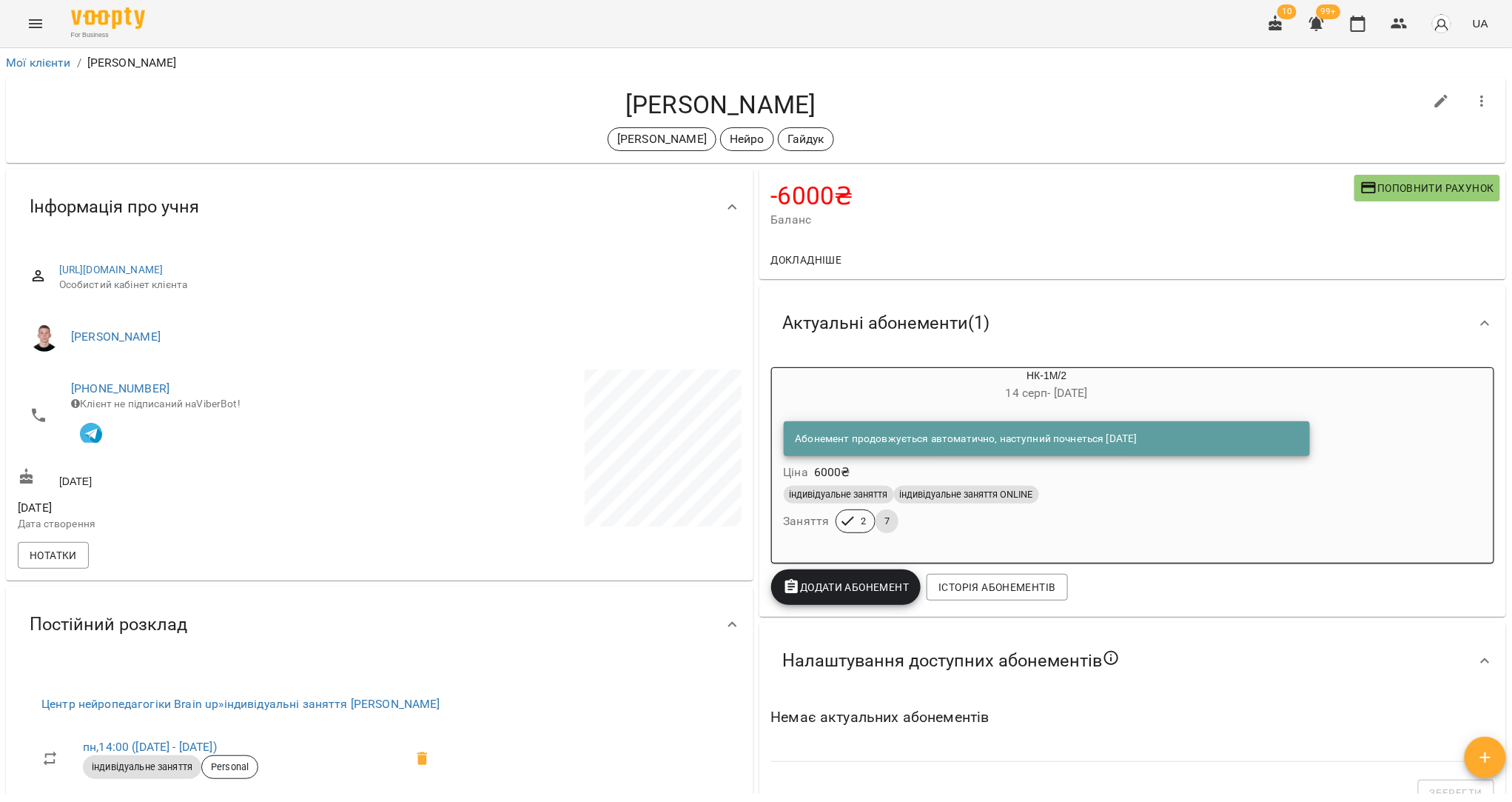
copy h4 "Пашко Олександр"
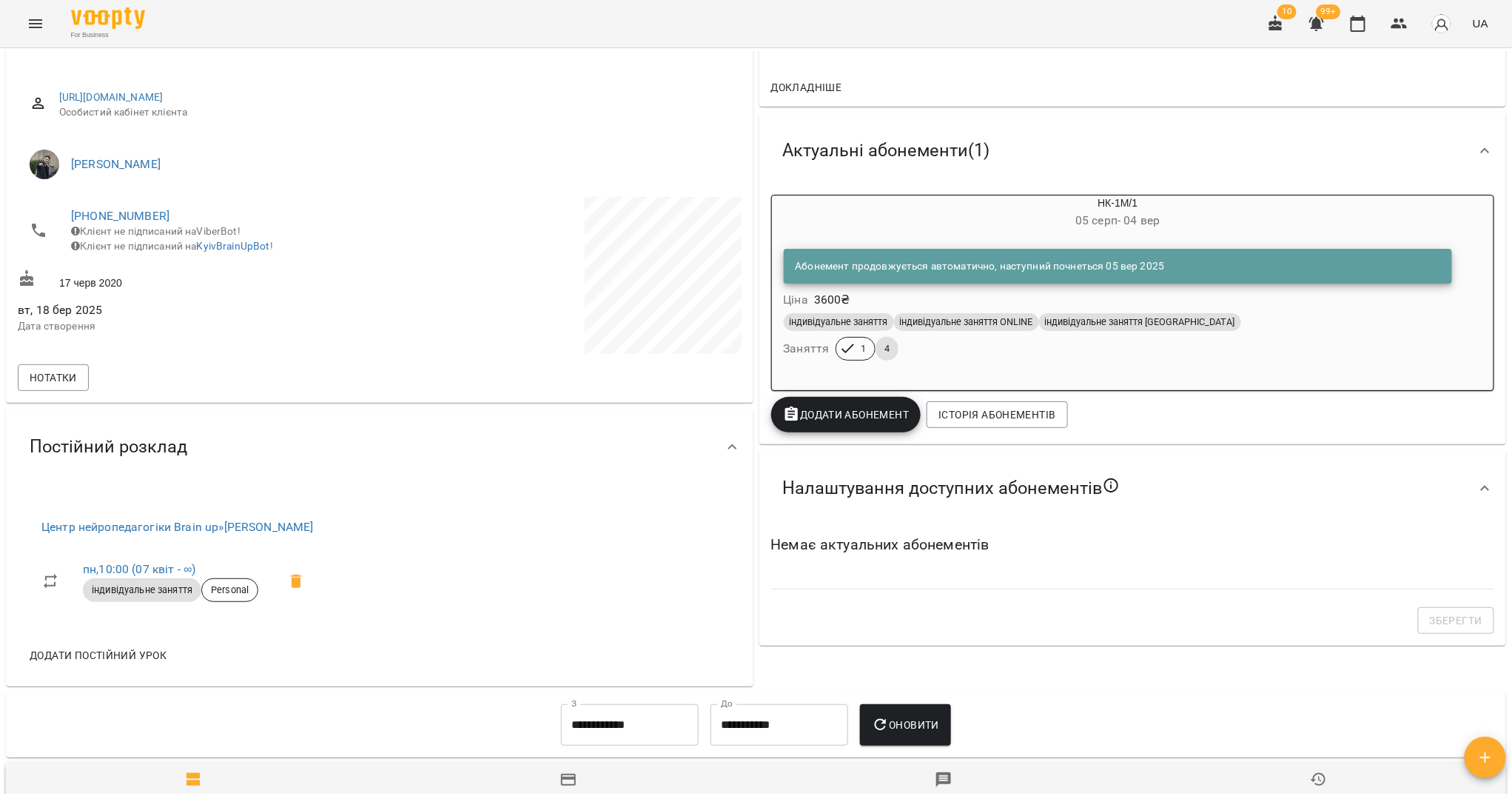
scroll to position [666, 0]
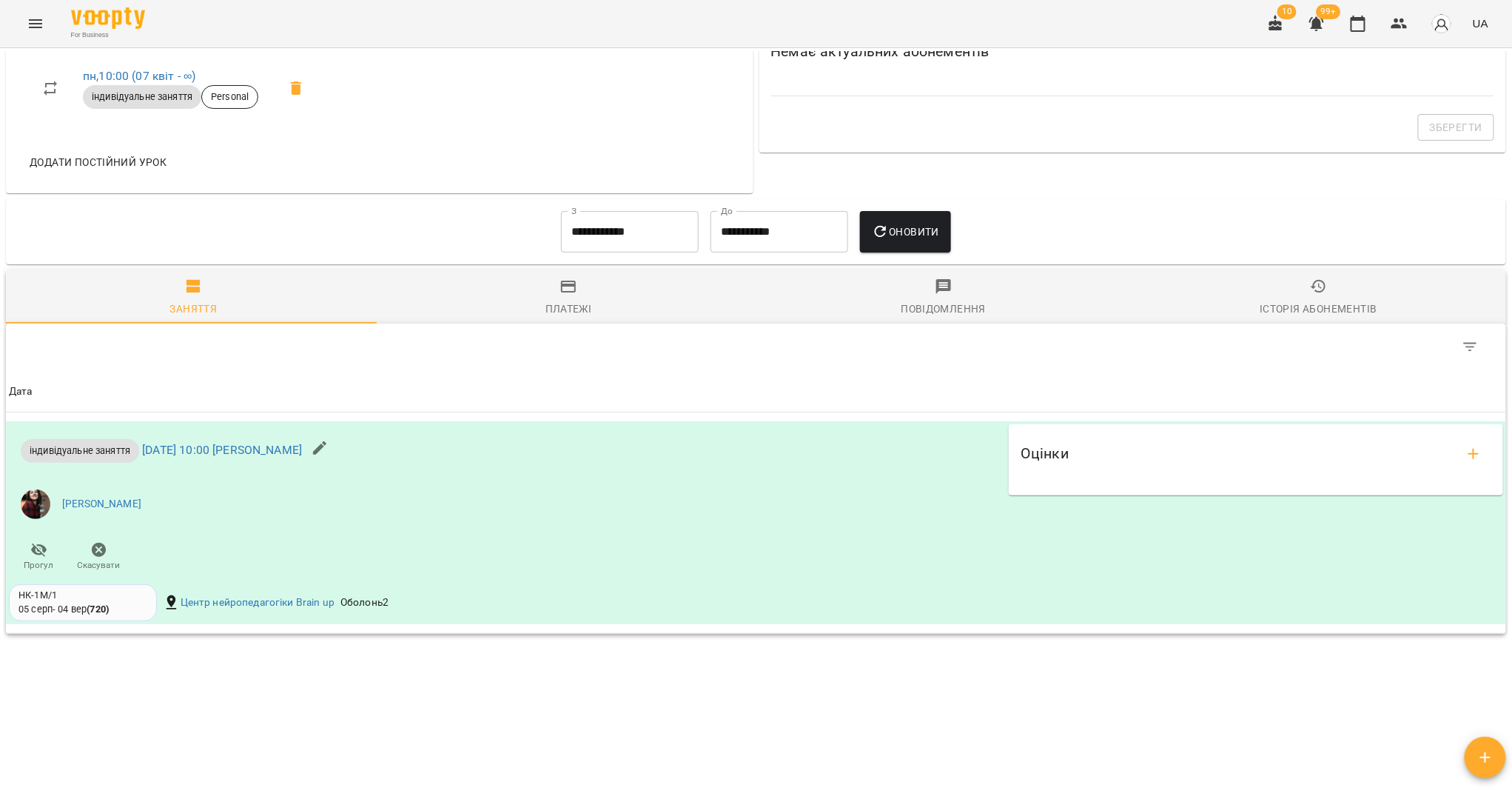
click at [554, 304] on div "Платежі" at bounding box center [569, 308] width 47 height 18
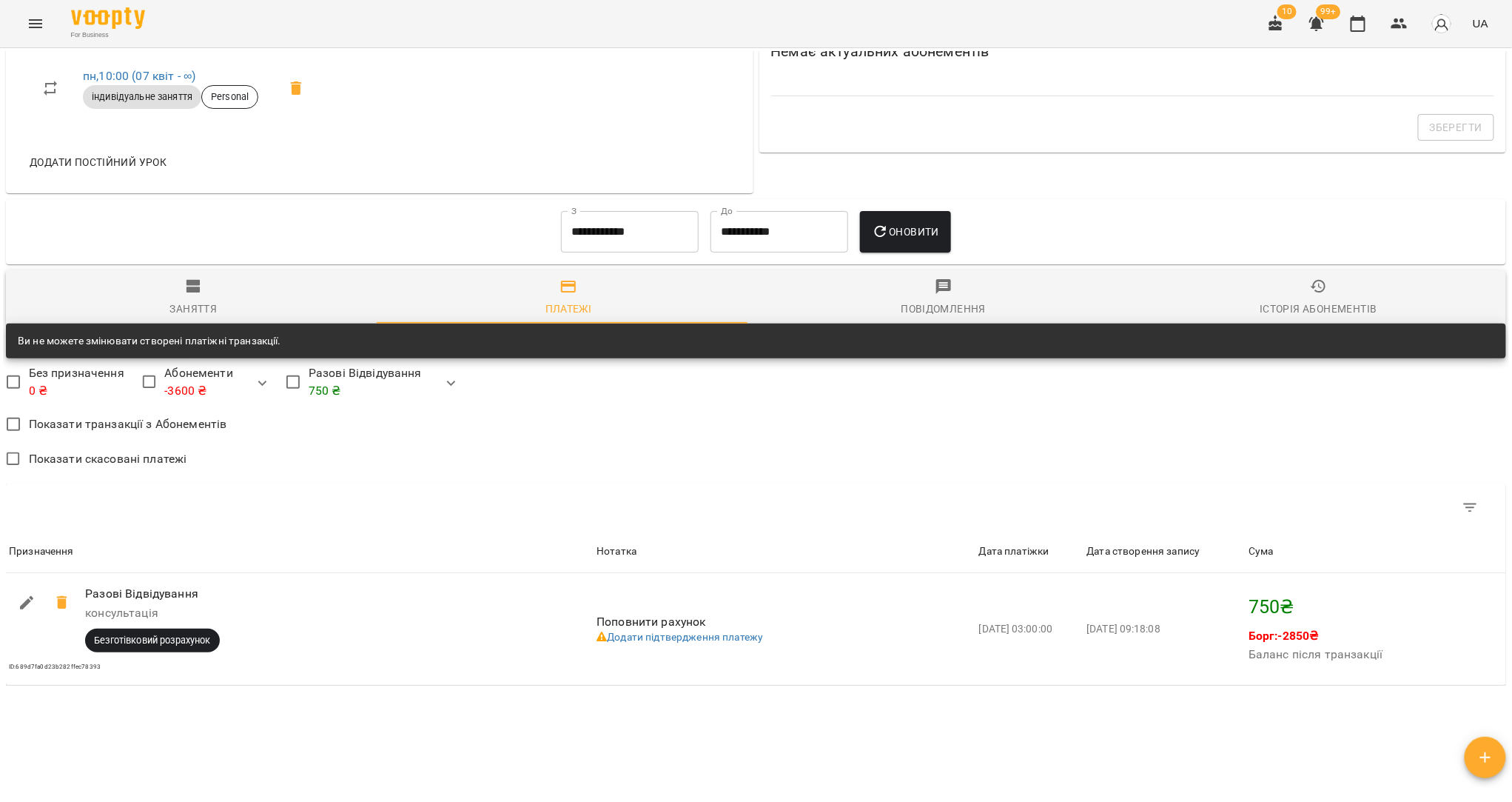
click at [192, 302] on div "Заняття" at bounding box center [193, 308] width 48 height 18
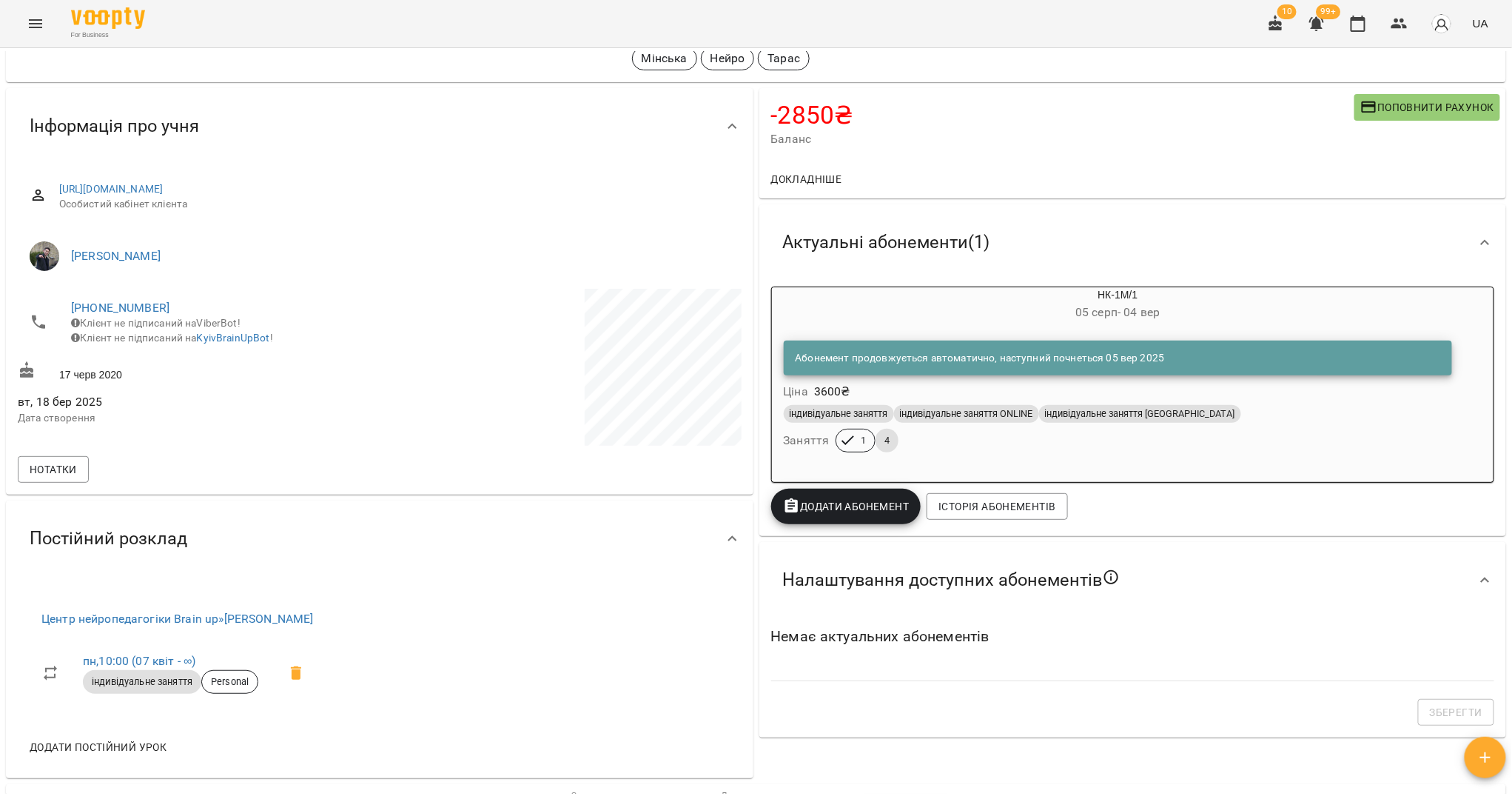
scroll to position [0, 0]
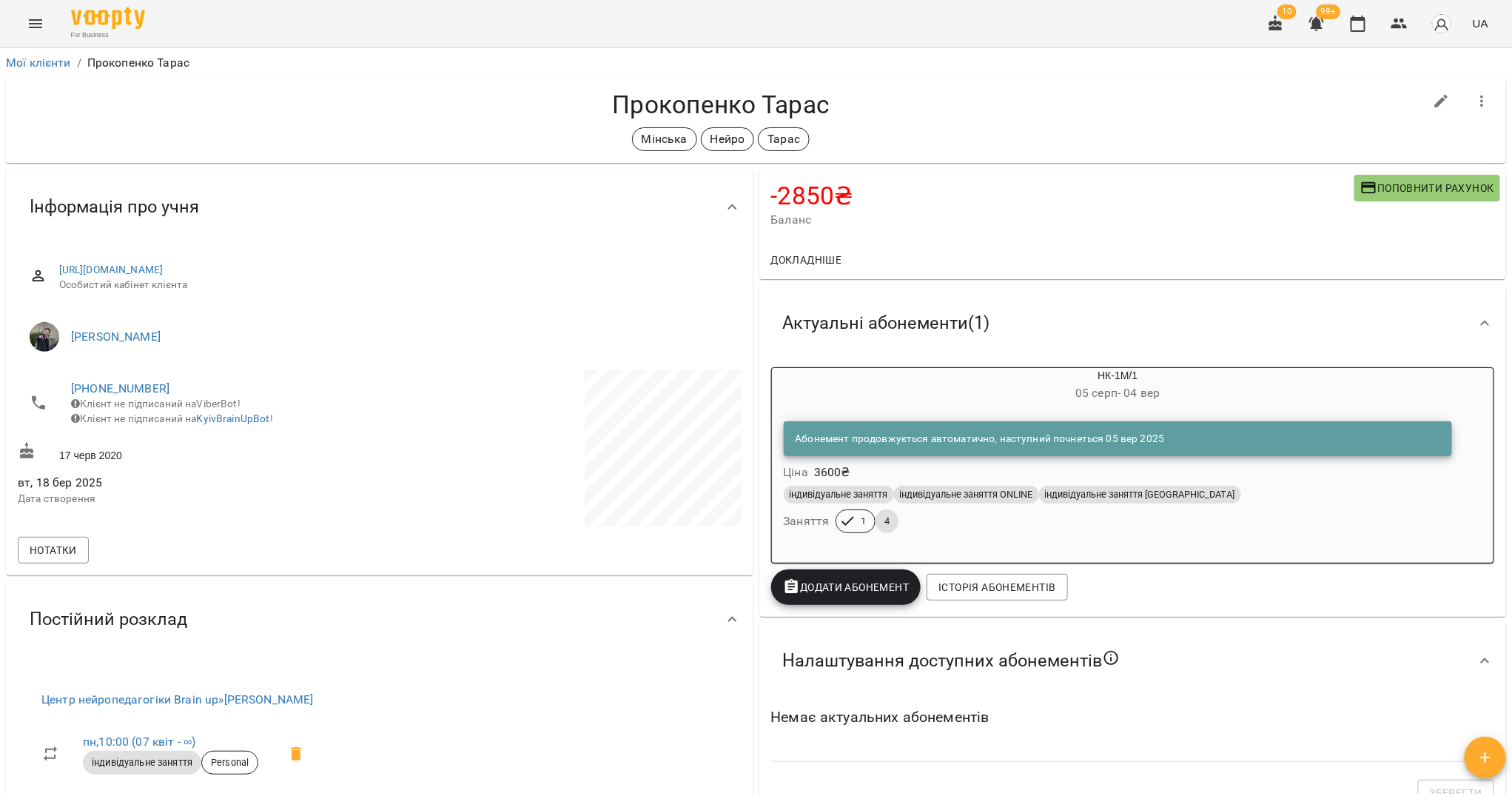
click at [1285, 476] on div "Абонемент продовжується автоматично, наступний почнеться 05 вер 2025 Ціна 3600 ₴" at bounding box center [1118, 452] width 675 height 67
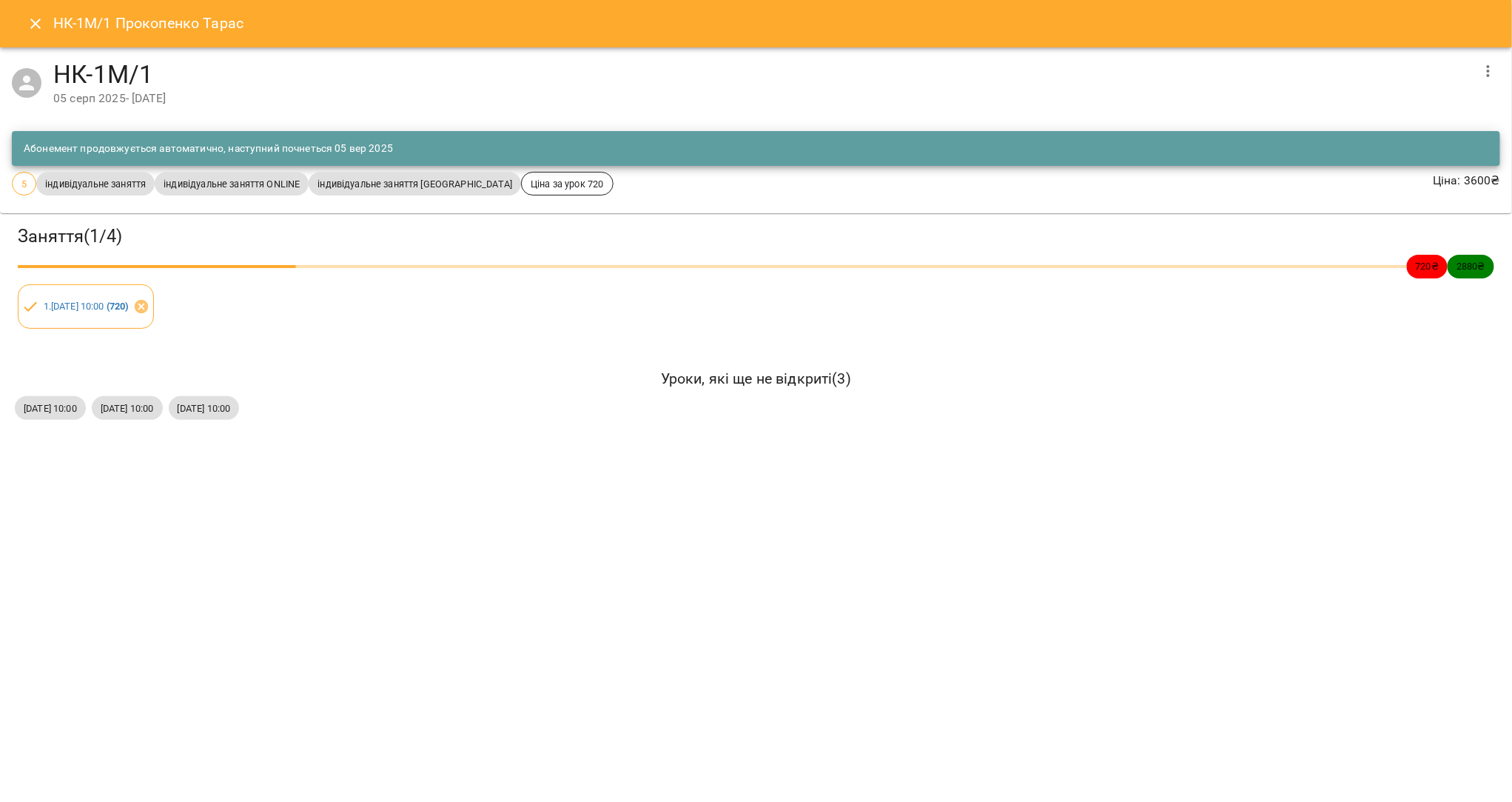
click at [1490, 74] on icon "button" at bounding box center [1488, 70] width 18 height 18
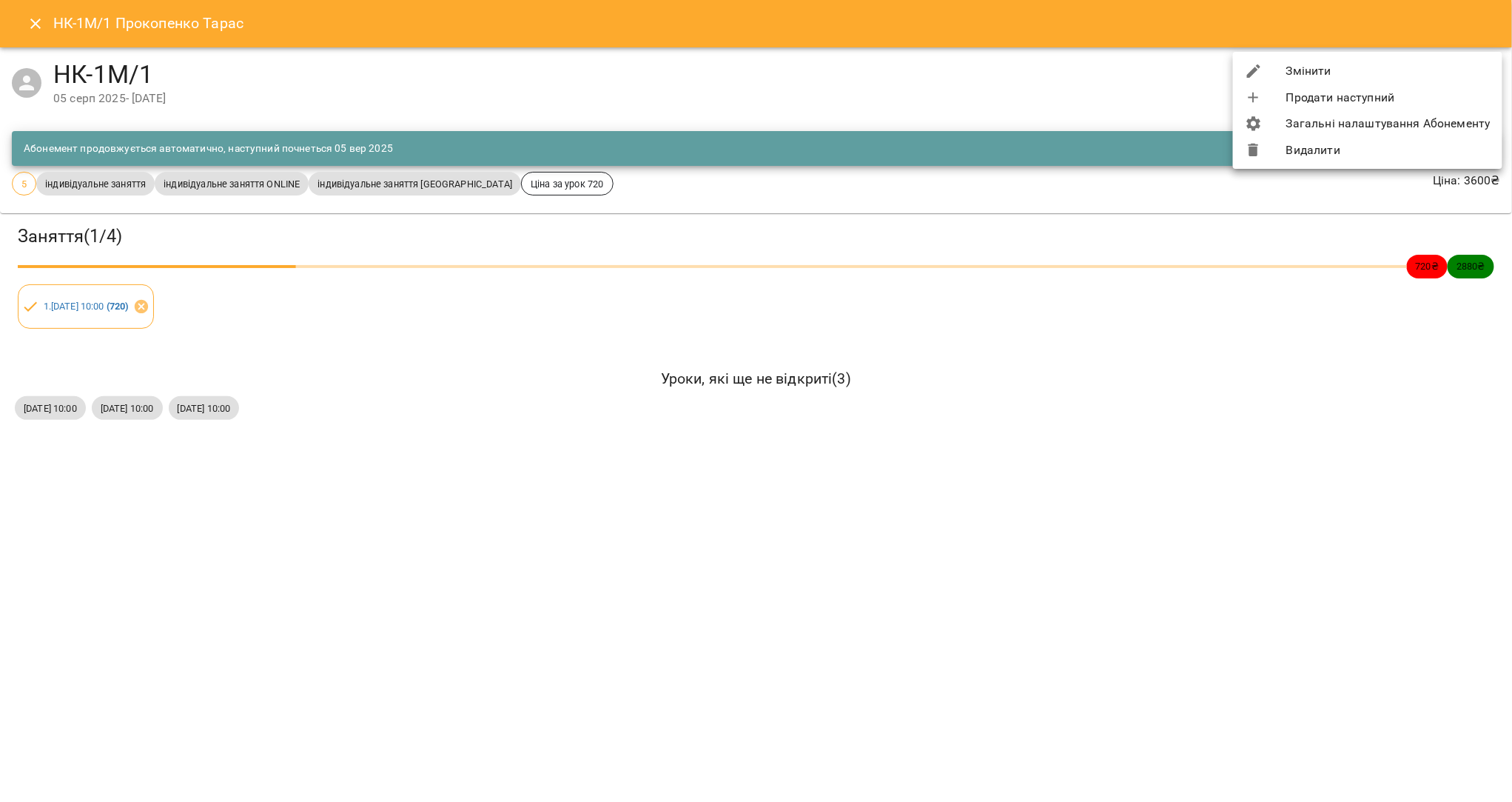
click at [1338, 139] on li "Видалити" at bounding box center [1368, 151] width 269 height 27
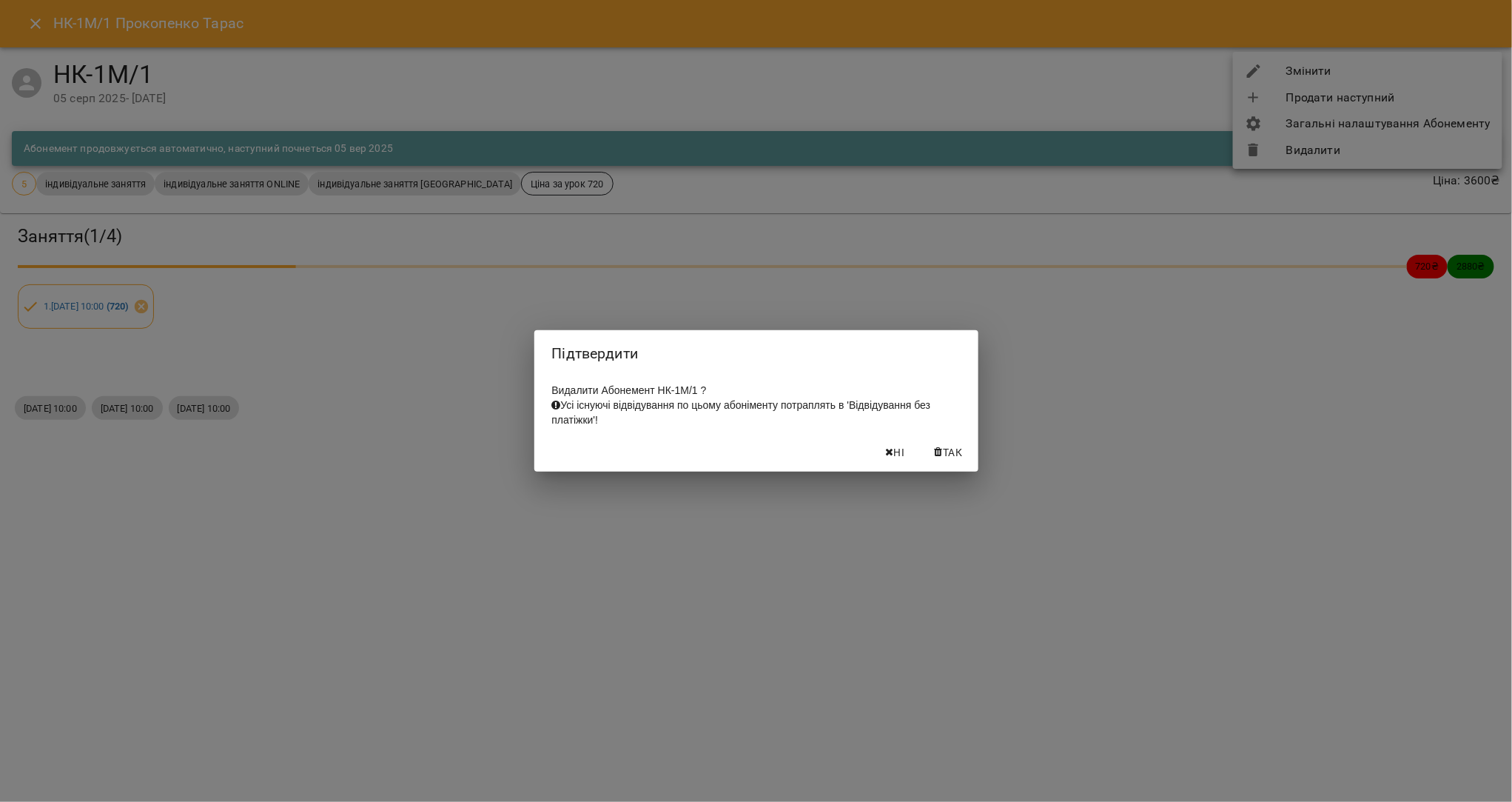
click at [931, 461] on span "Так" at bounding box center [949, 452] width 35 height 18
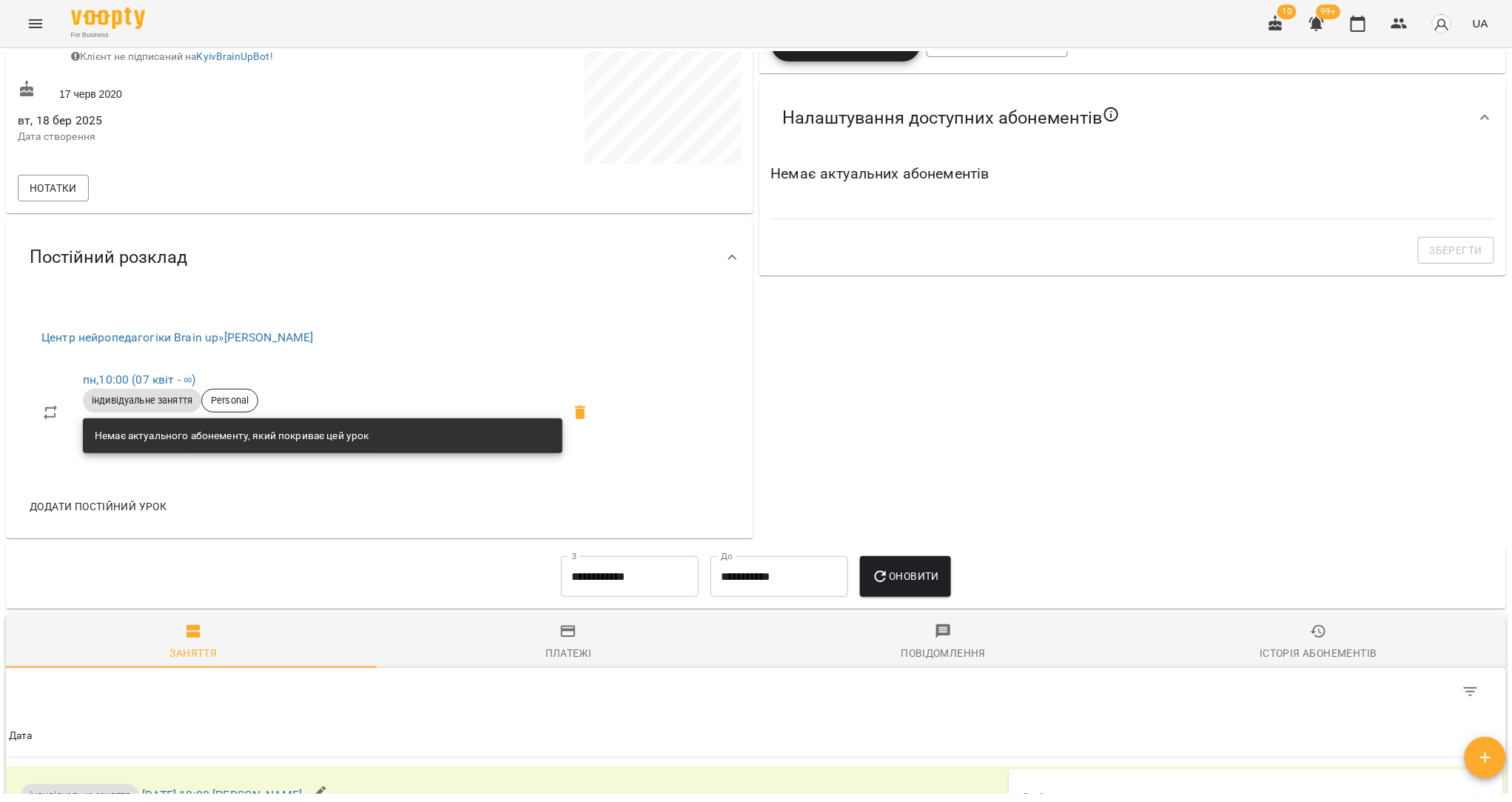
scroll to position [736, 0]
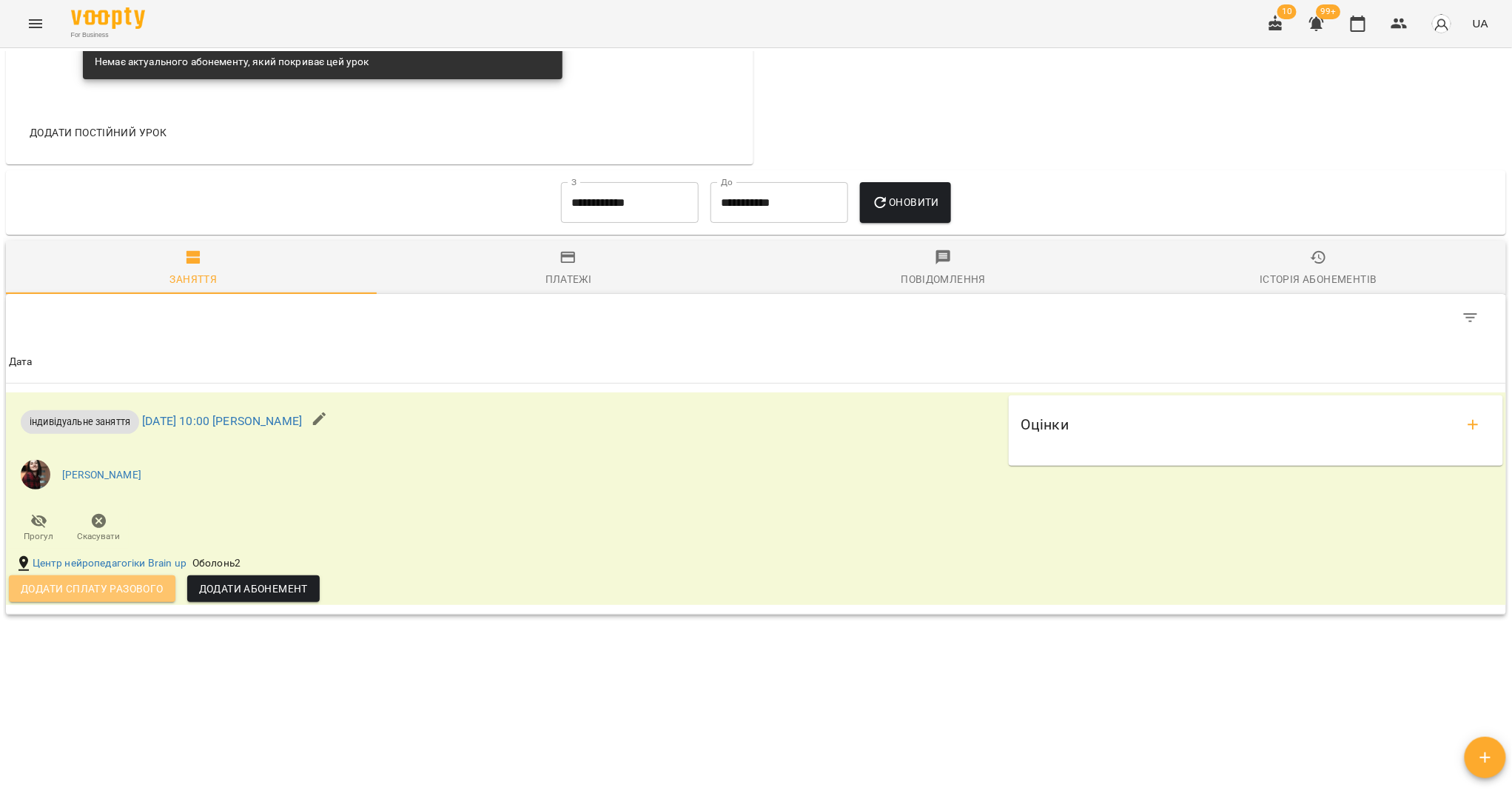
click at [127, 595] on span "Додати сплату разового" at bounding box center [92, 589] width 143 height 18
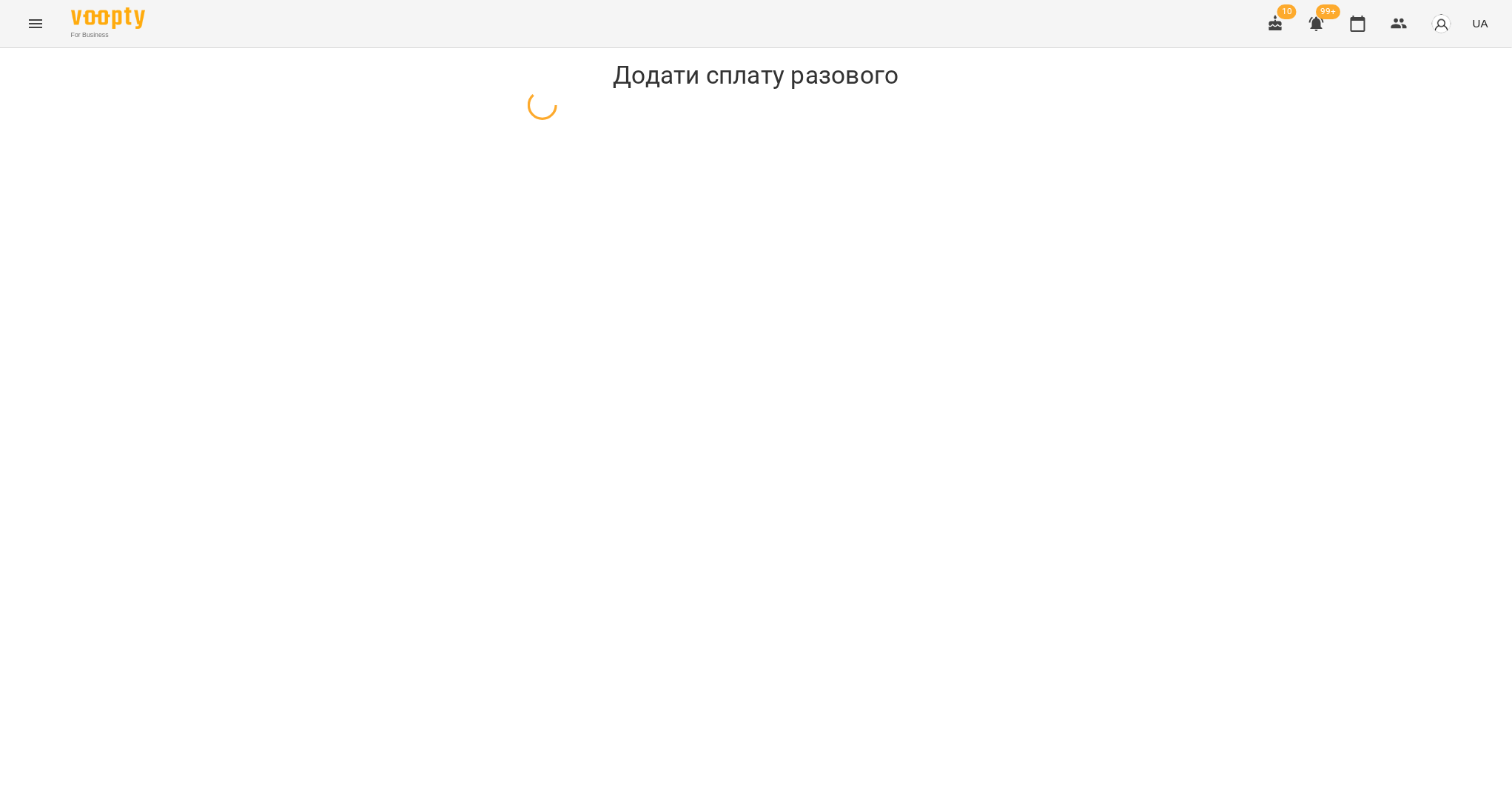
select select "**********"
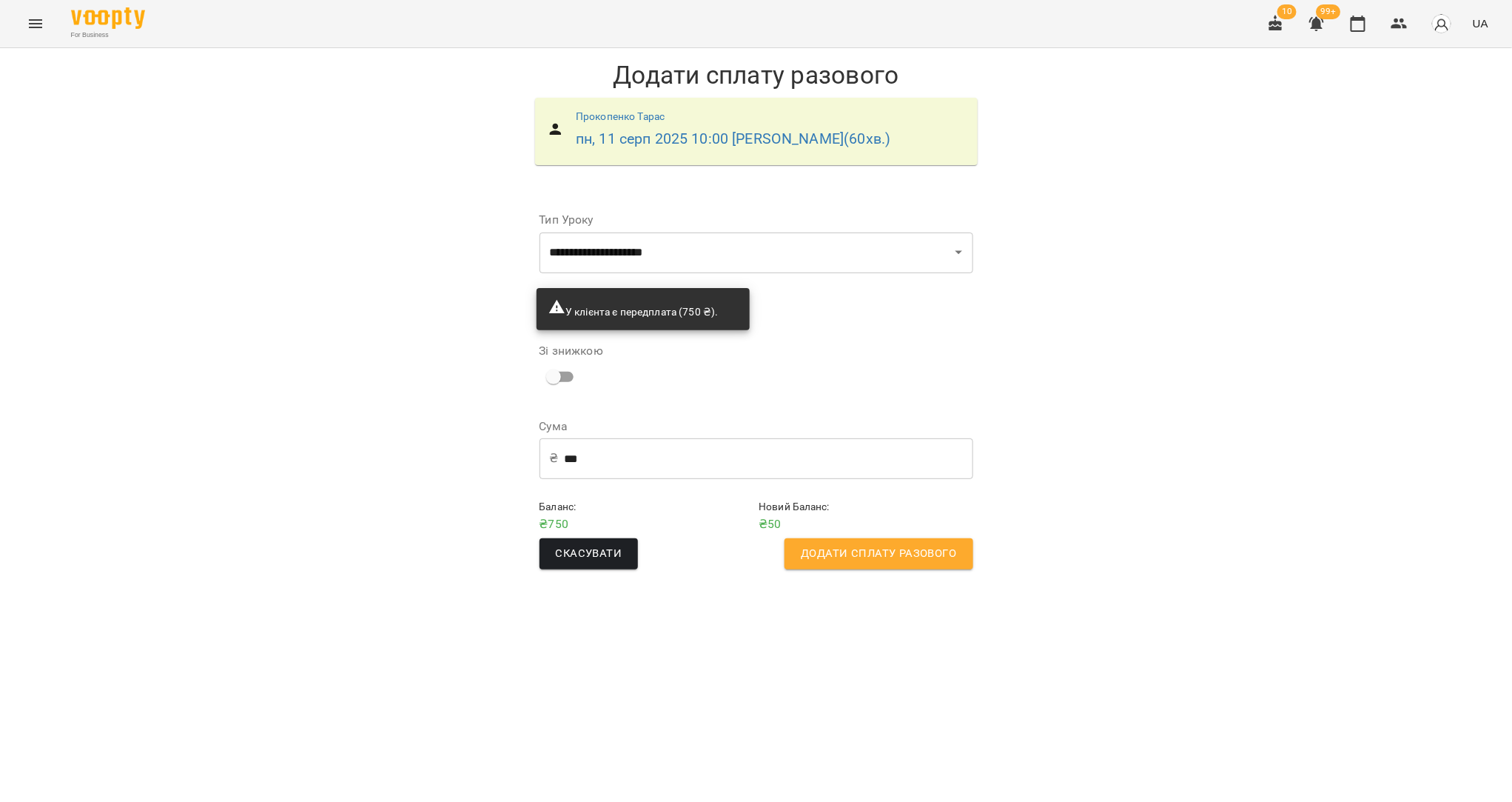
click at [676, 471] on input "***" at bounding box center [769, 459] width 408 height 42
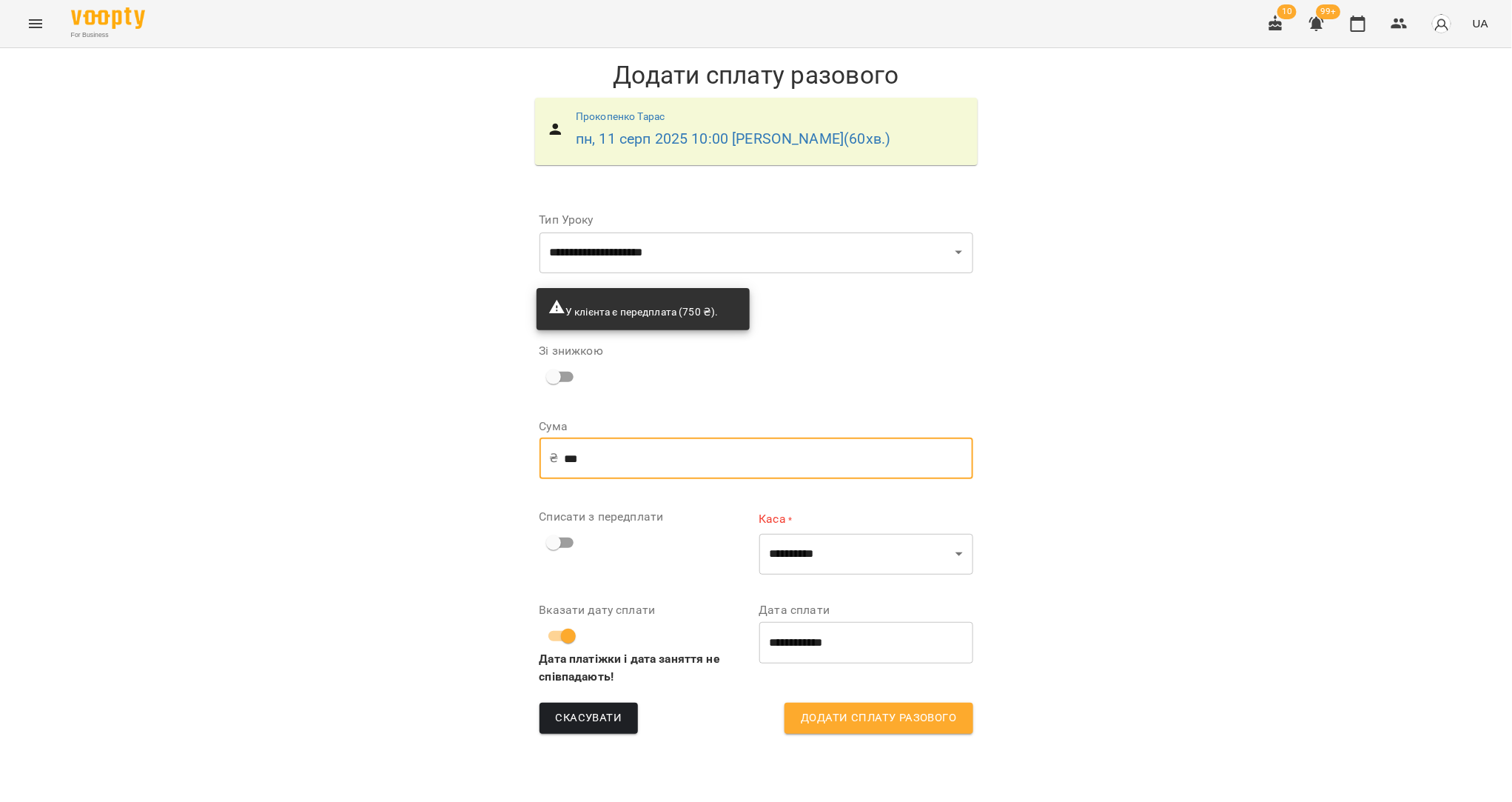
type input "***"
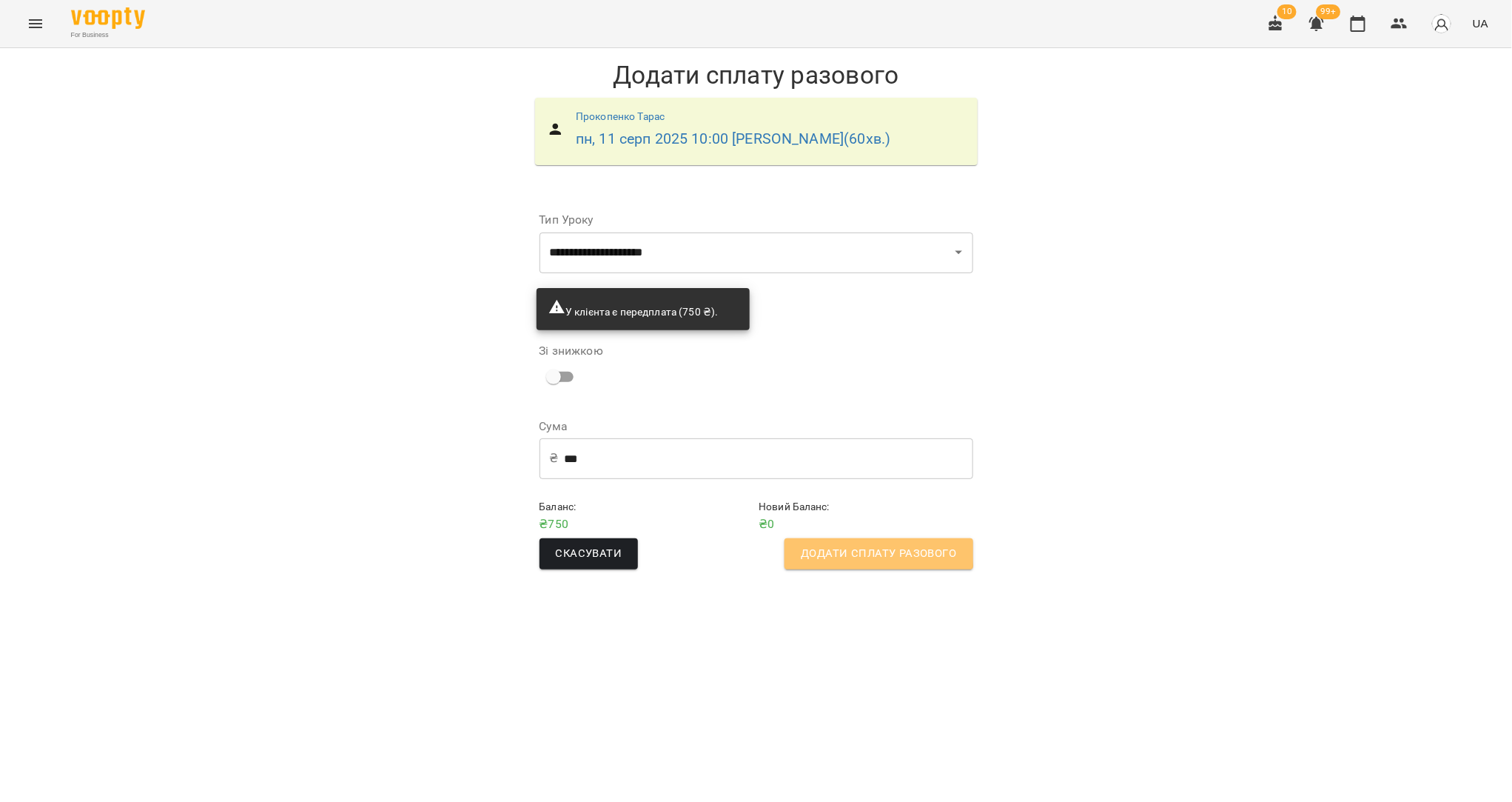
click at [852, 548] on span "Додати сплату разового" at bounding box center [879, 553] width 156 height 19
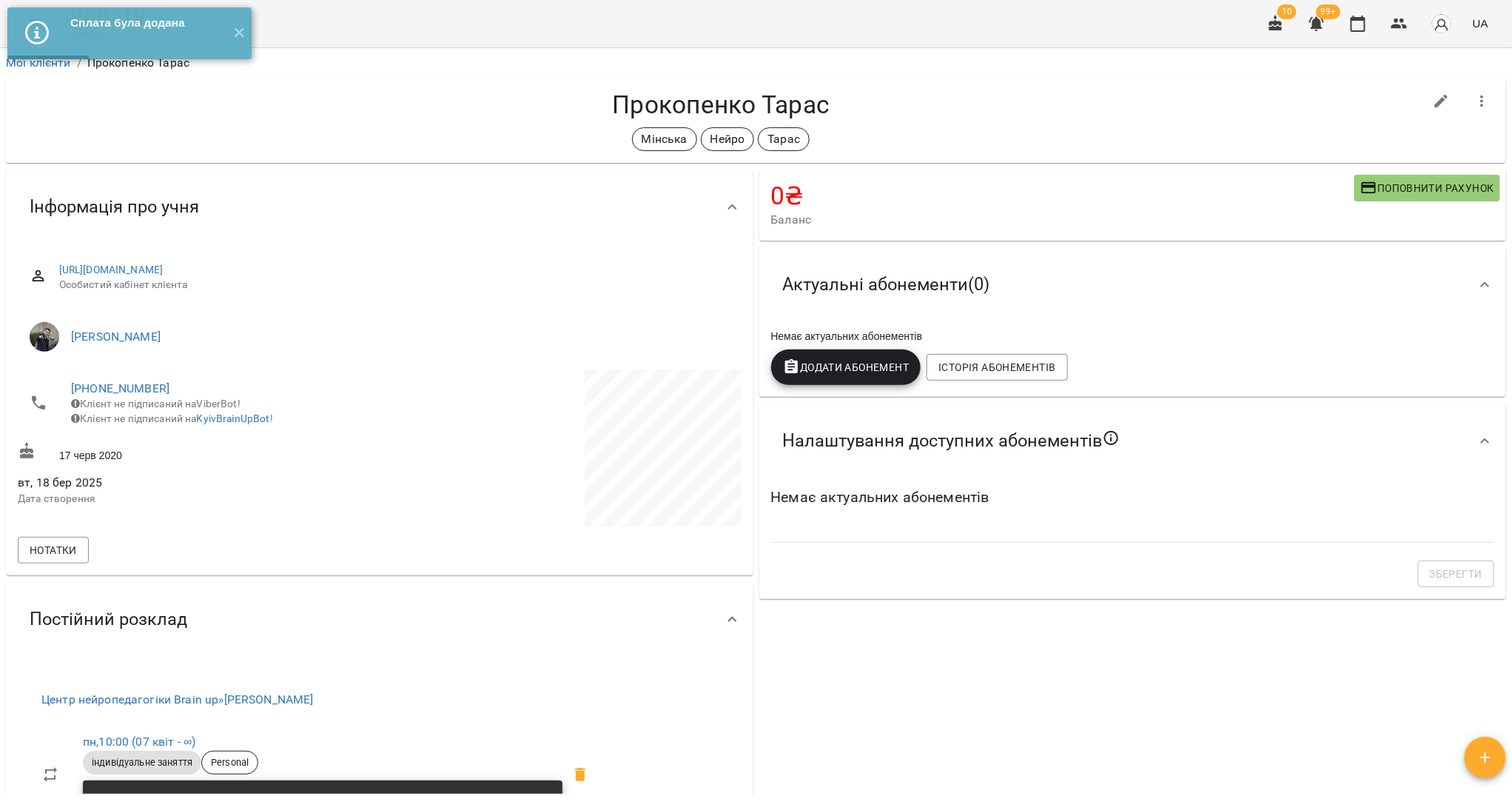
scroll to position [332, 0]
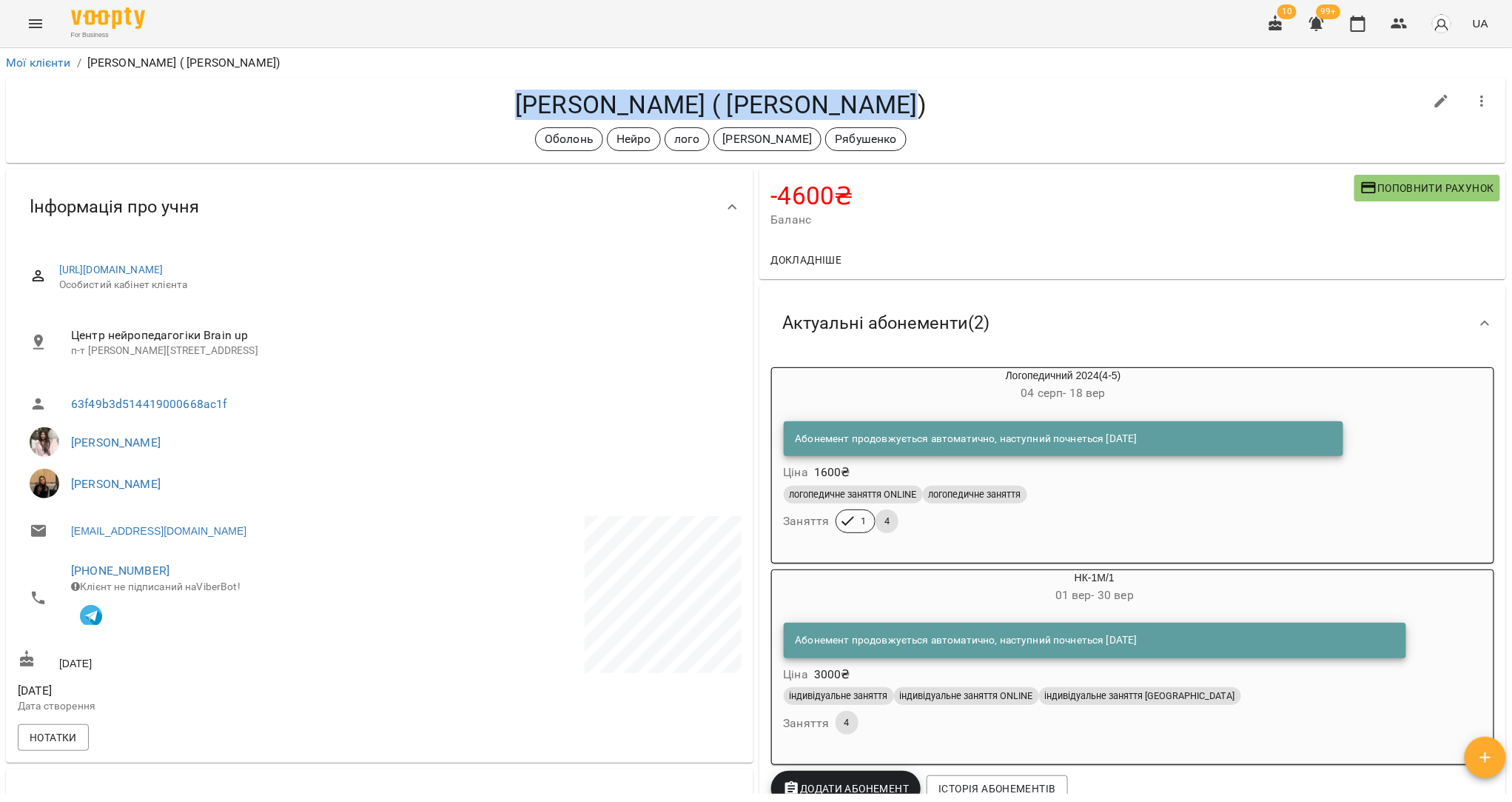
drag, startPoint x: 896, startPoint y: 98, endPoint x: 536, endPoint y: 105, distance: 360.1
click at [536, 105] on h4 "Пустовітов Кирило ( Світлана)" at bounding box center [720, 105] width 1407 height 30
copy h4 "Пустовітов Кирило ( Світлана)"
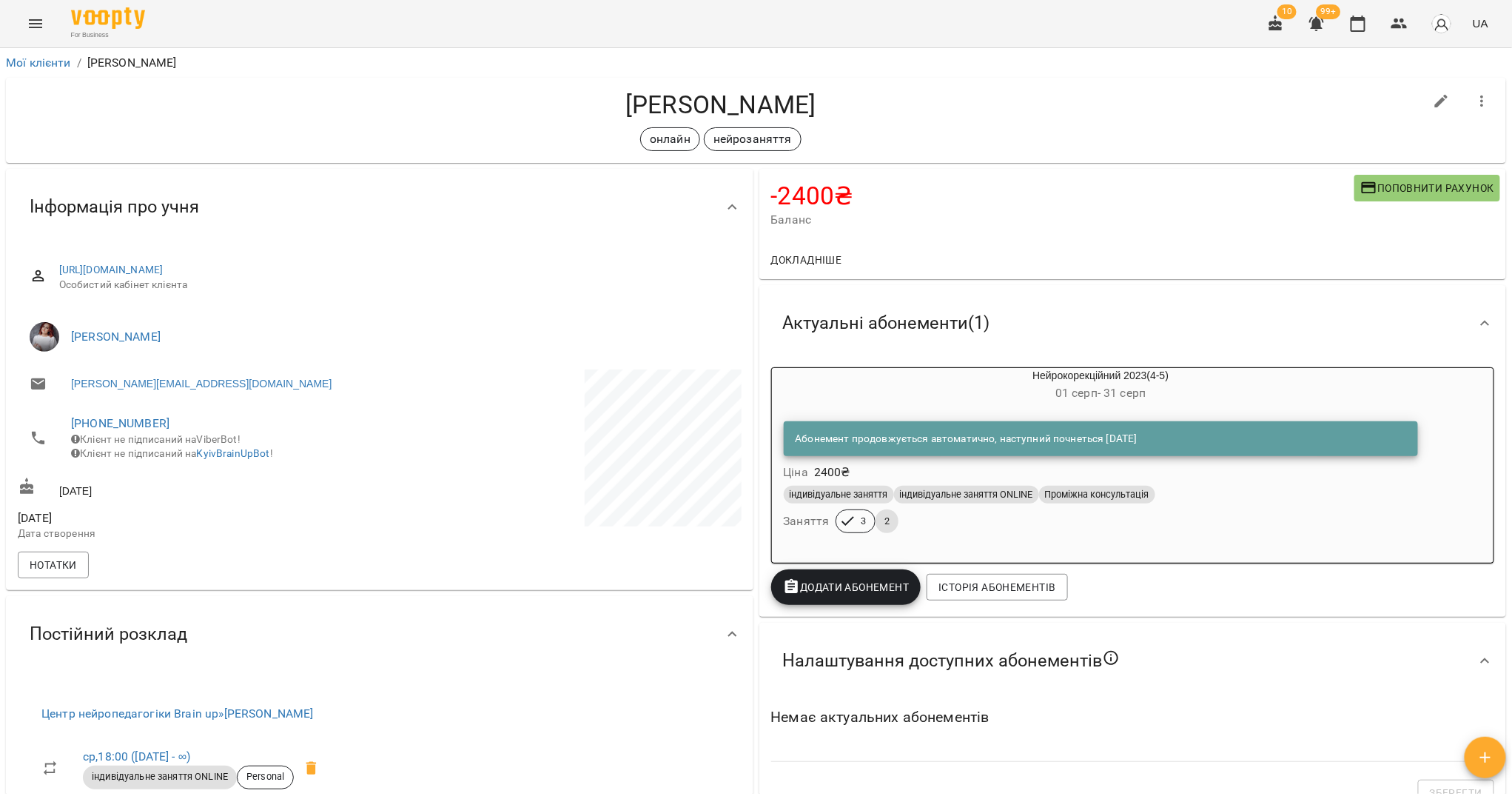
drag, startPoint x: 842, startPoint y: 109, endPoint x: 585, endPoint y: 111, distance: 257.0
click at [585, 111] on h4 "Резніченко Михайло" at bounding box center [720, 105] width 1407 height 30
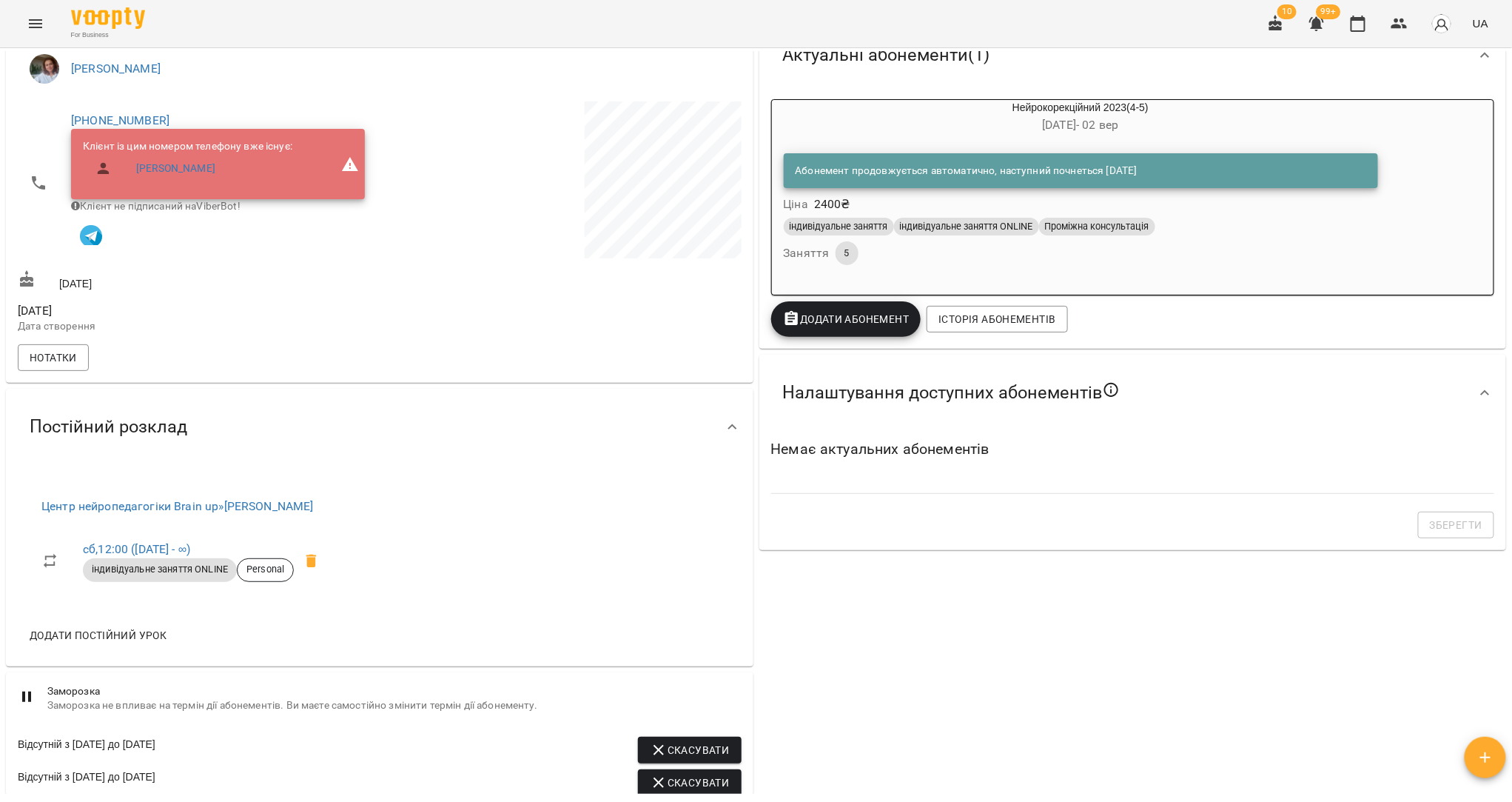
scroll to position [96, 0]
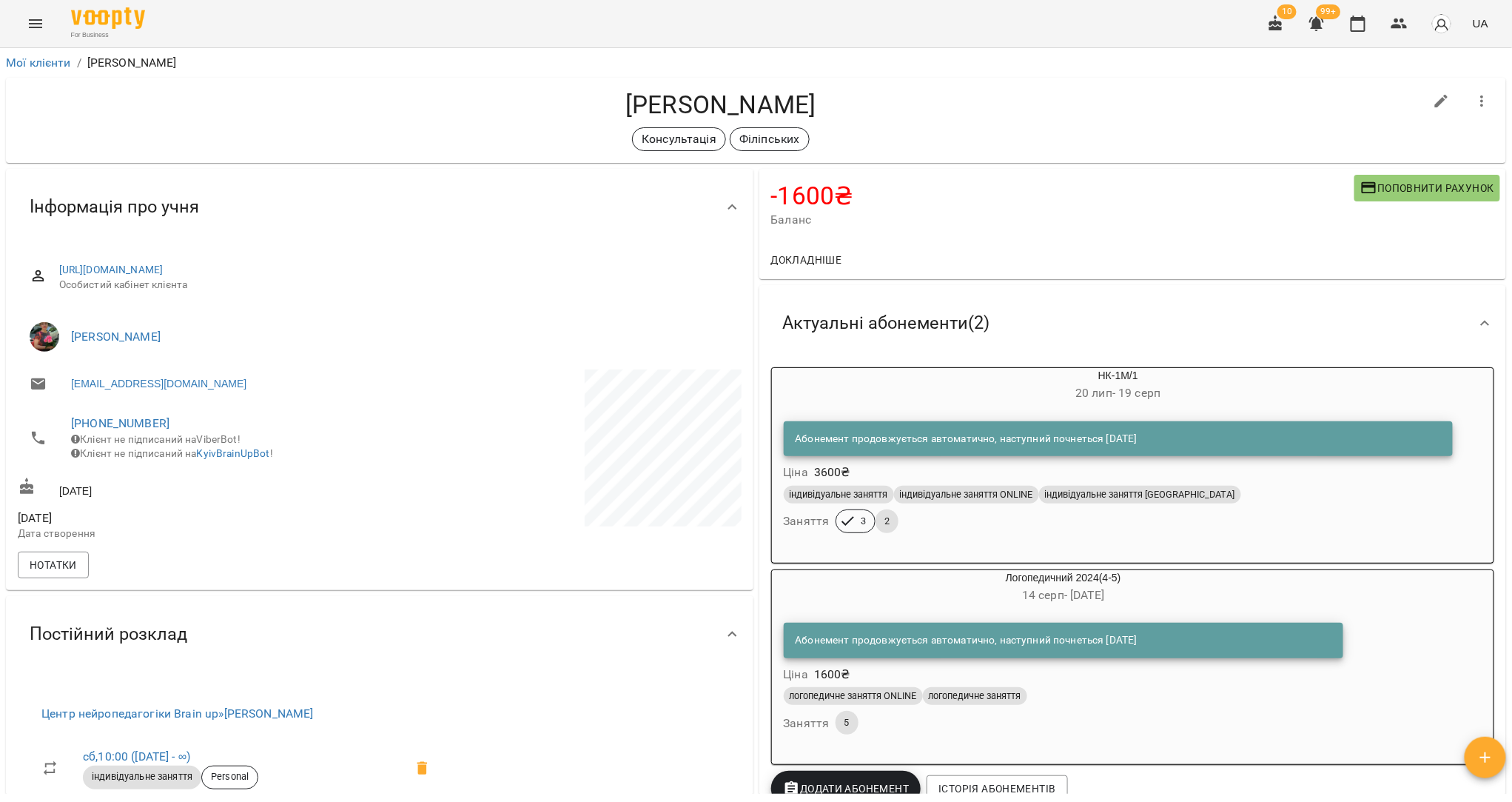
drag, startPoint x: 830, startPoint y: 109, endPoint x: 606, endPoint y: 107, distance: 224.0
click at [606, 107] on h4 "[PERSON_NAME]" at bounding box center [720, 105] width 1407 height 30
copy h4 "[PERSON_NAME]"
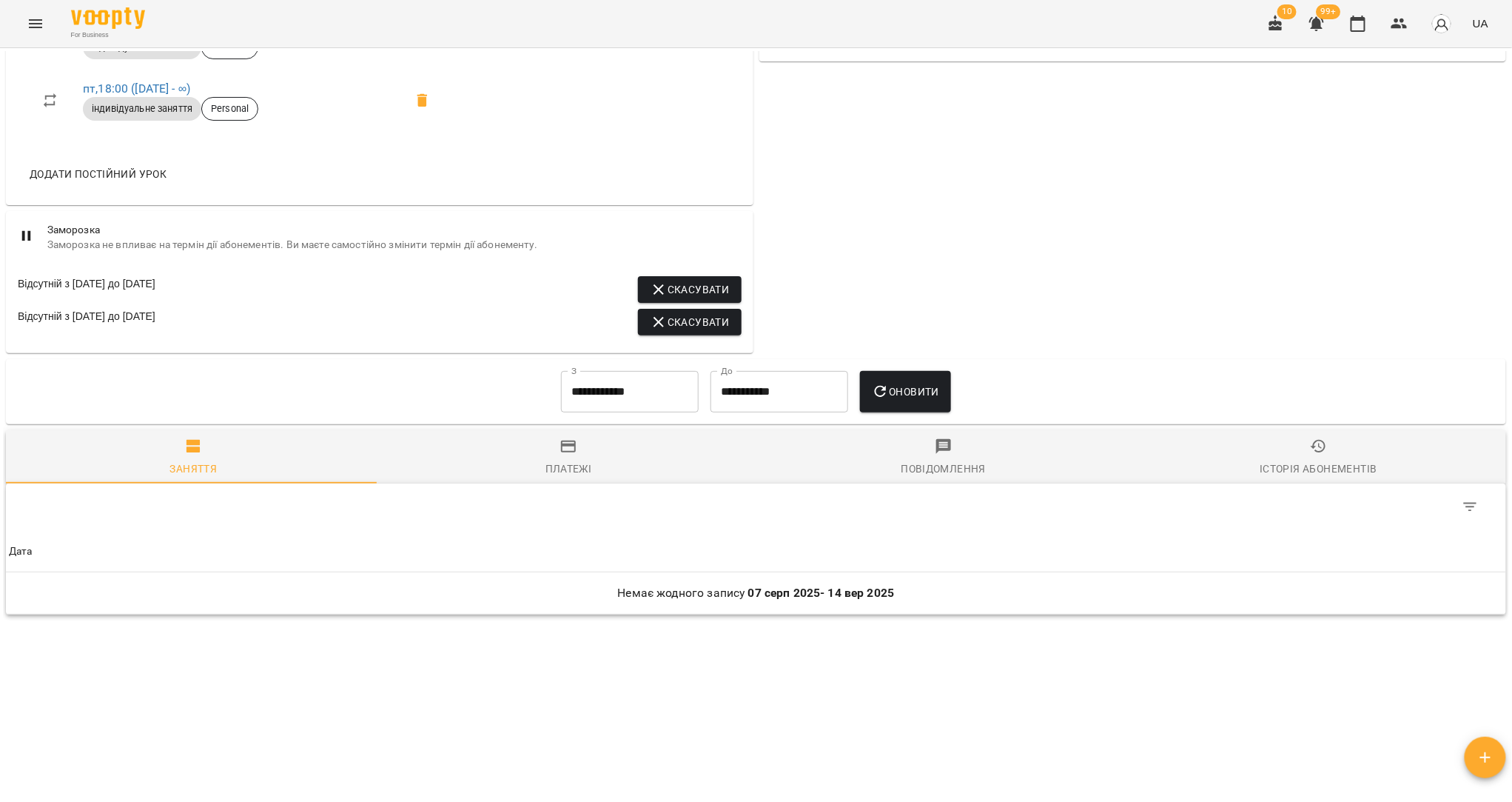
scroll to position [90, 0]
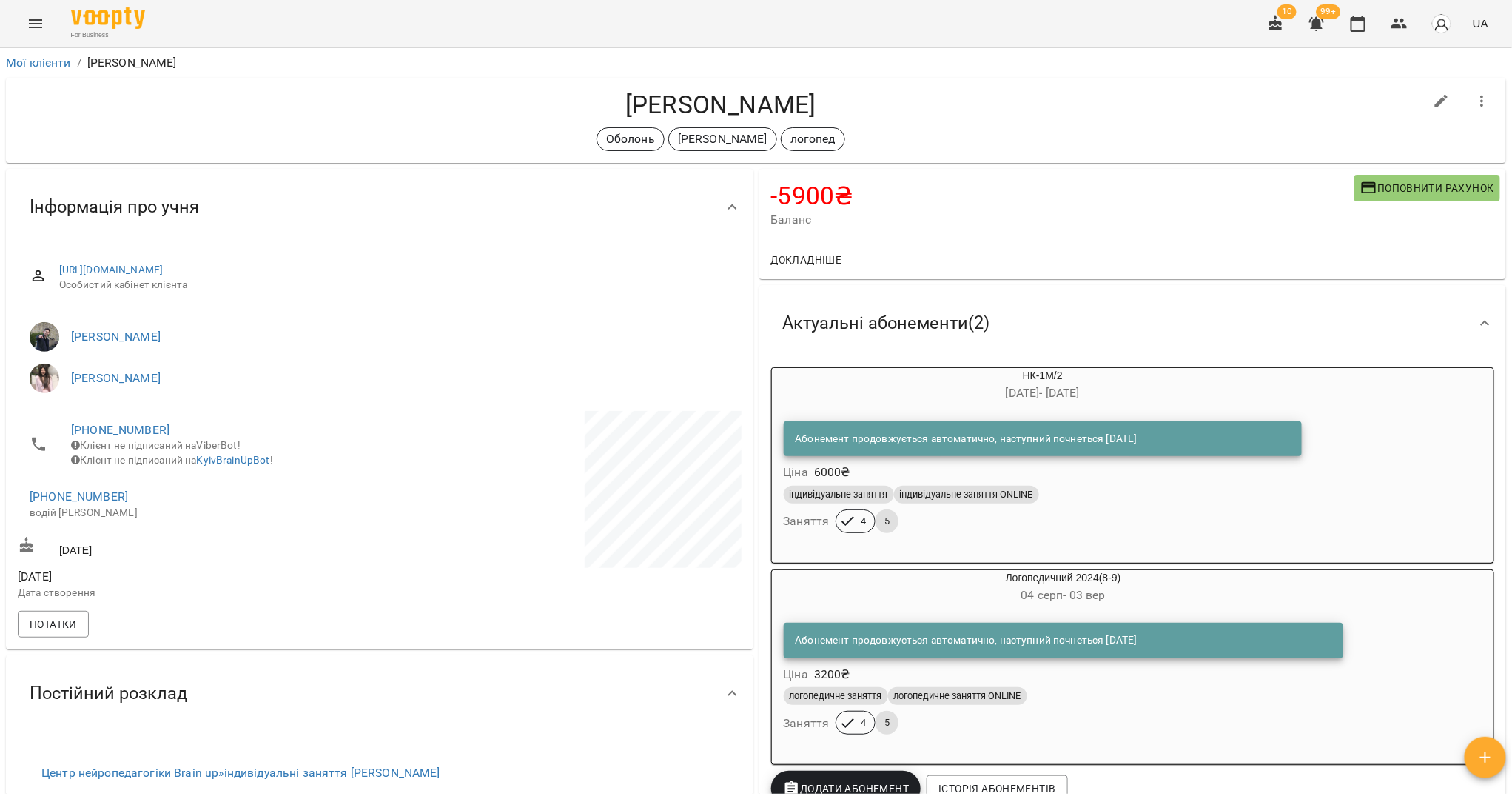
drag, startPoint x: 823, startPoint y: 111, endPoint x: 612, endPoint y: 103, distance: 211.2
click at [612, 103] on h4 "Сухецький Лука" at bounding box center [720, 105] width 1407 height 30
copy h4 "Сухецький Лука"
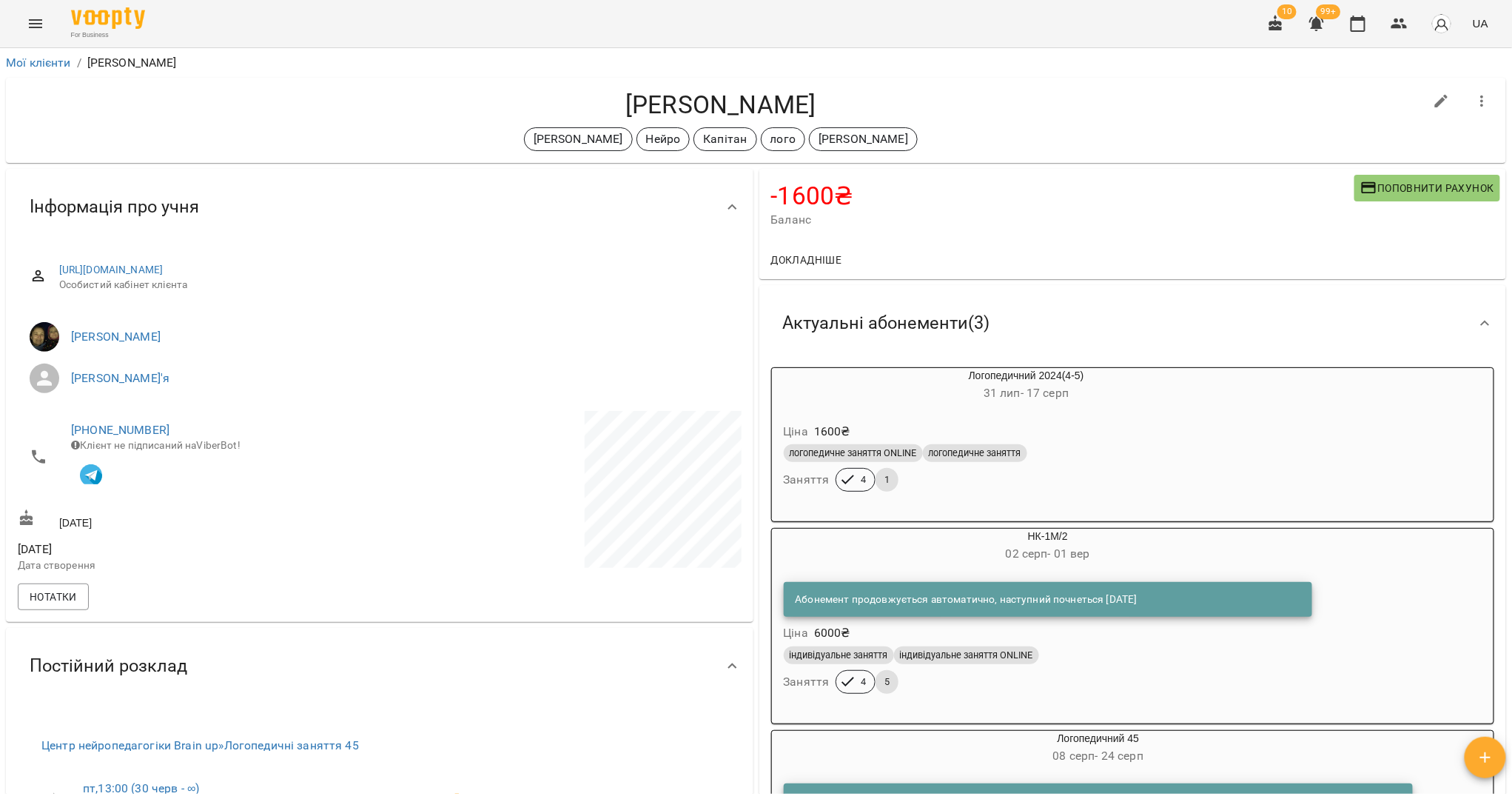
drag, startPoint x: 861, startPoint y: 107, endPoint x: 550, endPoint y: 97, distance: 311.2
click at [550, 97] on h4 "Тисельський Володимир" at bounding box center [720, 105] width 1407 height 30
copy h4 "Тисельський Володимир"
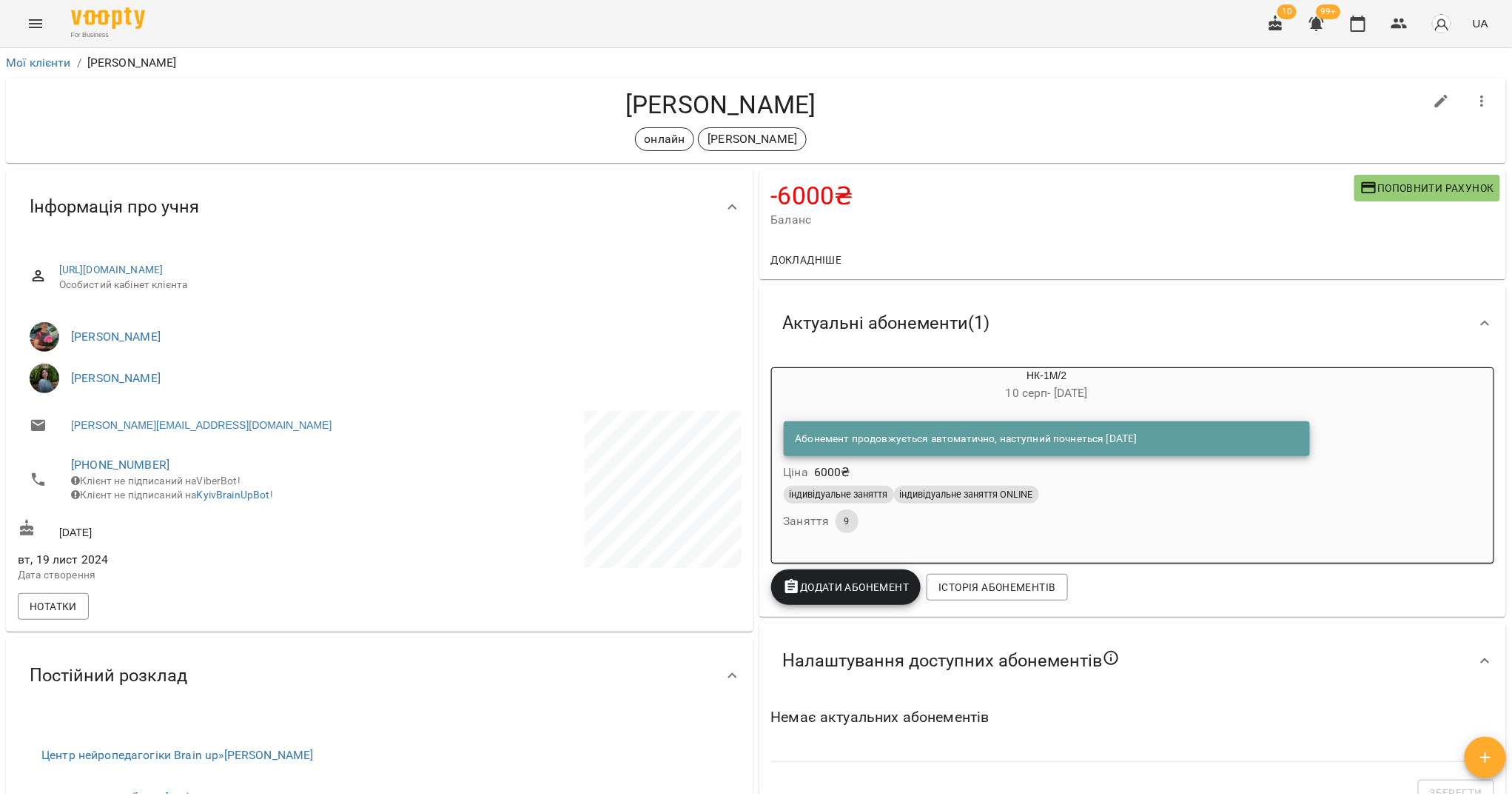
drag, startPoint x: 820, startPoint y: 112, endPoint x: 605, endPoint y: 100, distance: 215.3
click at [605, 100] on h4 "[PERSON_NAME]" at bounding box center [720, 105] width 1407 height 30
copy h4 "[PERSON_NAME]"
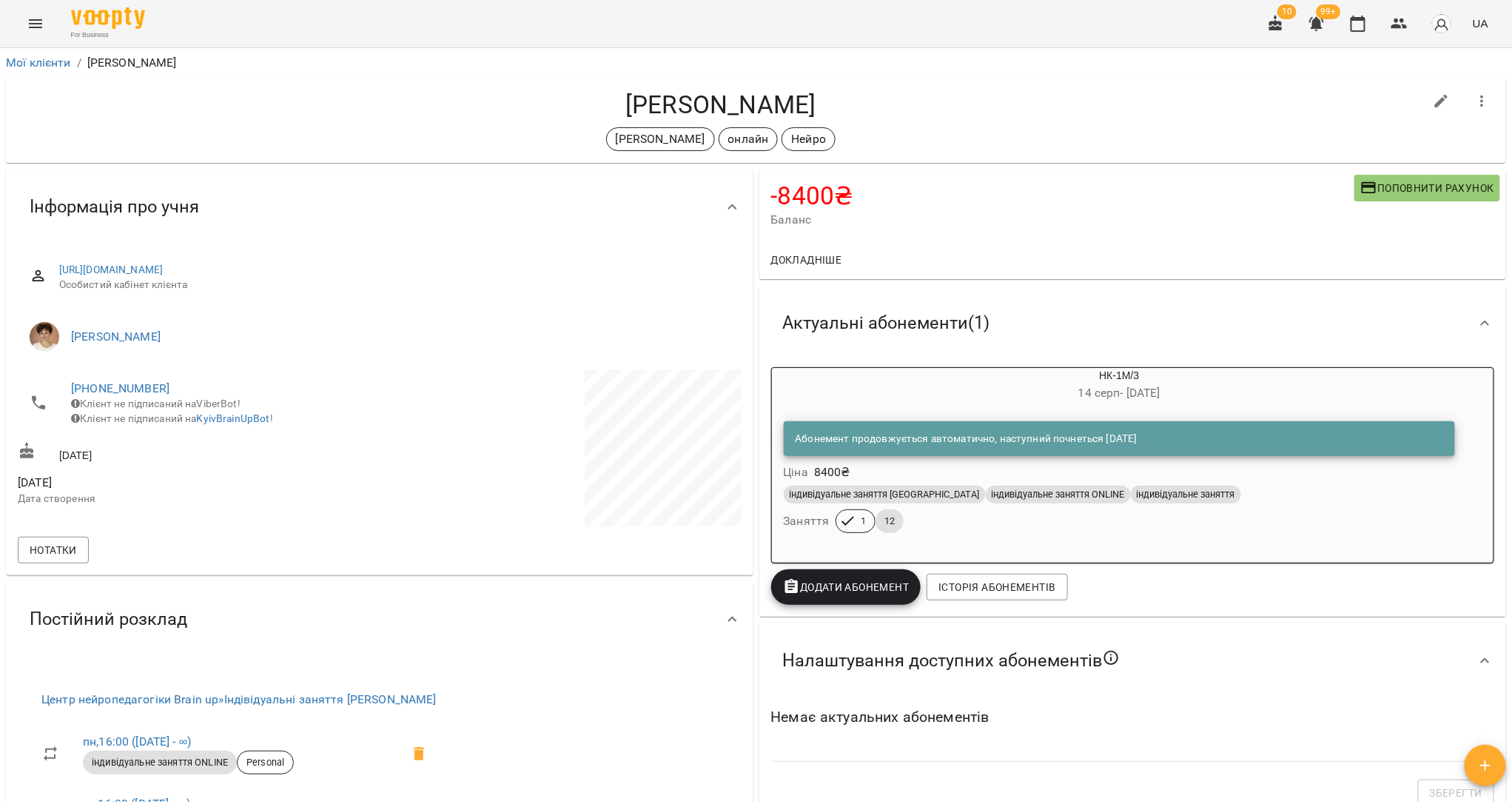
drag, startPoint x: 832, startPoint y: 110, endPoint x: 612, endPoint y: 105, distance: 220.1
click at [612, 105] on h4 "Цапенко Вікторія" at bounding box center [720, 105] width 1407 height 30
copy h4 "Цапенко Вікторія"
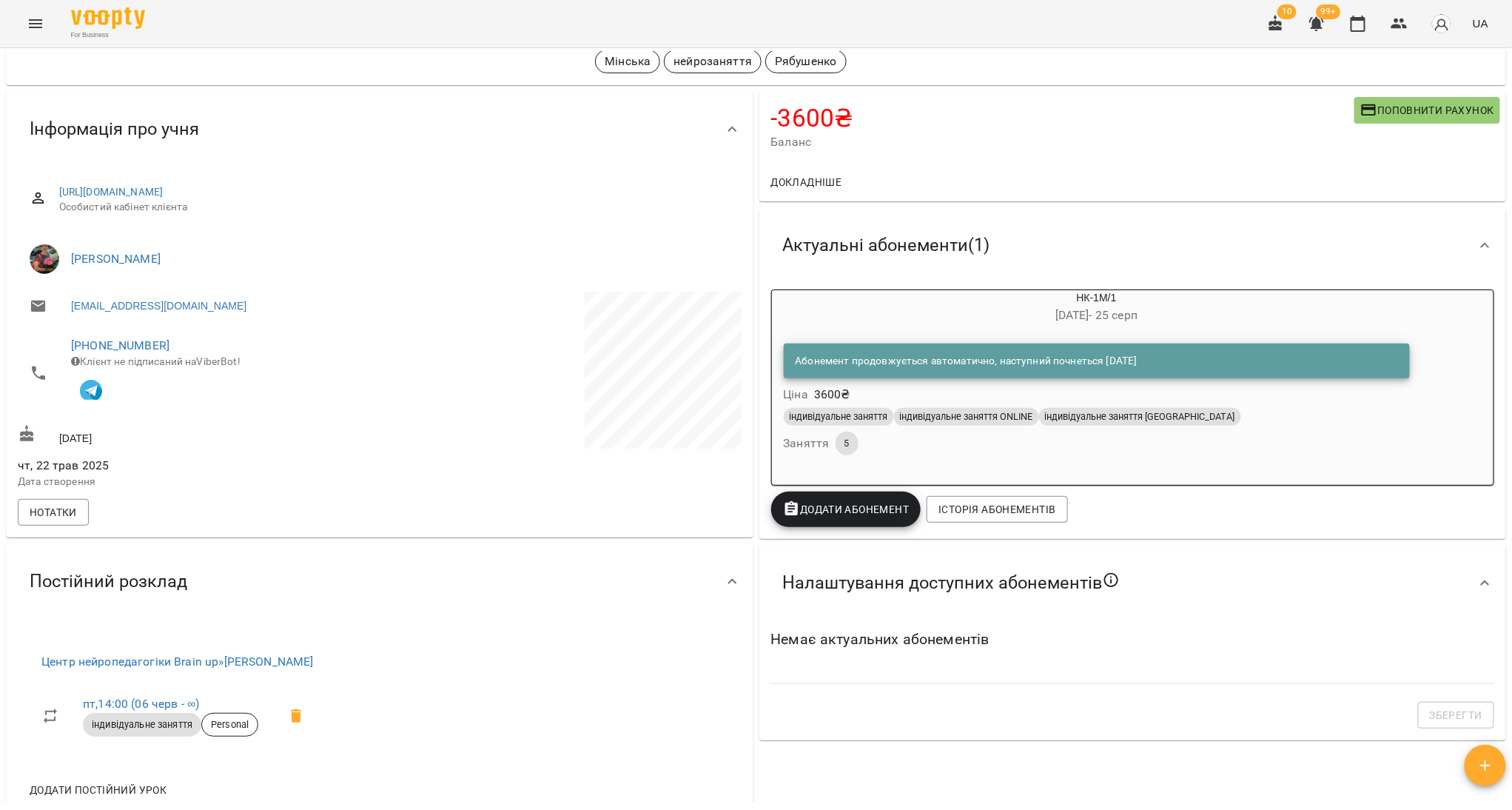
scroll to position [74, 0]
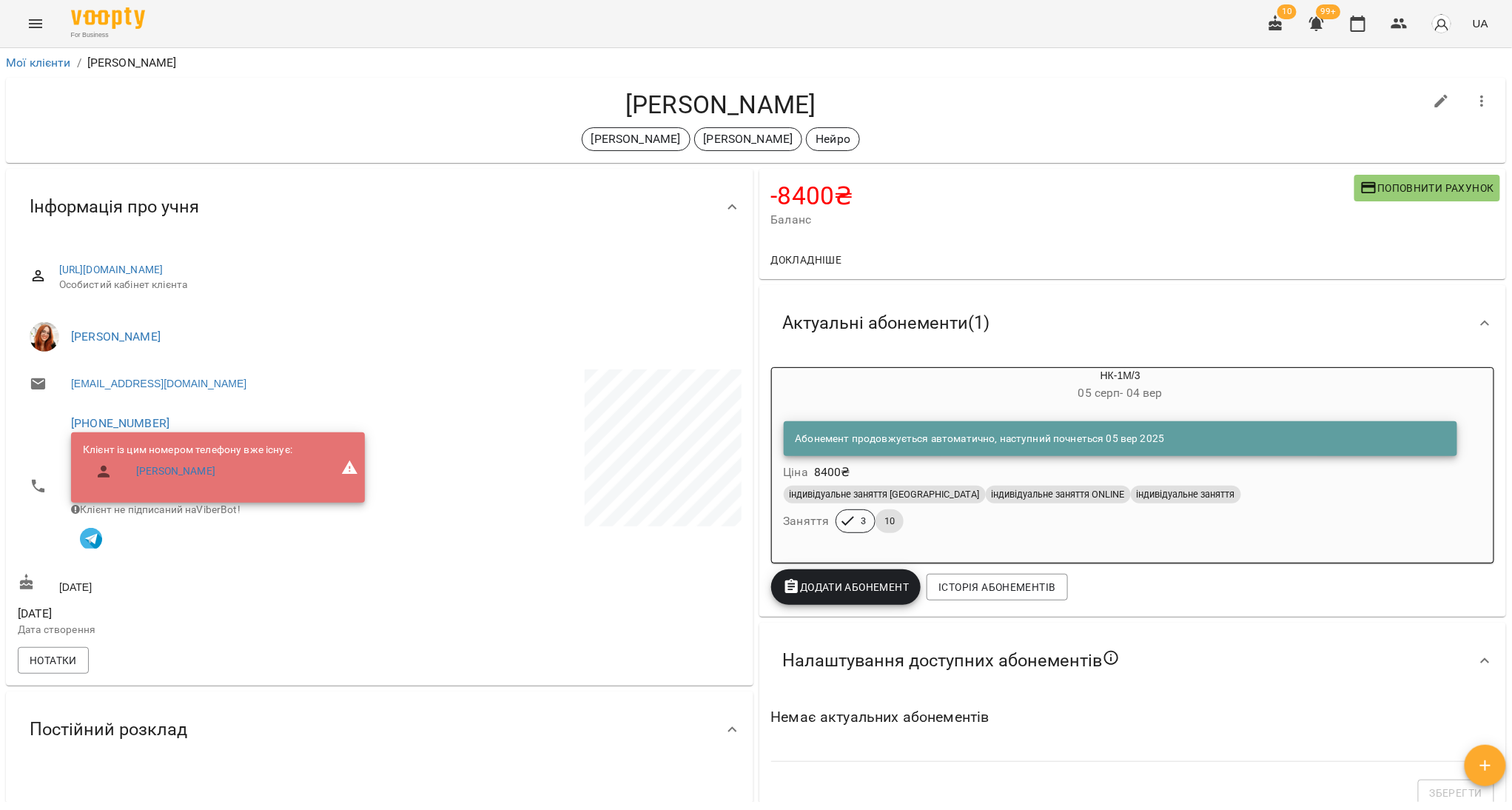
drag, startPoint x: 818, startPoint y: 109, endPoint x: 606, endPoint y: 110, distance: 212.0
click at [606, 110] on h4 "[PERSON_NAME]" at bounding box center [720, 105] width 1407 height 30
copy h4 "[PERSON_NAME]"
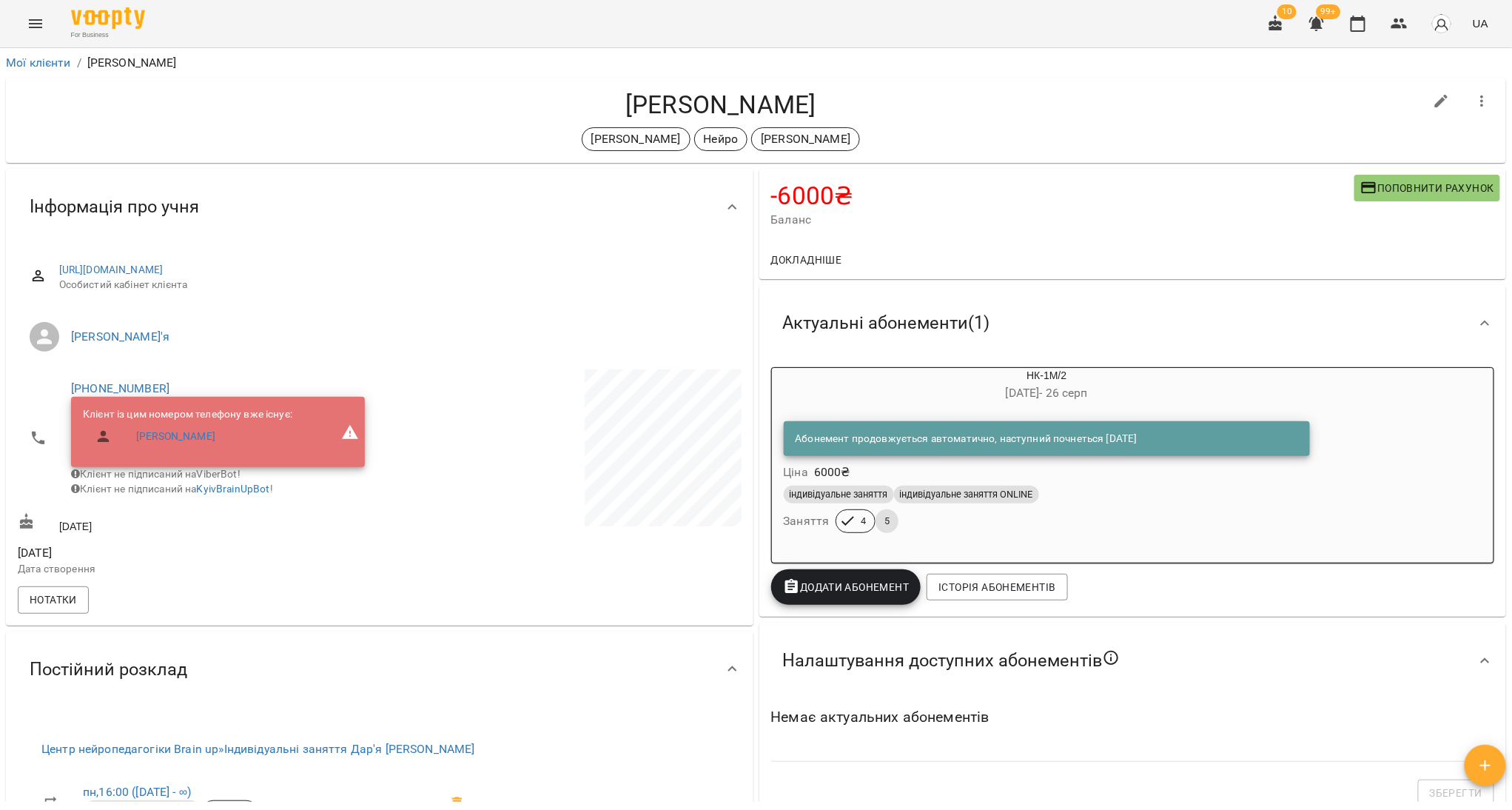
drag, startPoint x: 837, startPoint y: 105, endPoint x: 570, endPoint y: 108, distance: 267.0
click at [570, 108] on h4 "[PERSON_NAME]" at bounding box center [720, 105] width 1407 height 30
copy h4 "[PERSON_NAME]"
